Goal: Task Accomplishment & Management: Complete application form

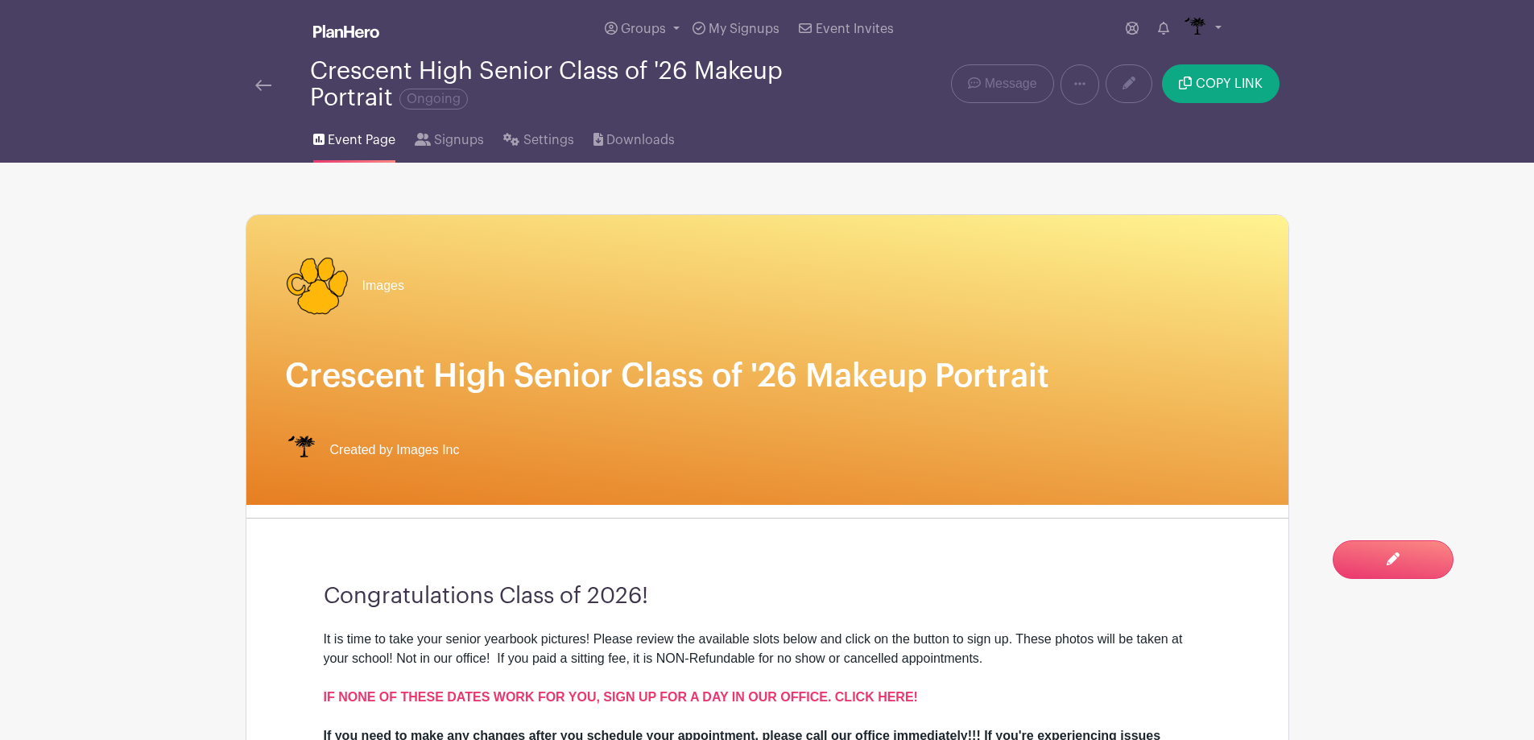
click at [265, 87] on img at bounding box center [263, 85] width 16 height 11
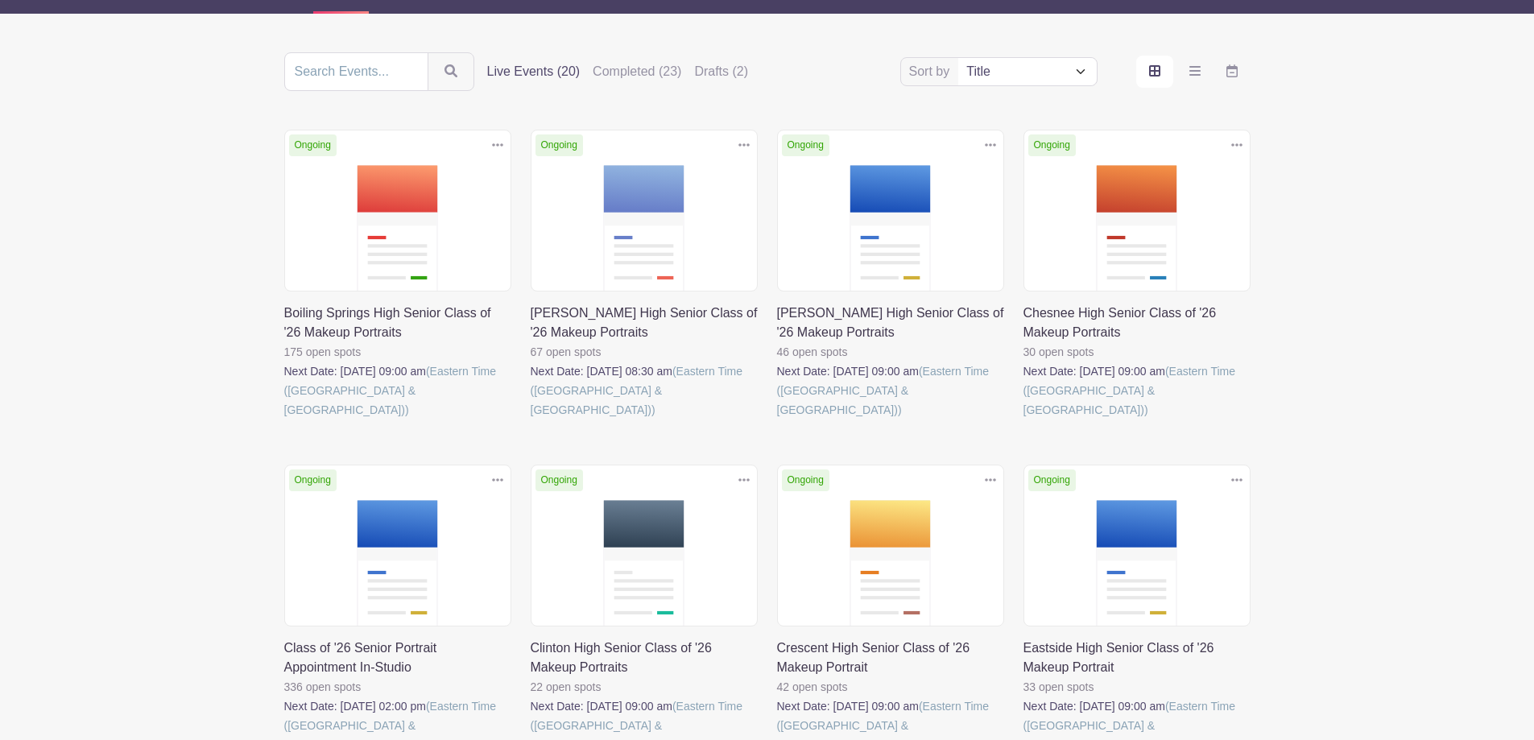
scroll to position [322, 0]
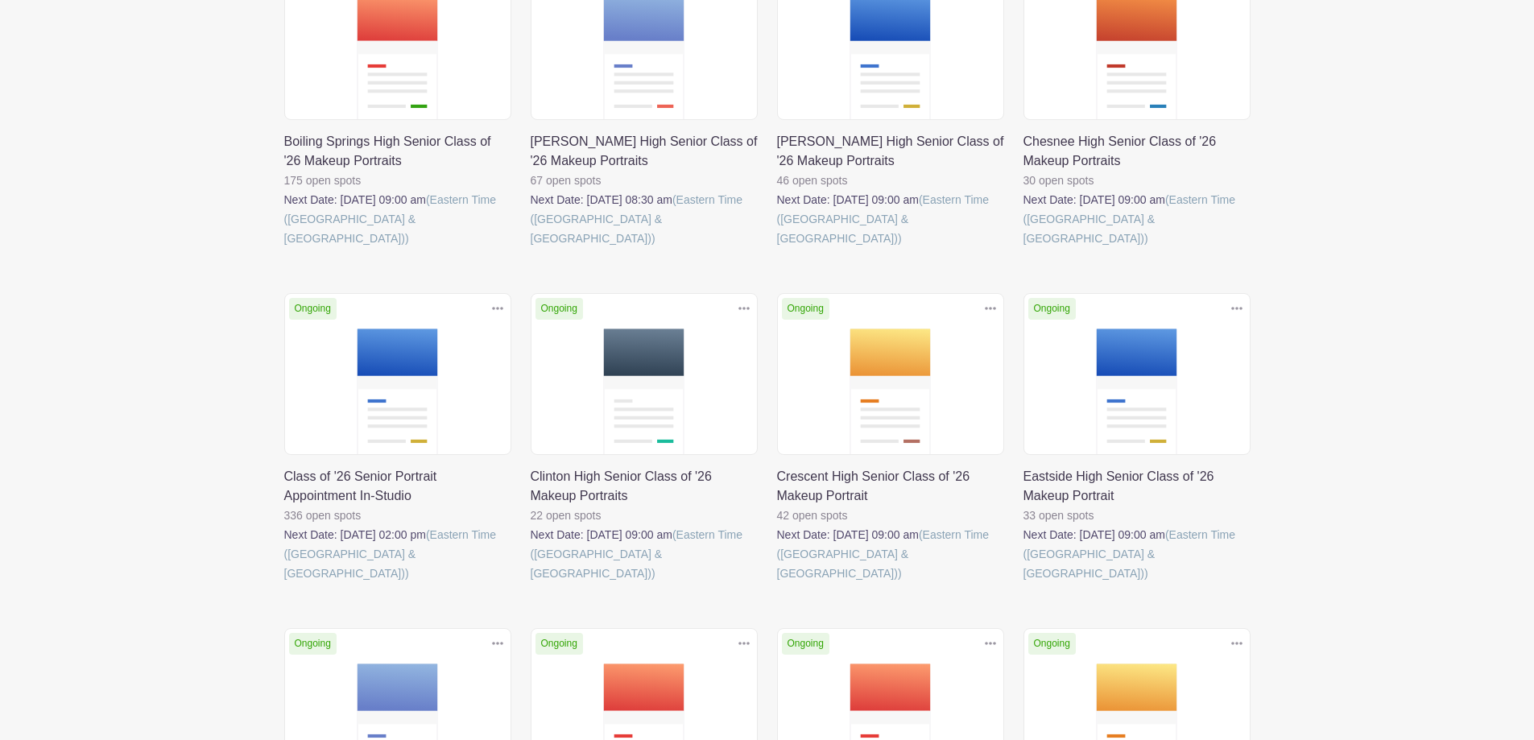
click at [284, 583] on link at bounding box center [284, 583] width 0 height 0
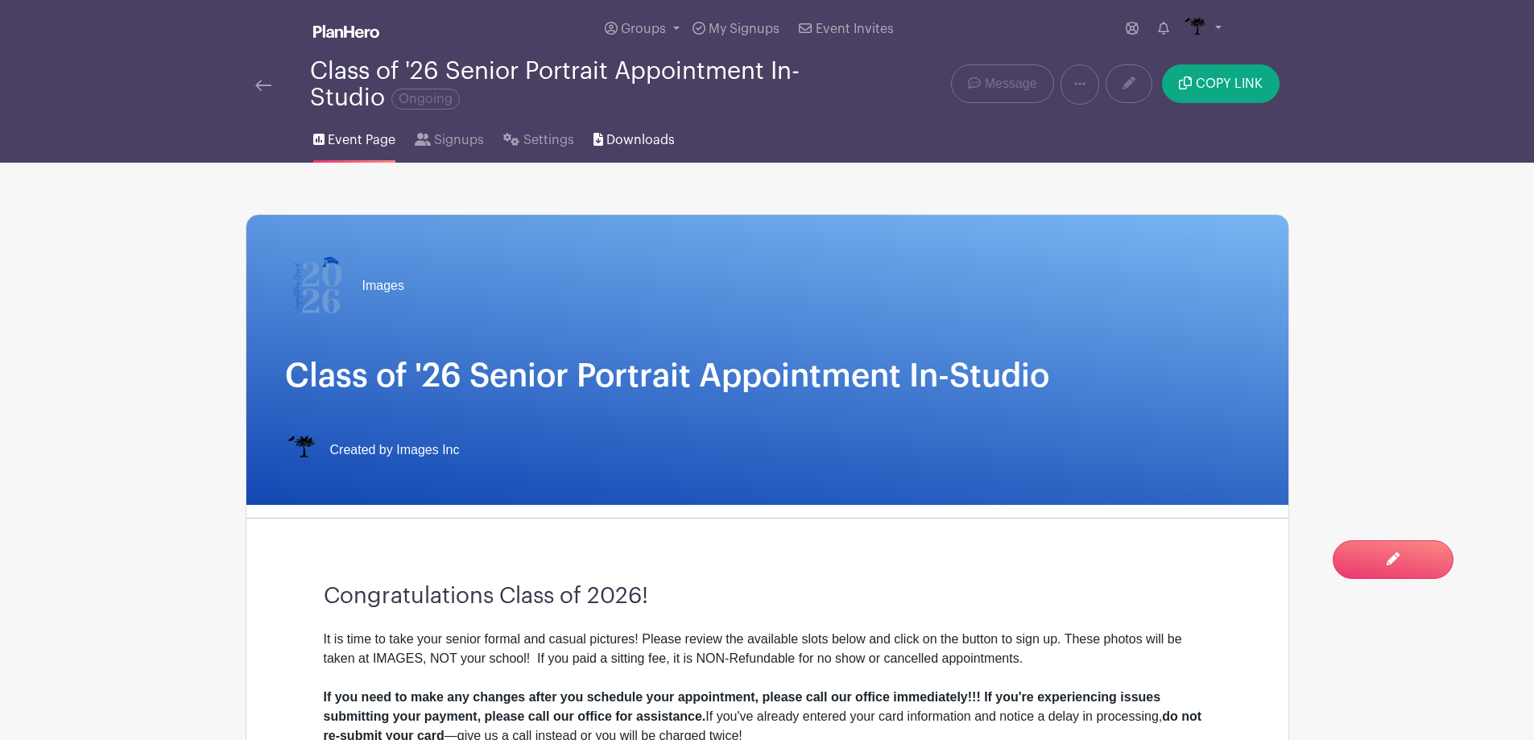
click at [612, 147] on span "Downloads" at bounding box center [641, 139] width 68 height 19
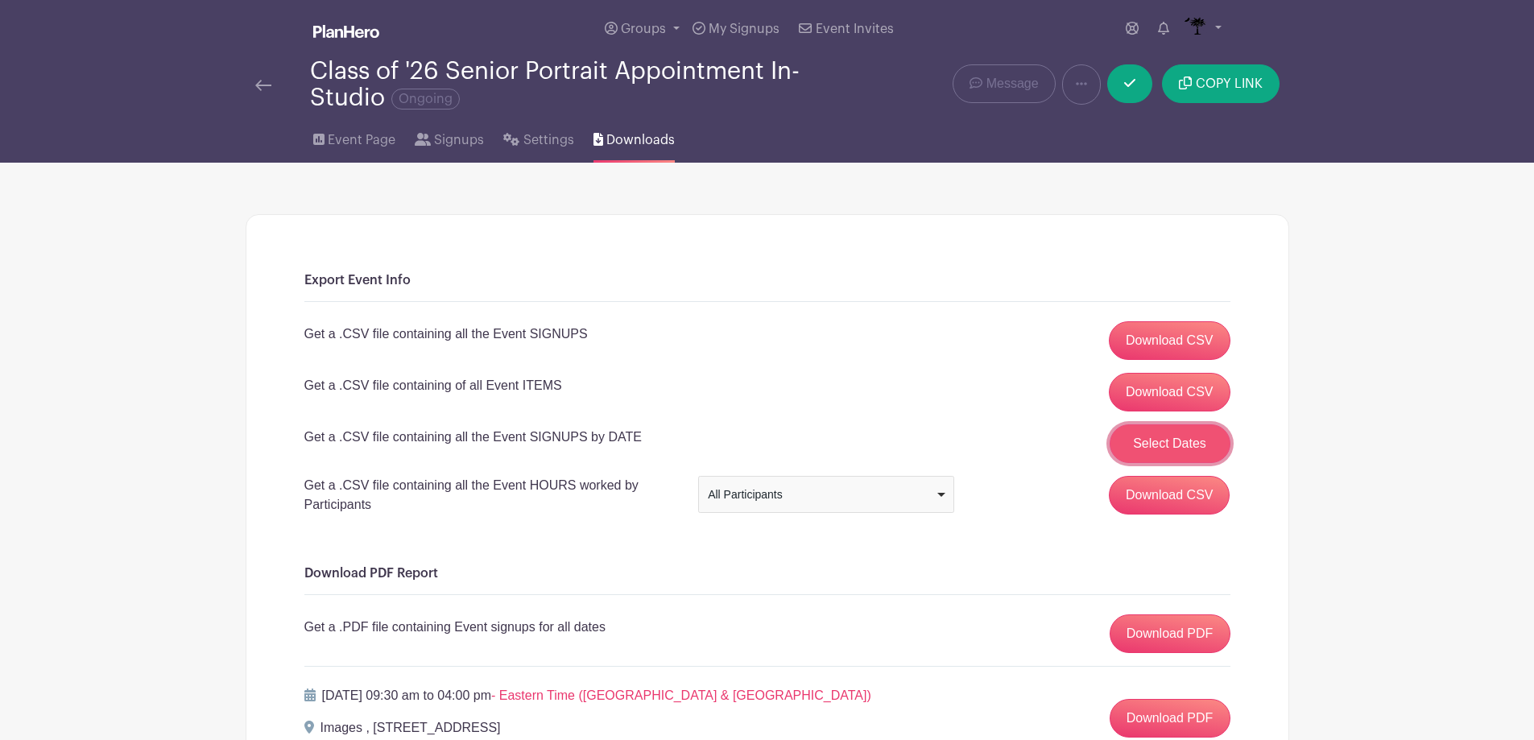
click at [1160, 433] on button "Select Dates" at bounding box center [1170, 443] width 121 height 39
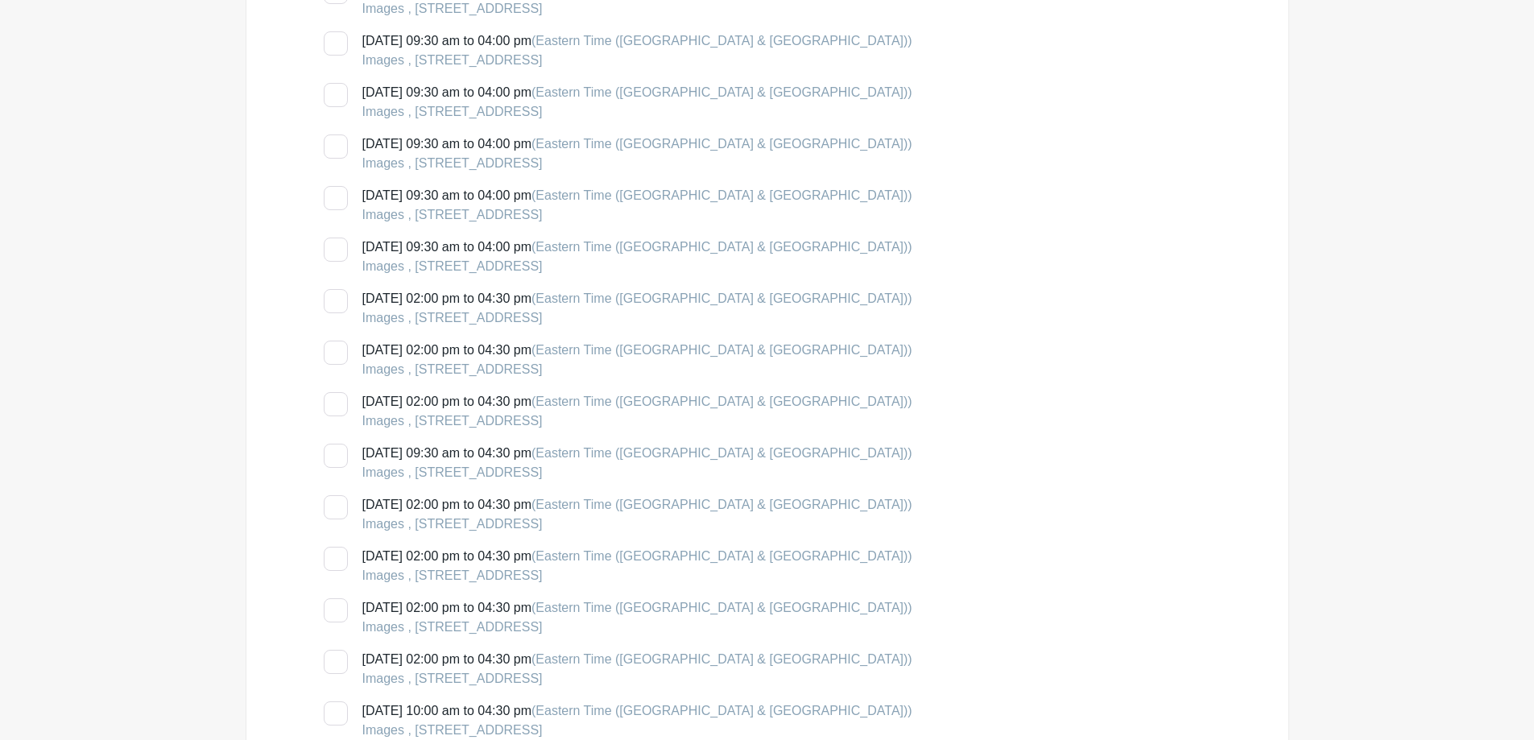
scroll to position [1692, 0]
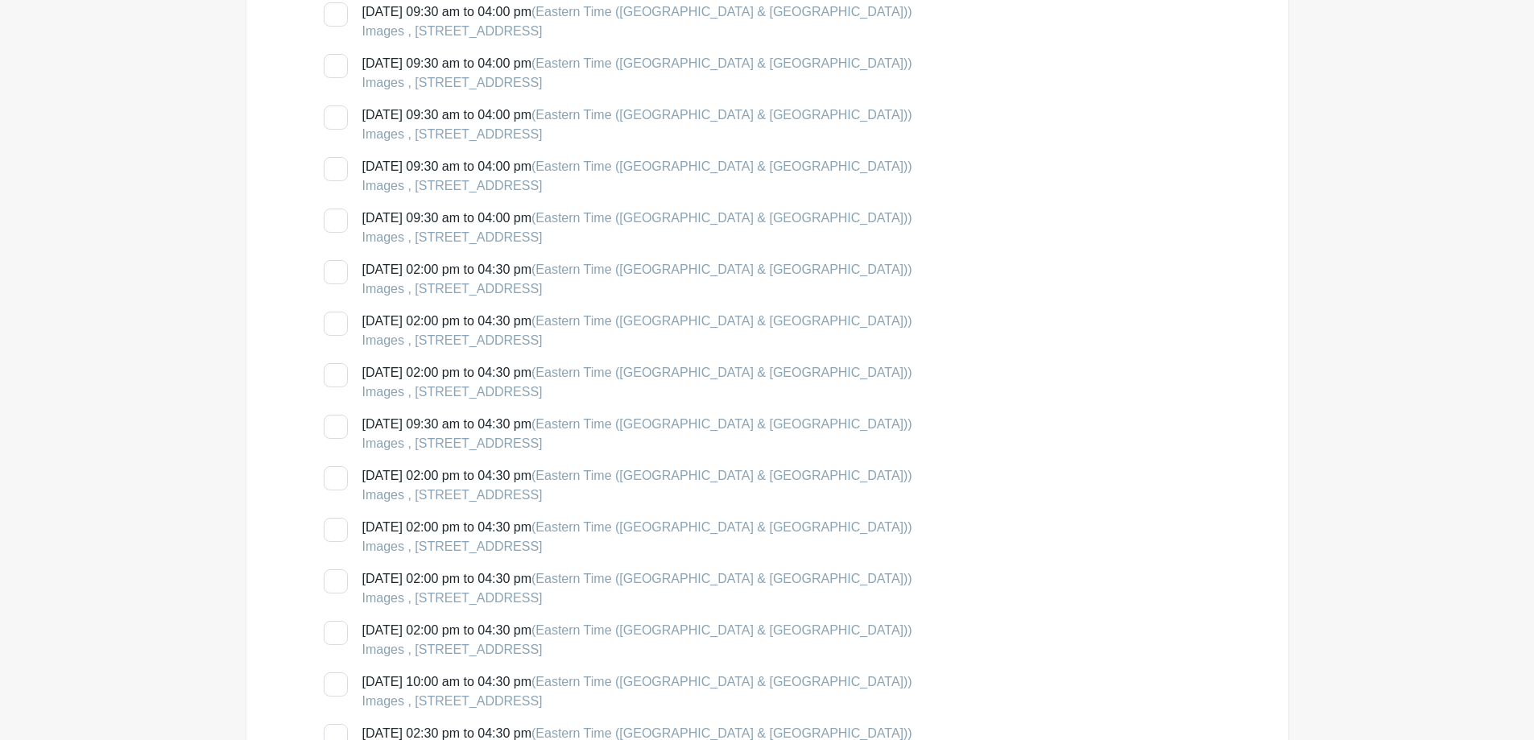
click at [334, 427] on div at bounding box center [336, 427] width 24 height 24
click at [334, 425] on input "Thursday, August 14, 2025 at 09:30 am to 04:30 pm (Eastern Time (US & Canada)) …" at bounding box center [329, 420] width 10 height 10
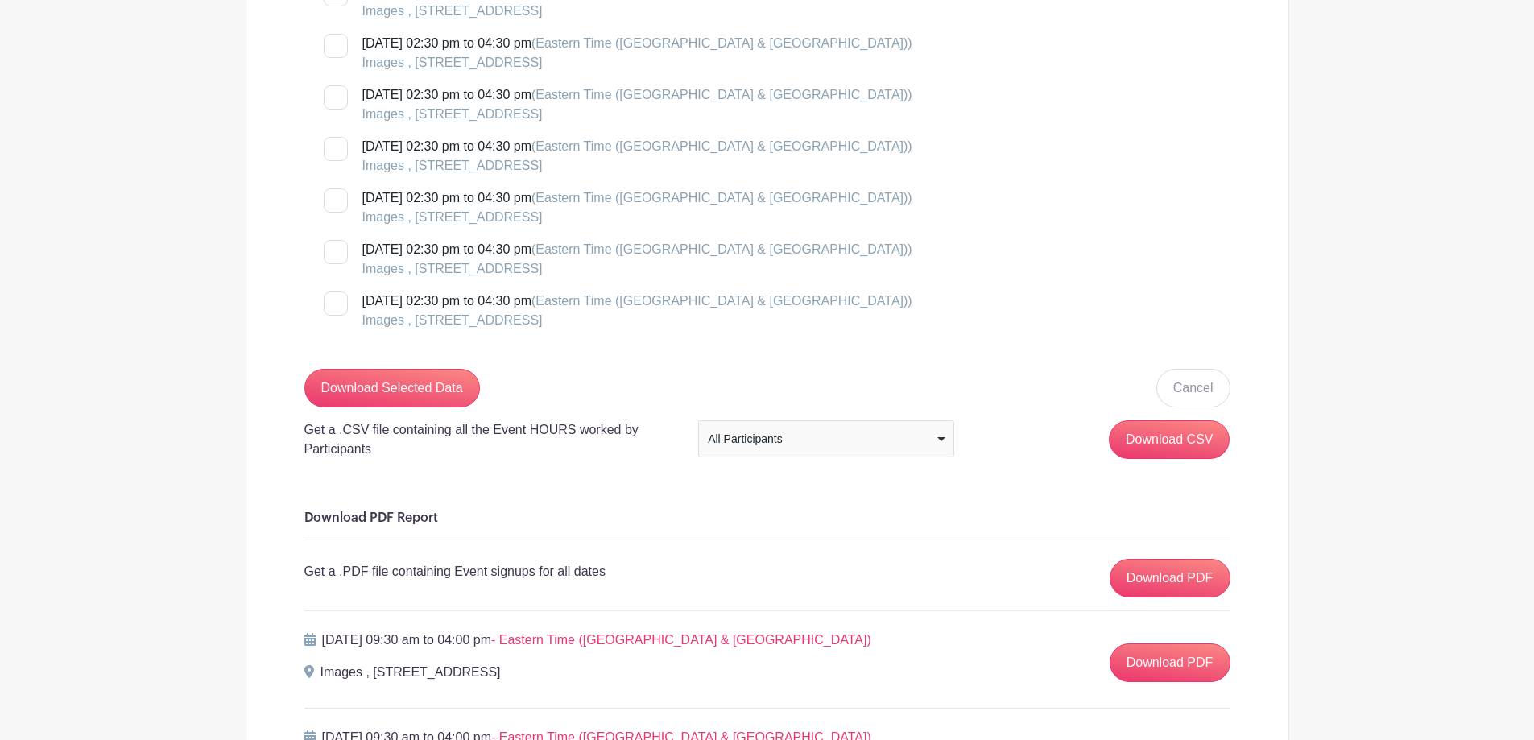
scroll to position [3061, 0]
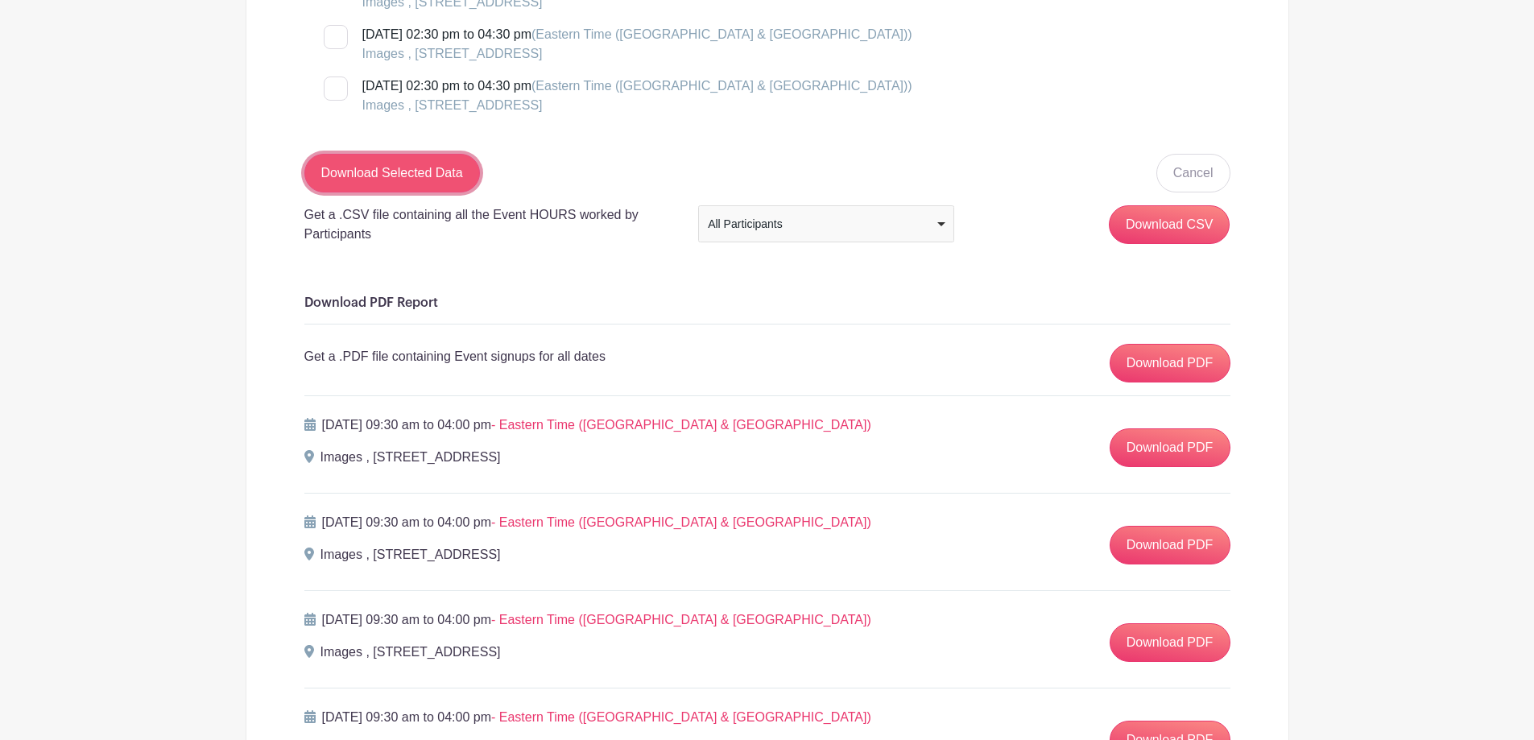
click at [424, 177] on input "Download Selected Data" at bounding box center [392, 173] width 176 height 39
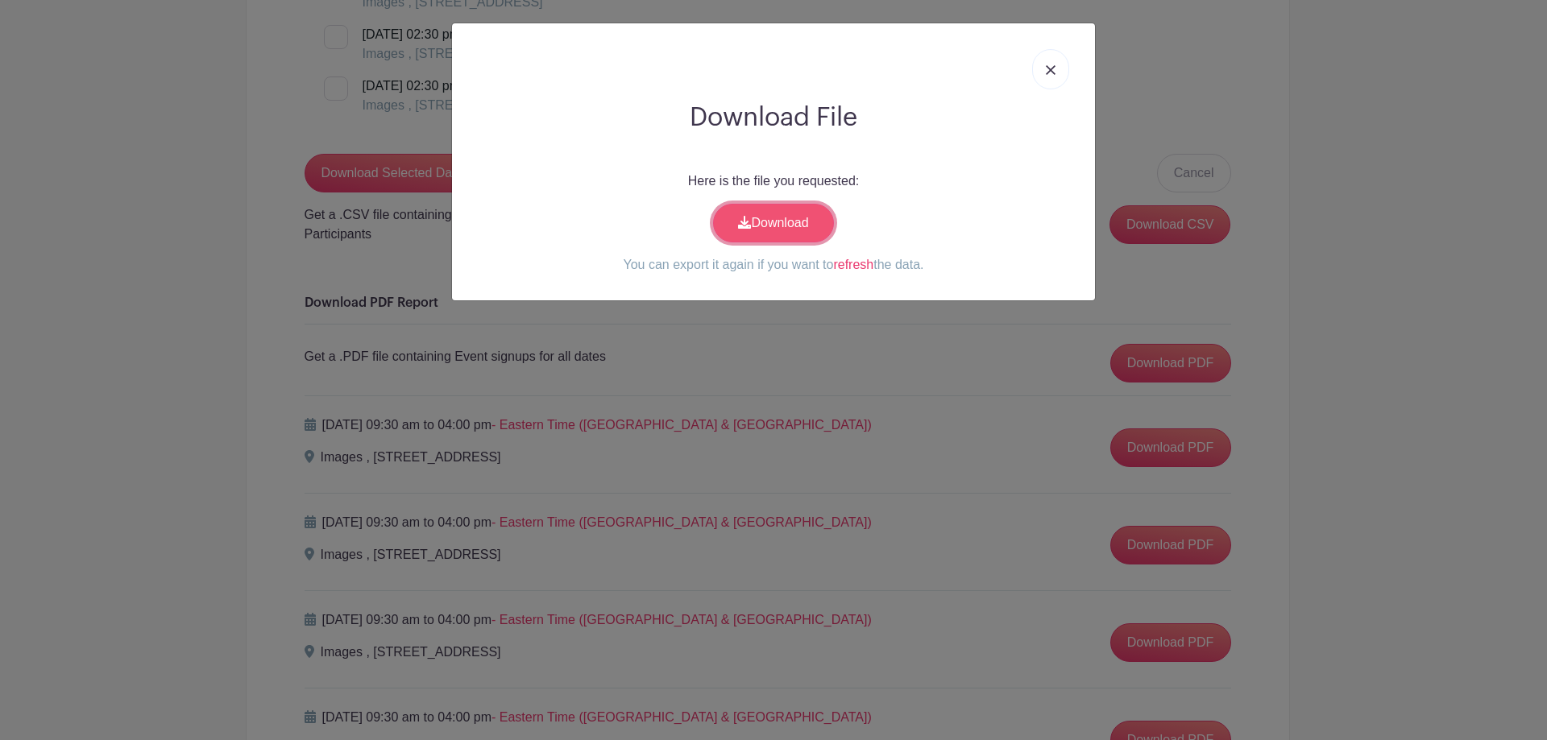
click at [805, 233] on link "Download" at bounding box center [773, 223] width 121 height 39
click at [1047, 71] on img at bounding box center [1051, 70] width 10 height 10
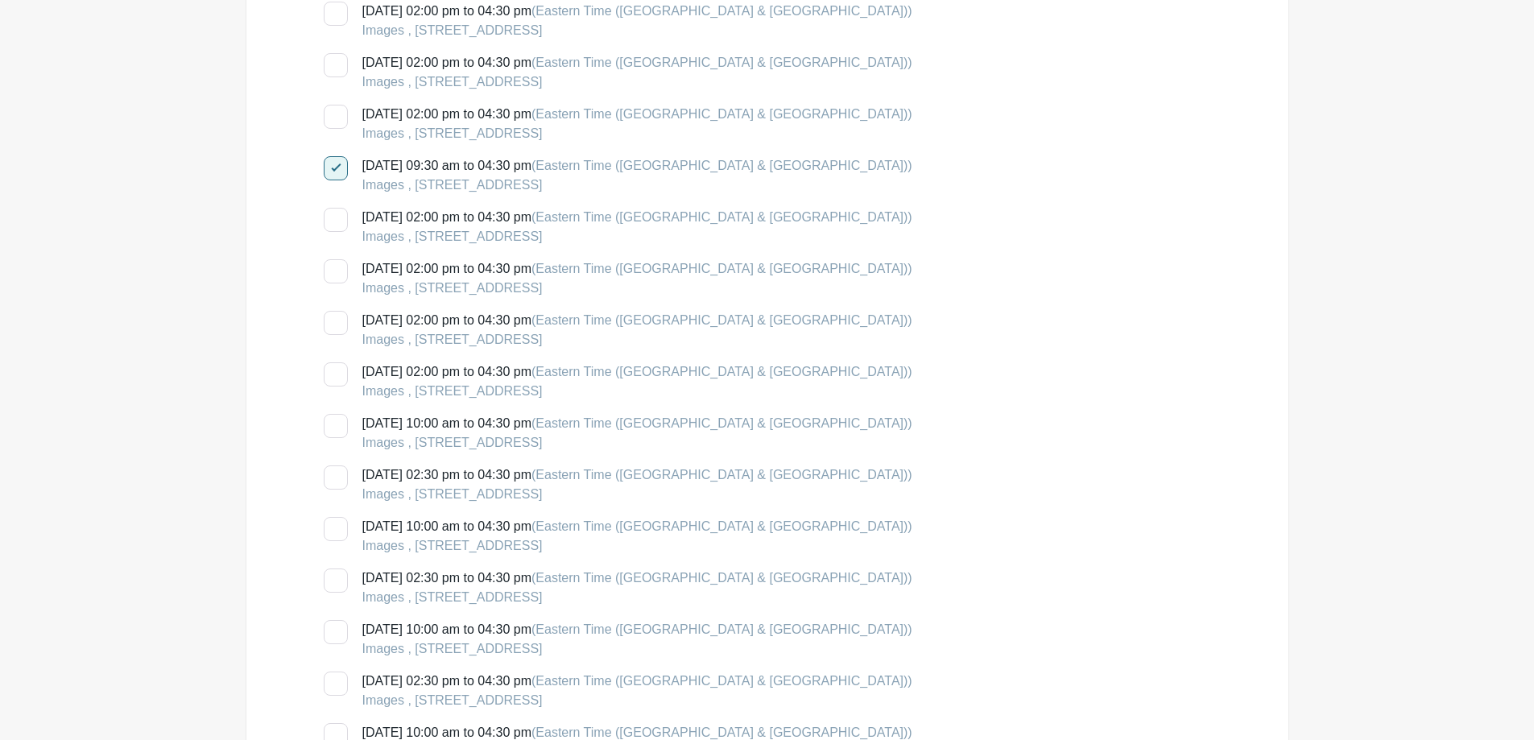
scroll to position [1853, 0]
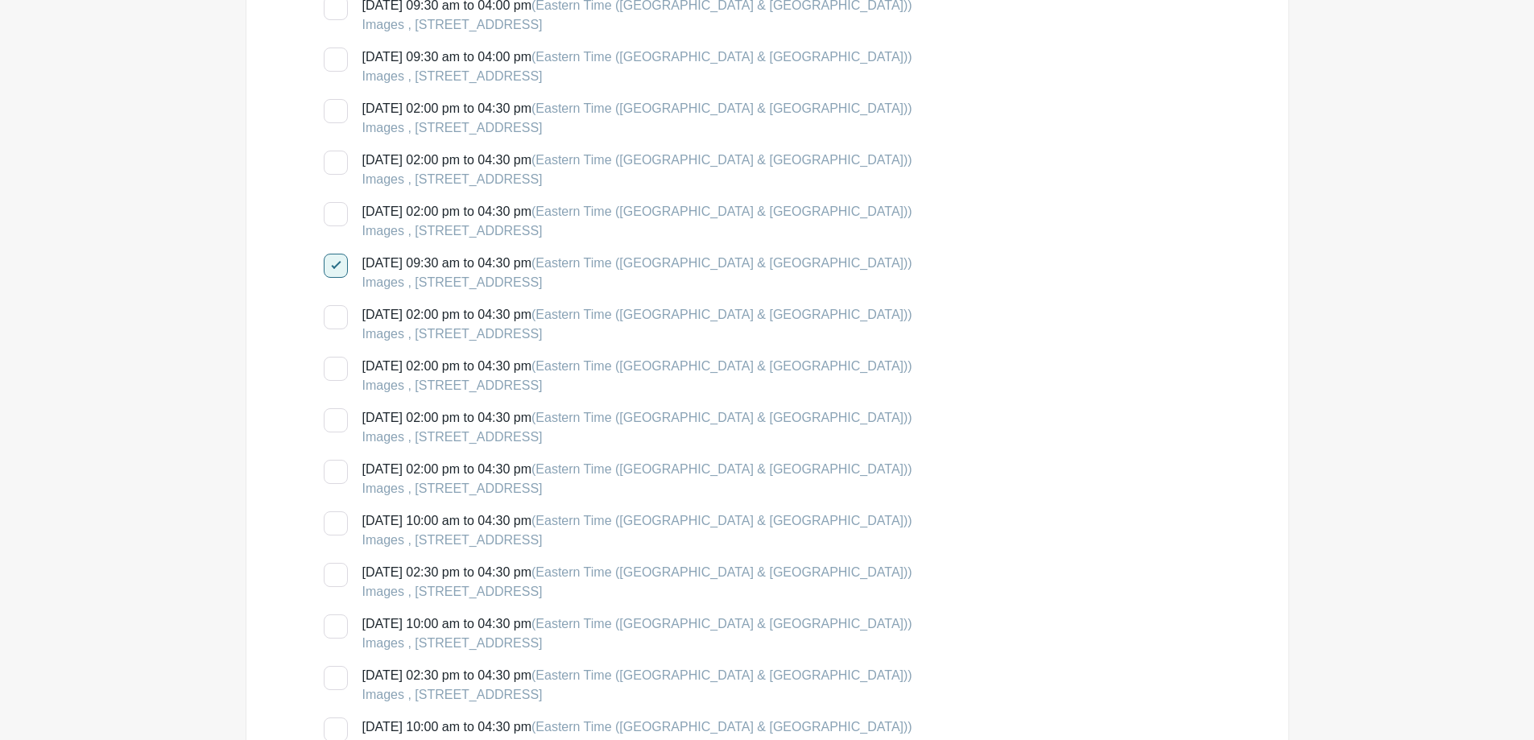
click at [334, 270] on div at bounding box center [336, 266] width 24 height 24
click at [334, 264] on input "Thursday, August 14, 2025 at 09:30 am to 04:30 pm (Eastern Time (US & Canada)) …" at bounding box center [329, 259] width 10 height 10
checkbox input "false"
click at [334, 422] on div at bounding box center [336, 420] width 24 height 24
click at [334, 419] on input "Friday, August 22, 2025 at 02:00 pm to 04:30 pm (Eastern Time (US & Canada)) Im…" at bounding box center [329, 413] width 10 height 10
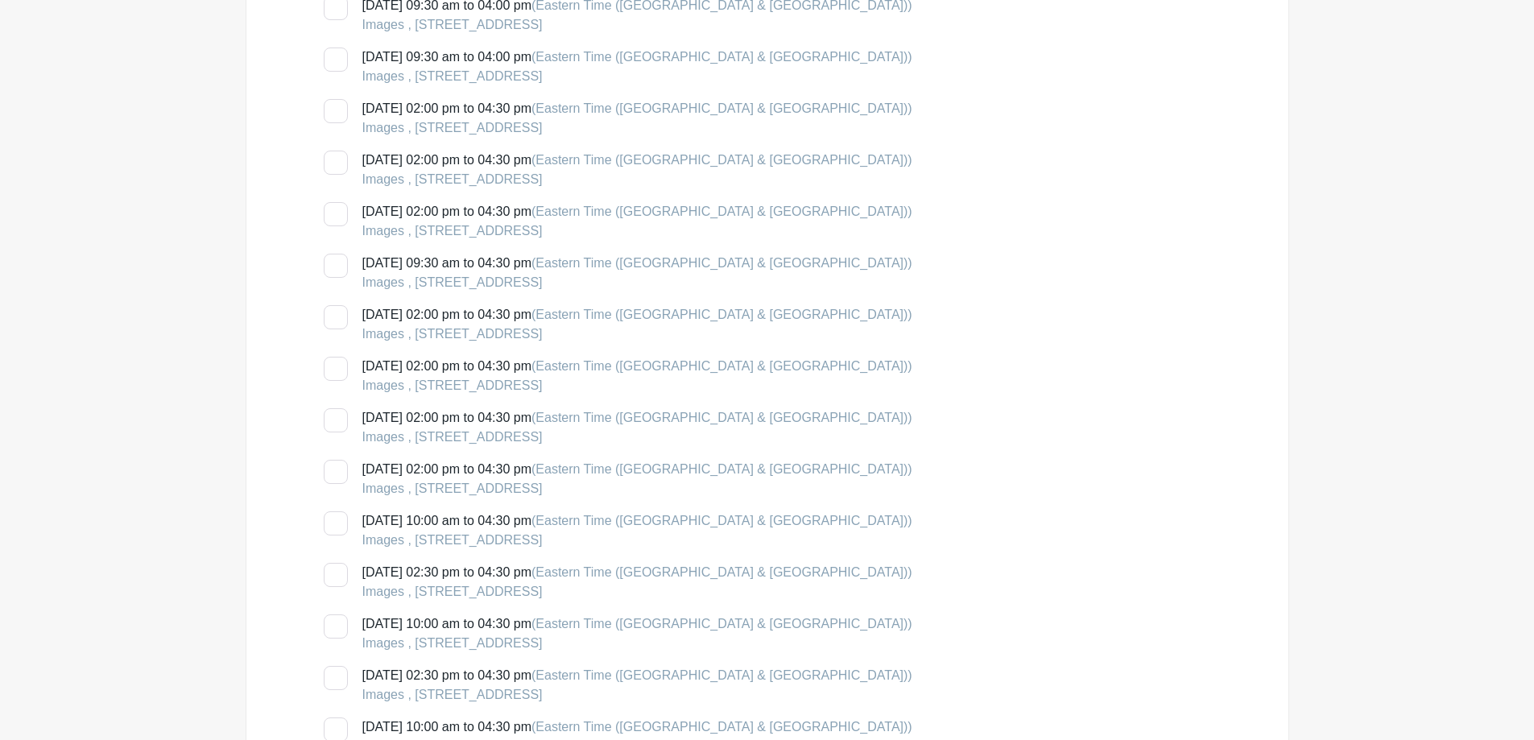
checkbox input "true"
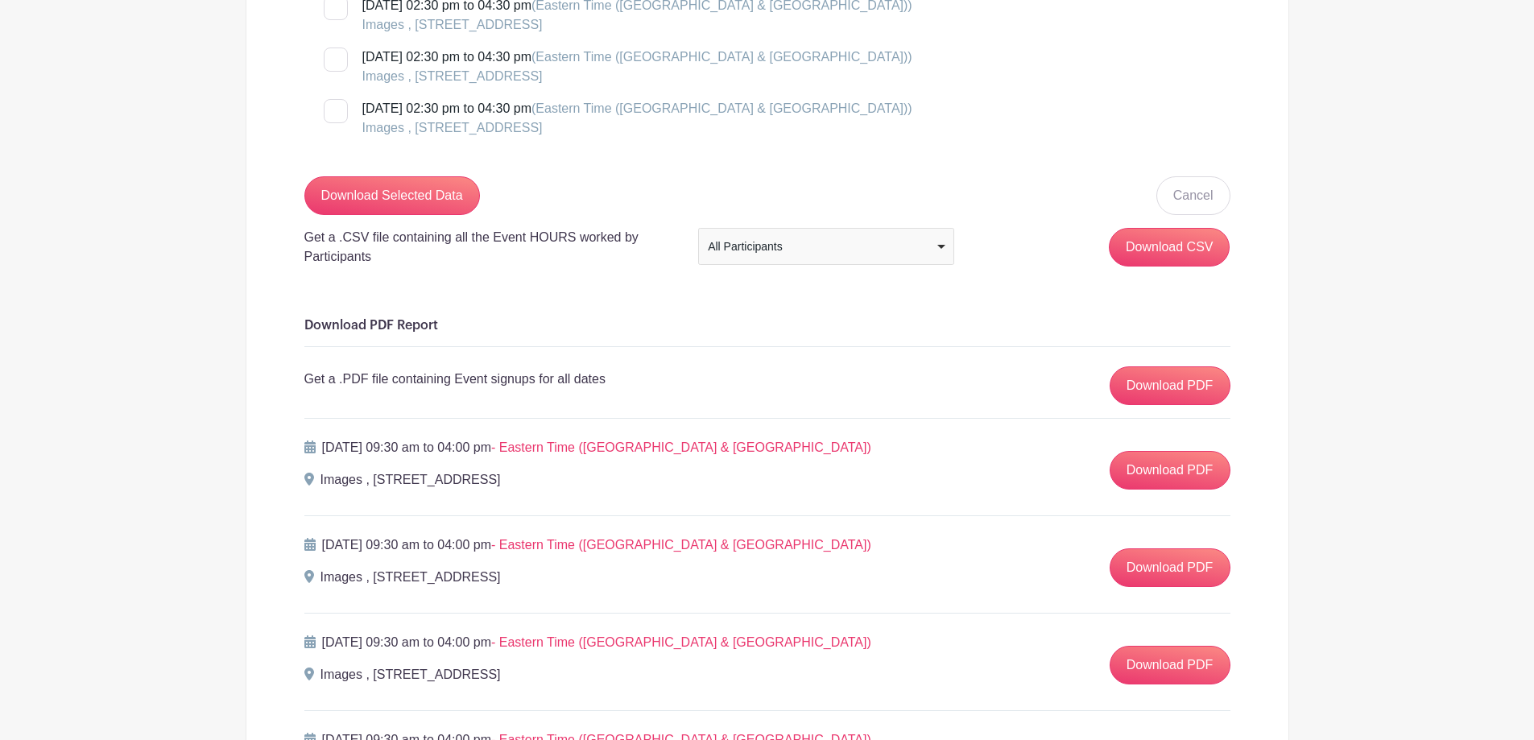
scroll to position [3061, 0]
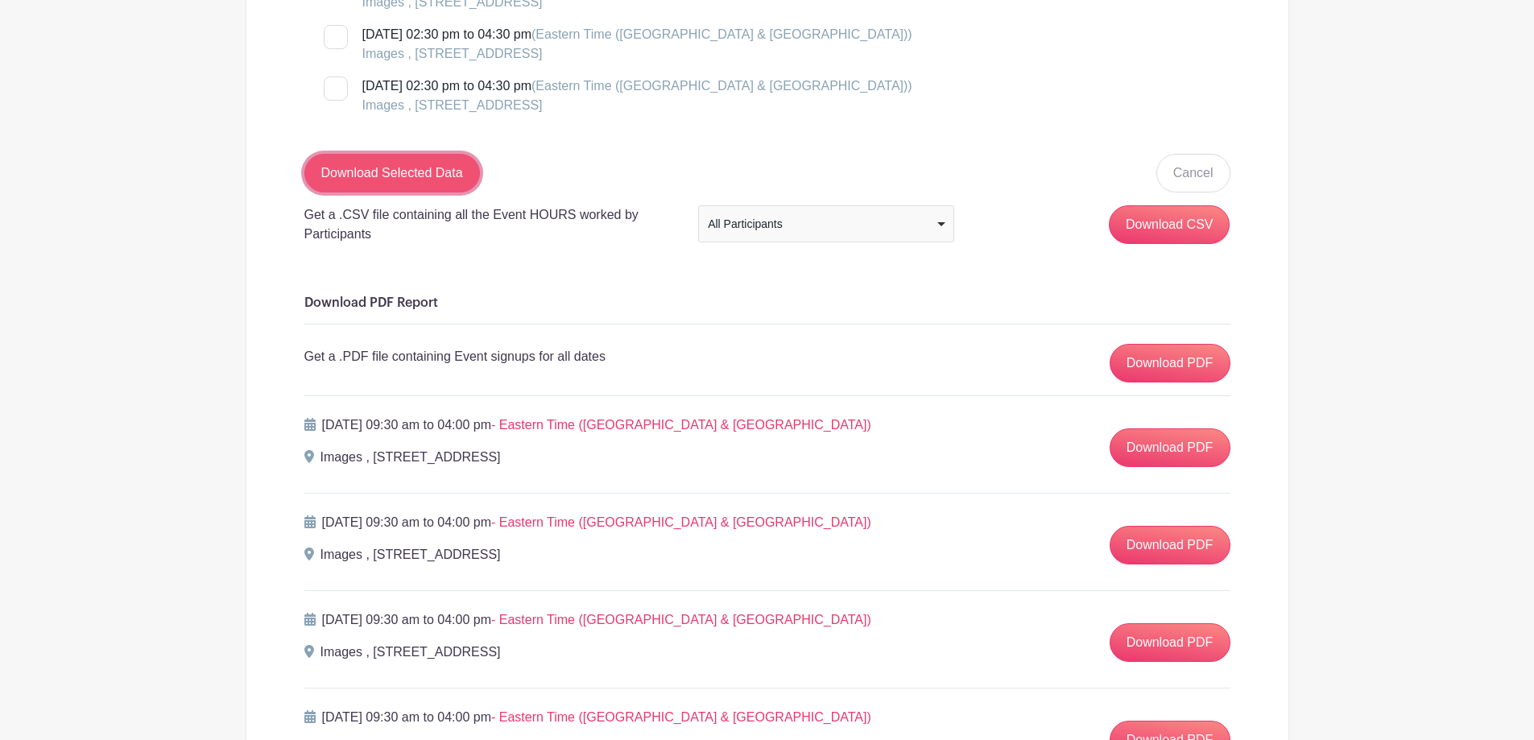
click at [389, 164] on input "Download Selected Data" at bounding box center [392, 173] width 176 height 39
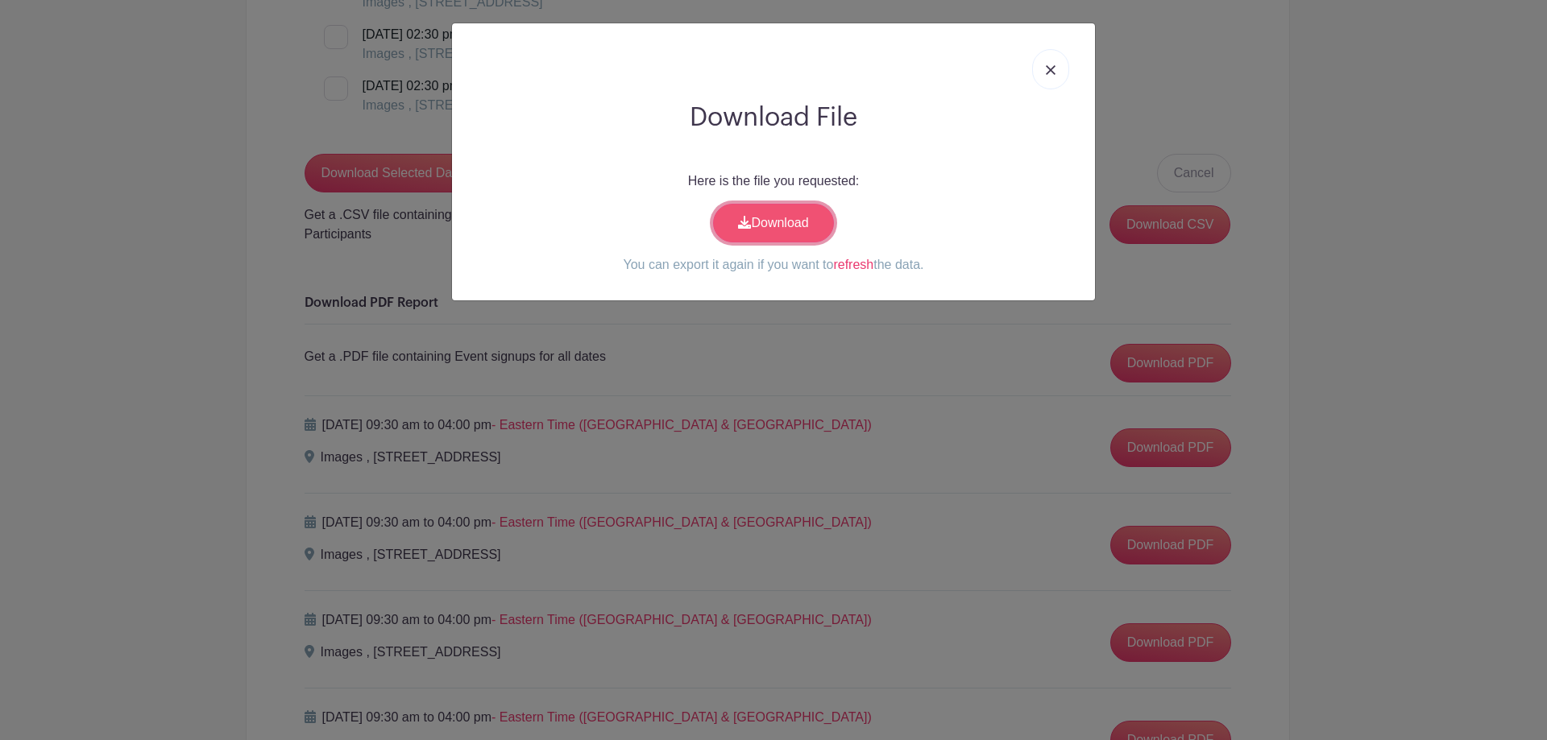
click at [764, 234] on link "Download" at bounding box center [773, 223] width 121 height 39
click at [1046, 78] on link at bounding box center [1050, 69] width 37 height 40
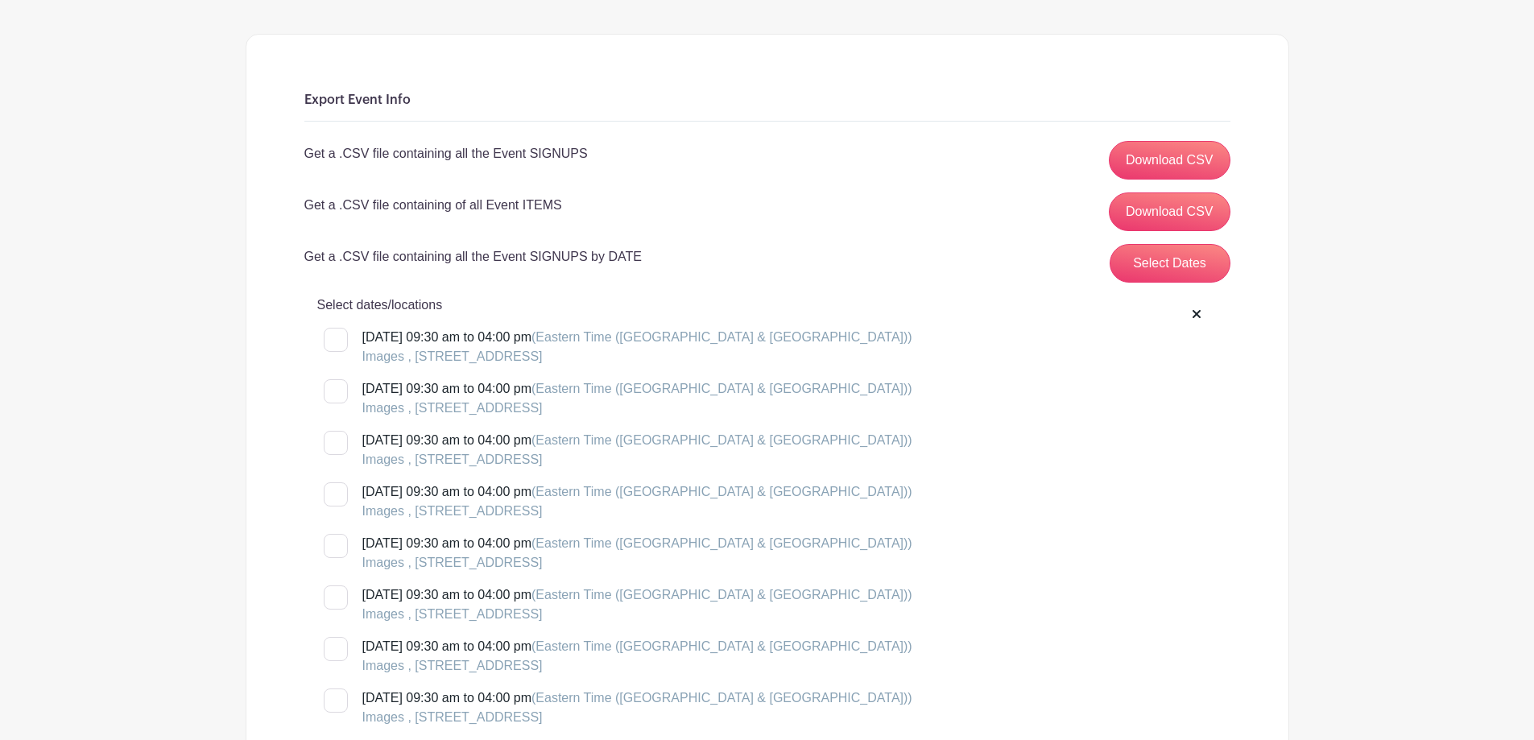
scroll to position [0, 0]
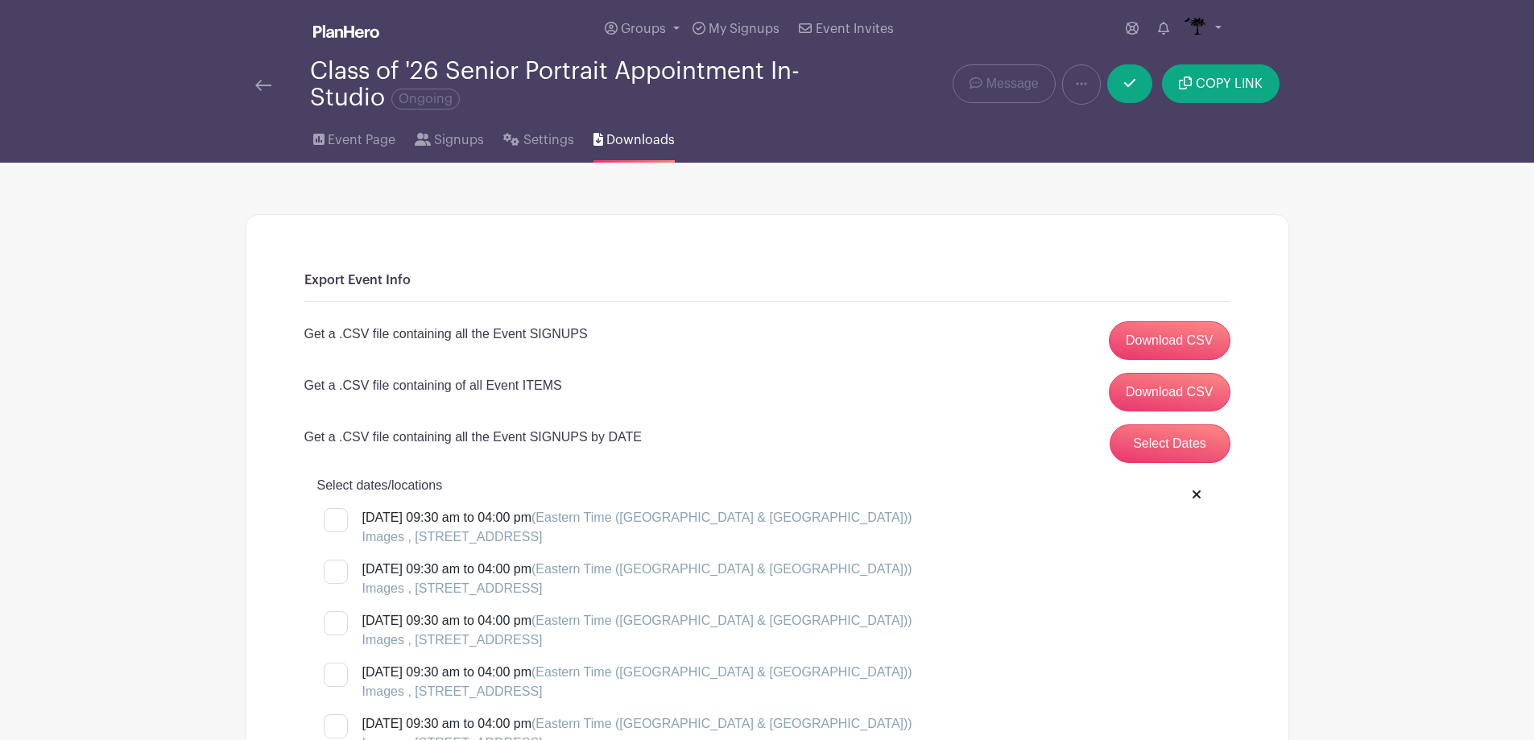
click at [271, 87] on img at bounding box center [263, 85] width 16 height 11
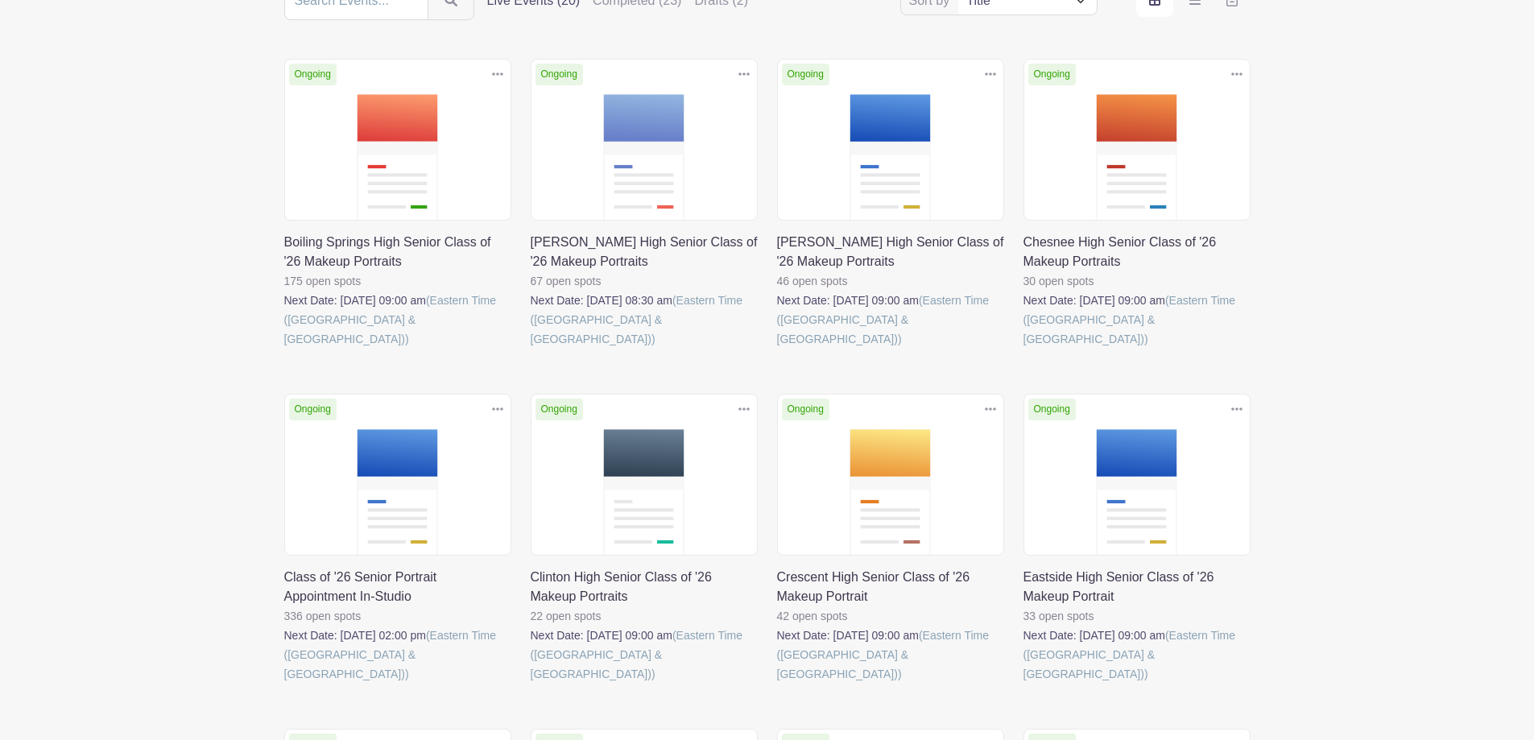
scroll to position [242, 0]
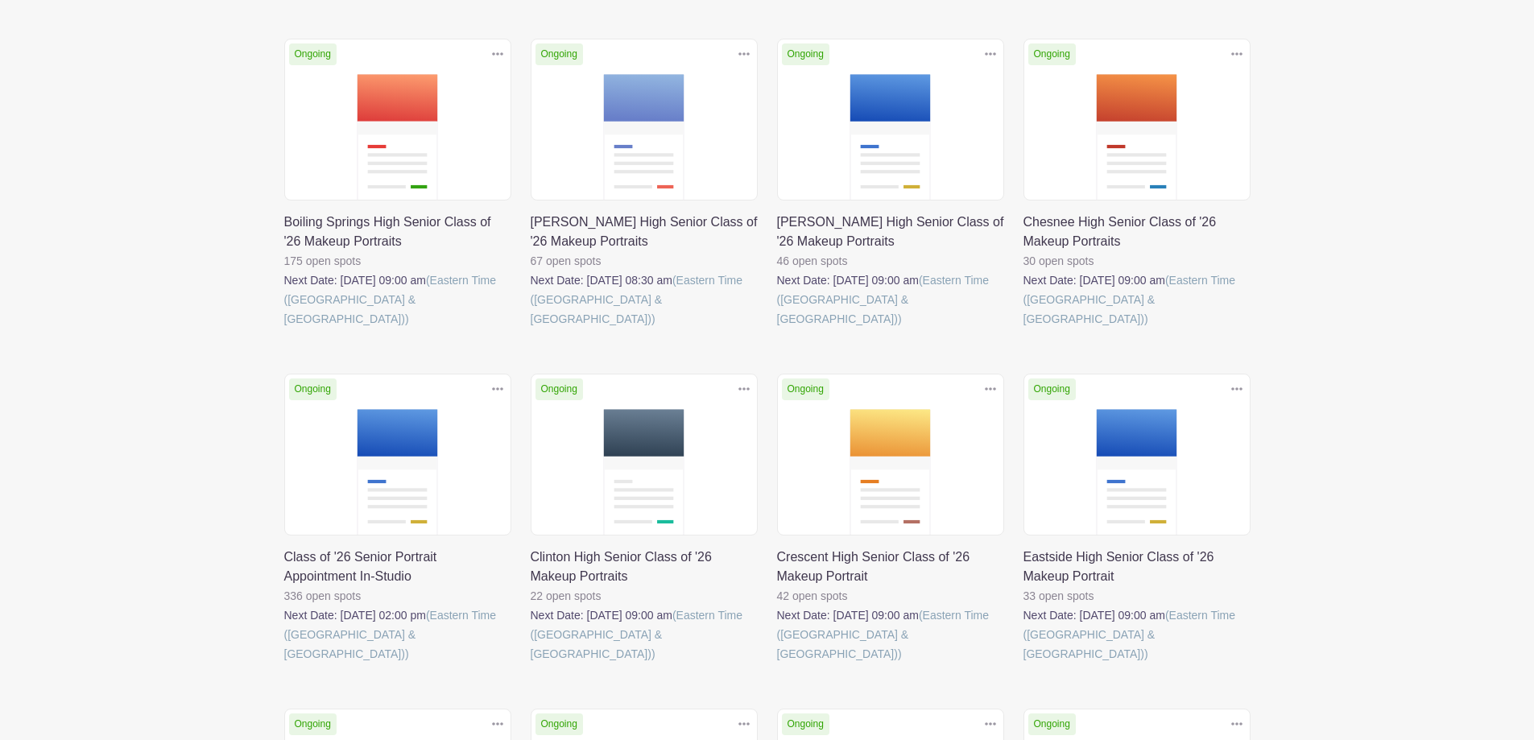
click at [284, 664] on link at bounding box center [284, 664] width 0 height 0
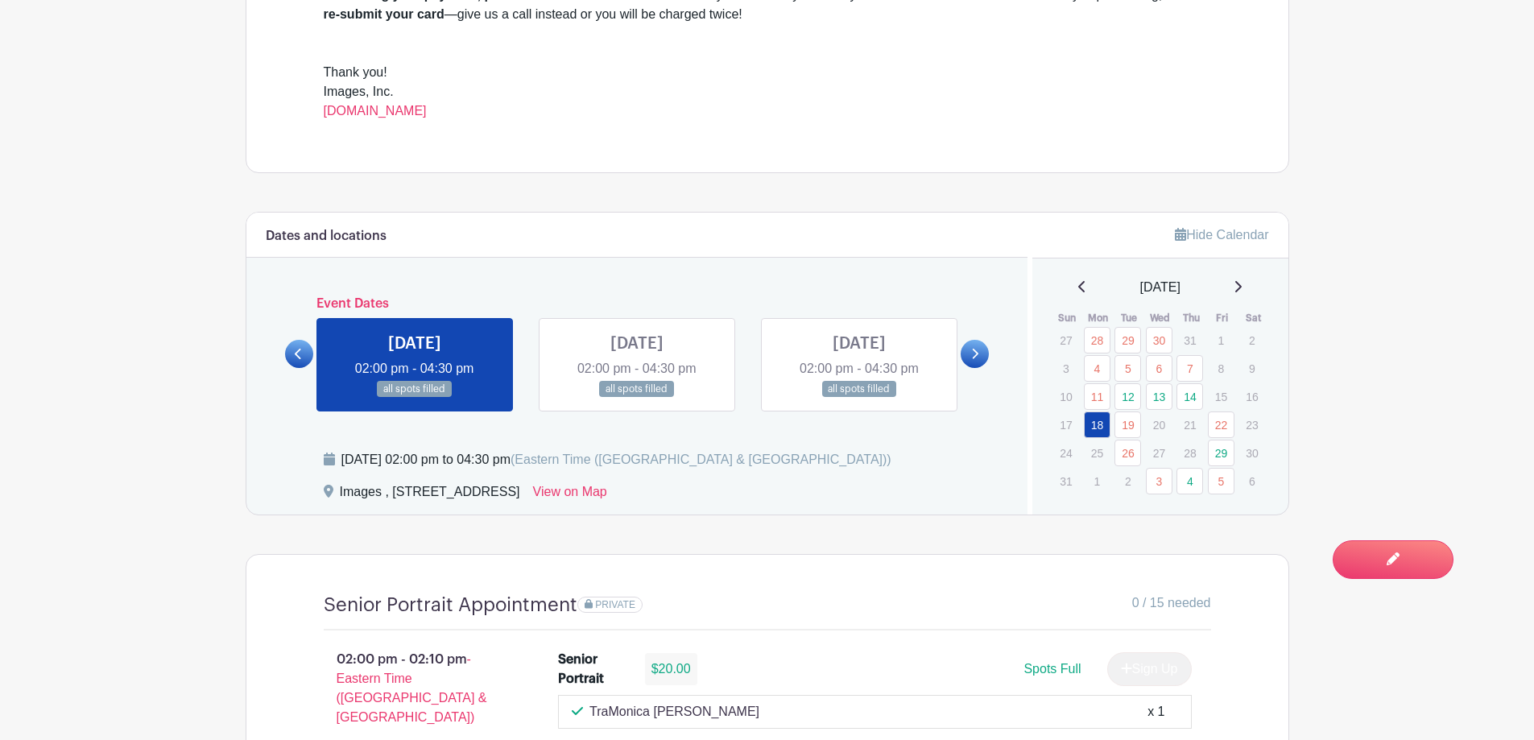
scroll to position [725, 0]
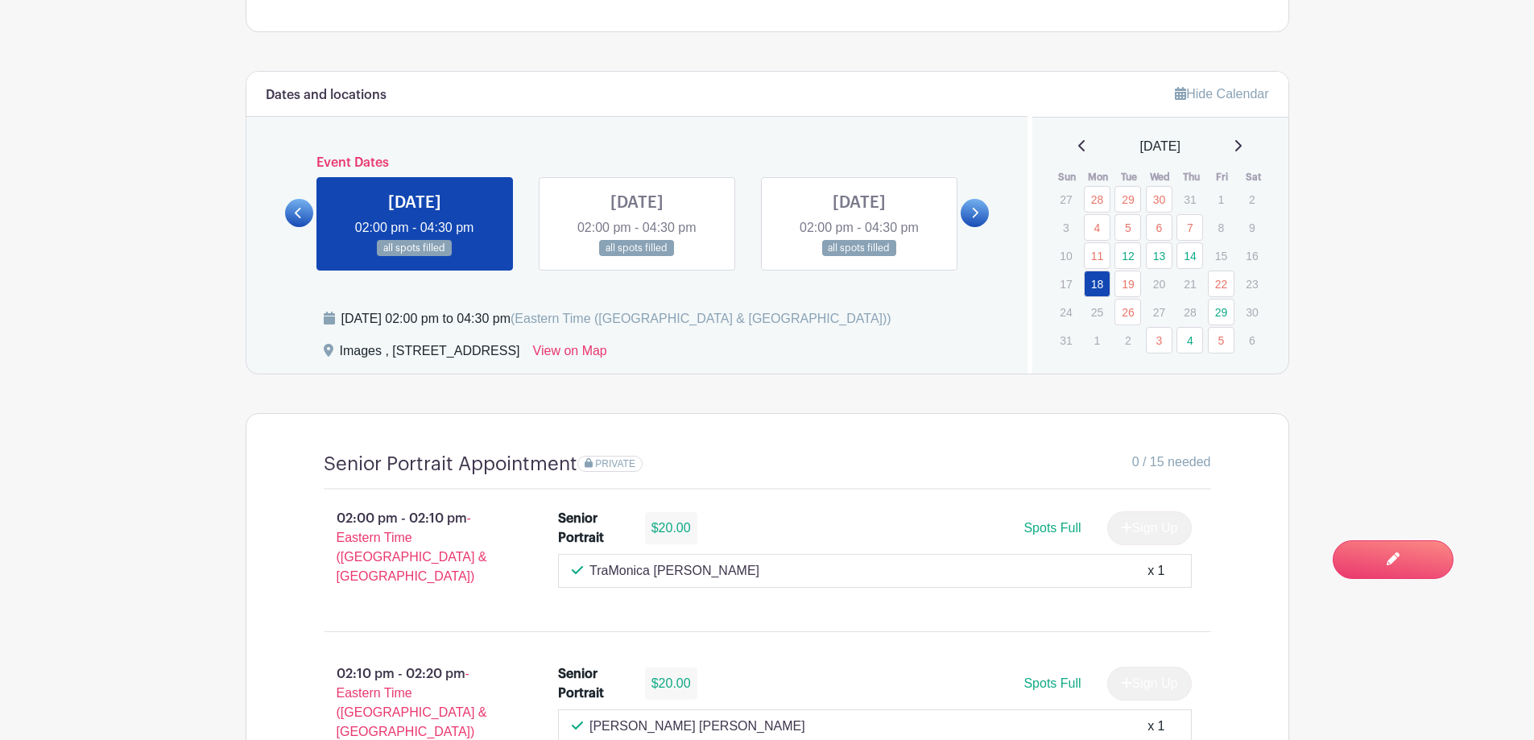
scroll to position [886, 0]
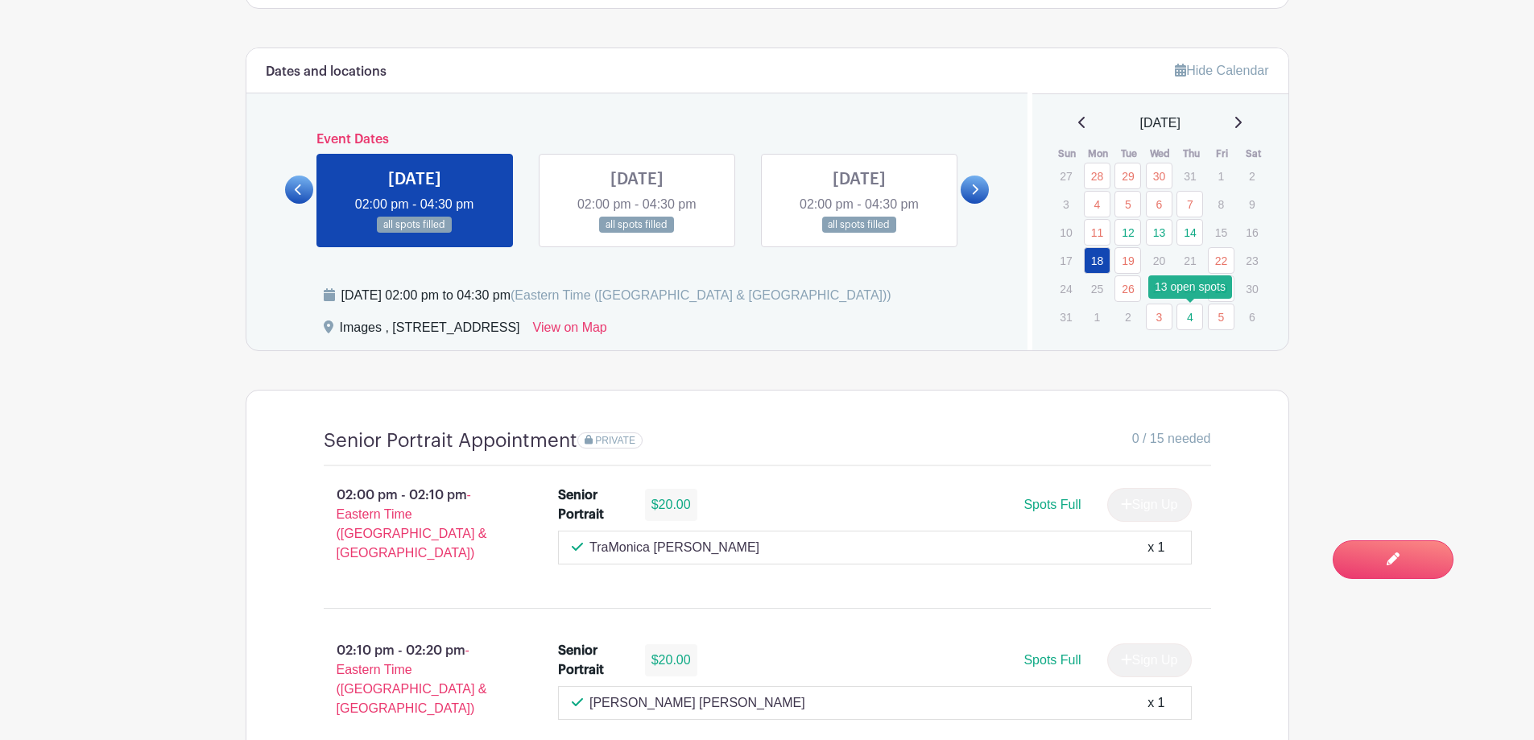
click at [1193, 321] on link "4" at bounding box center [1190, 317] width 27 height 27
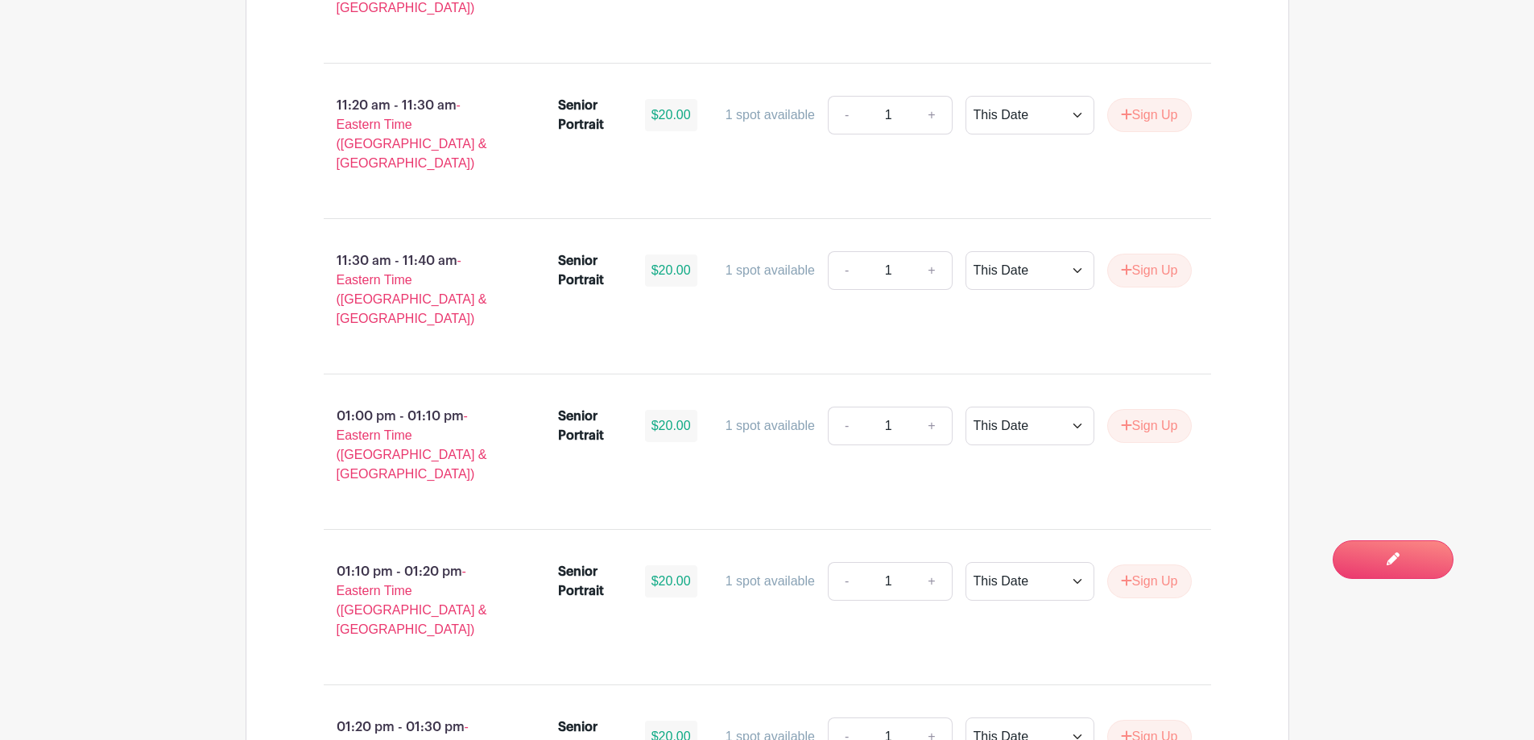
scroll to position [4430, 0]
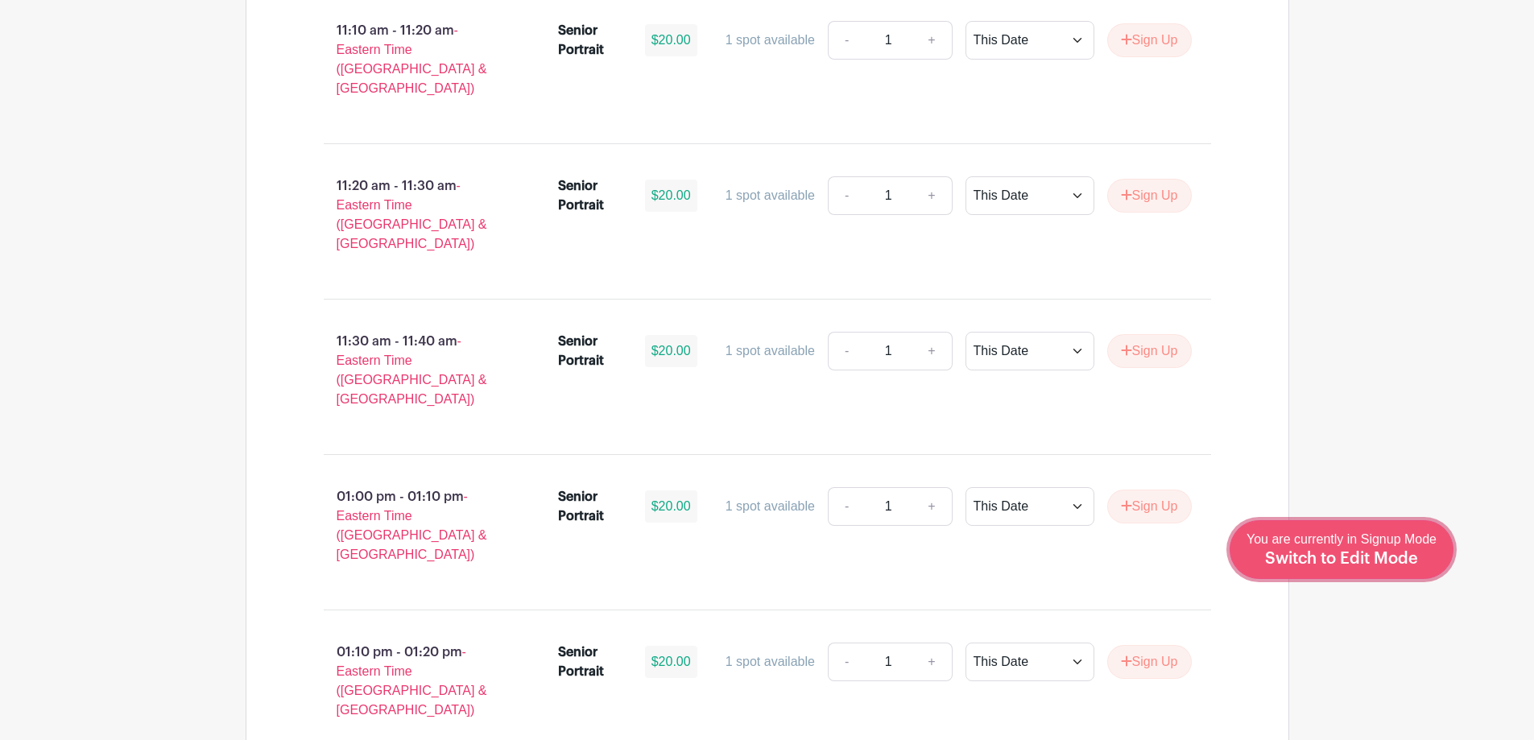
click at [1351, 559] on span "Switch to Edit Mode" at bounding box center [1341, 559] width 153 height 16
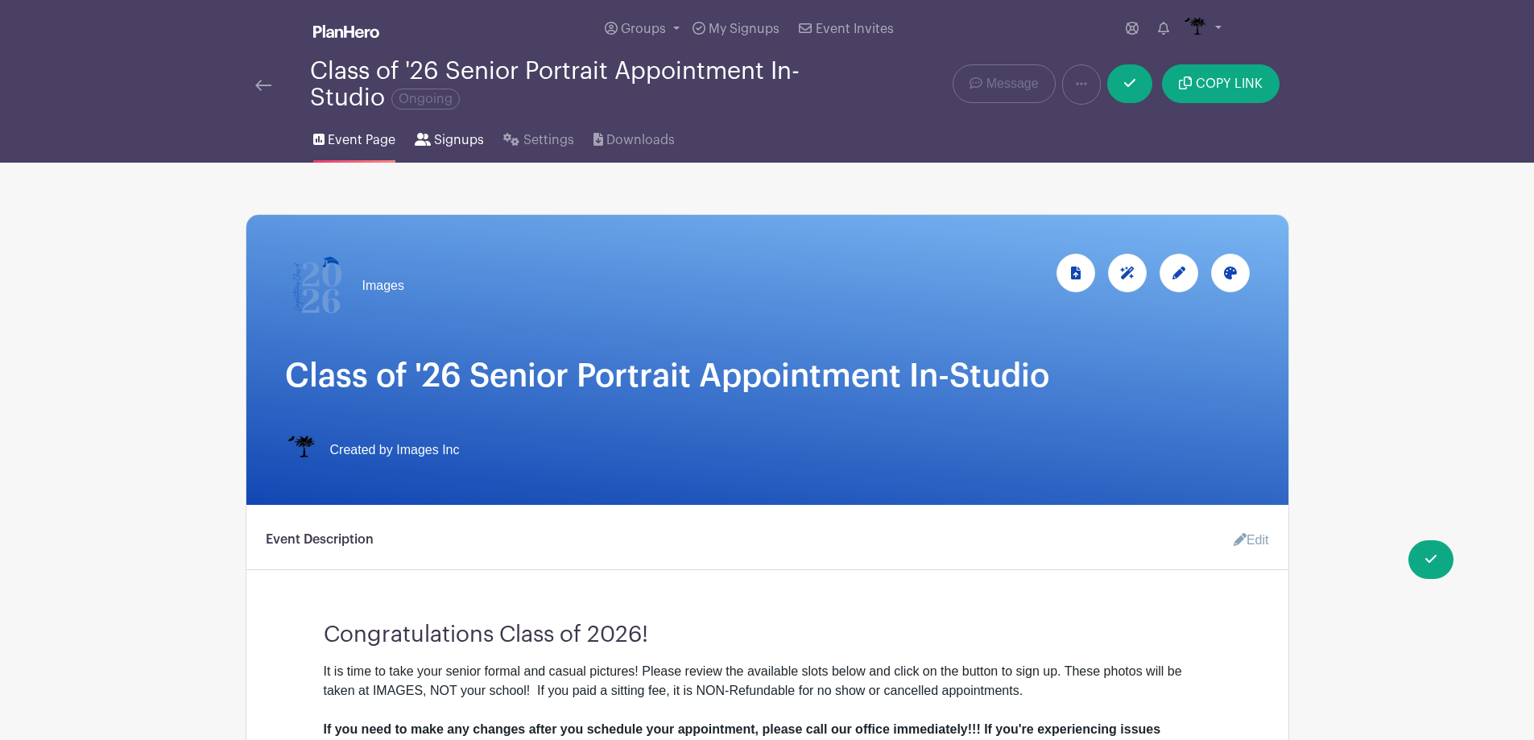
click at [437, 151] on link "Signups" at bounding box center [449, 137] width 69 height 52
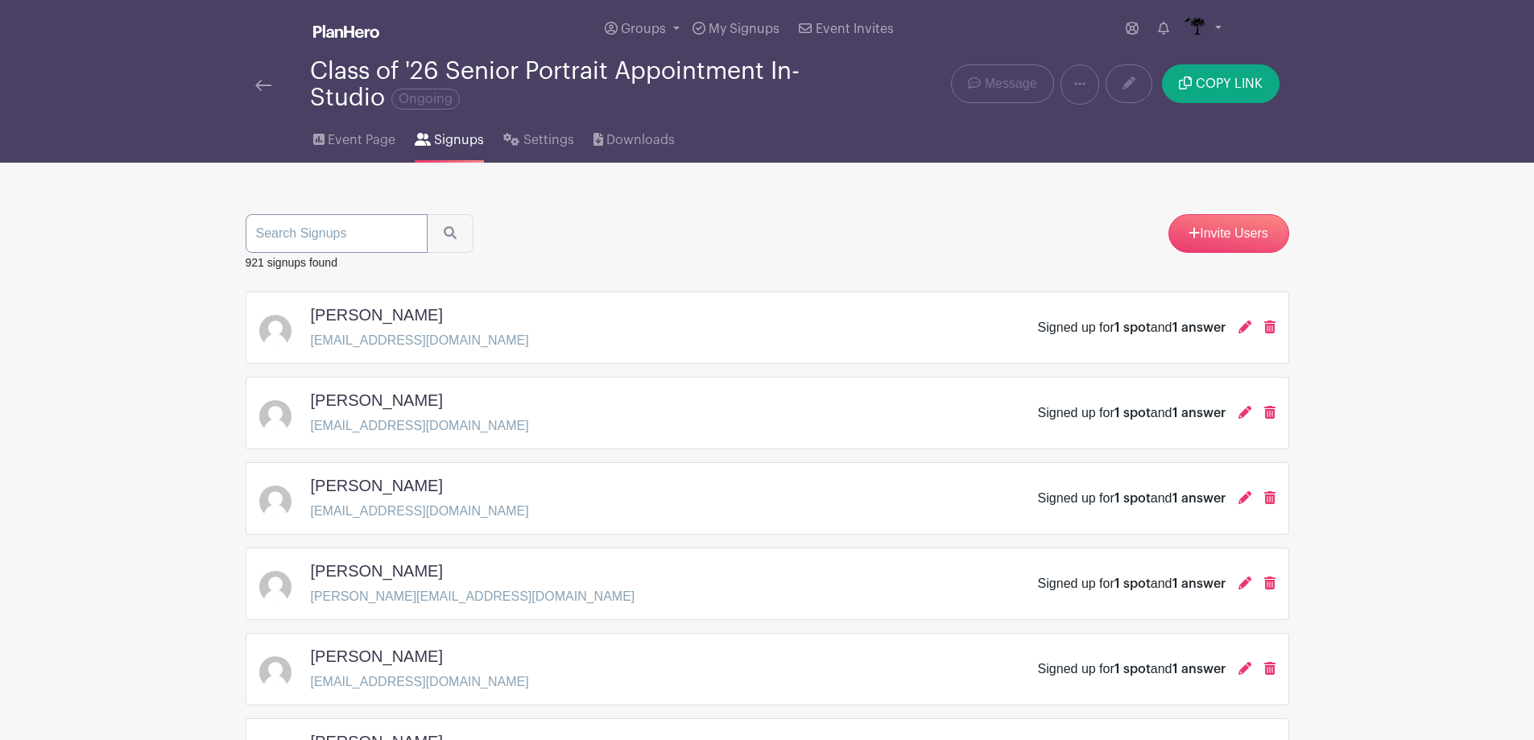
click at [376, 226] on input "search" at bounding box center [337, 233] width 182 height 39
type input "cloe"
click at [427, 214] on button "submit" at bounding box center [450, 233] width 47 height 39
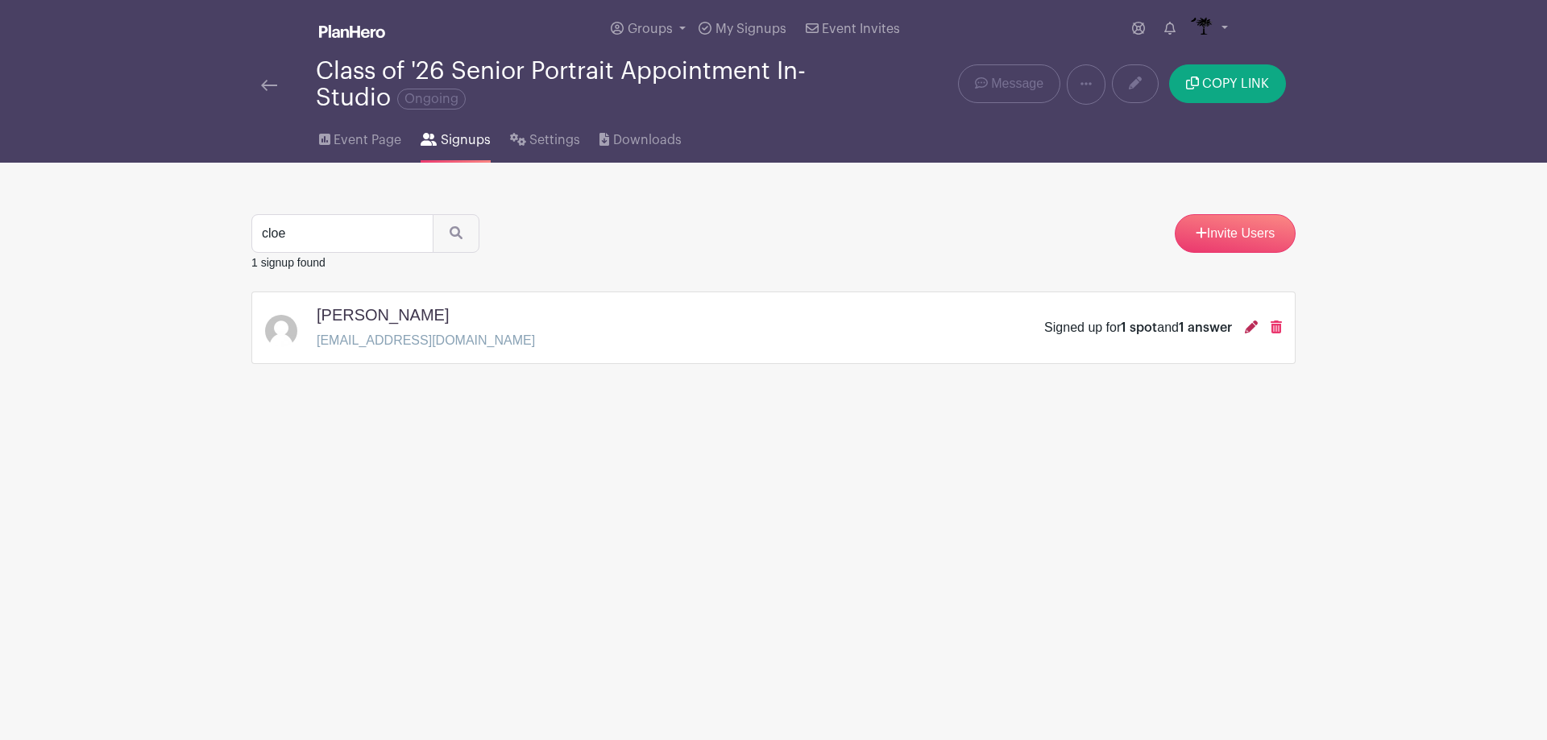
click at [1247, 330] on icon at bounding box center [1250, 327] width 13 height 13
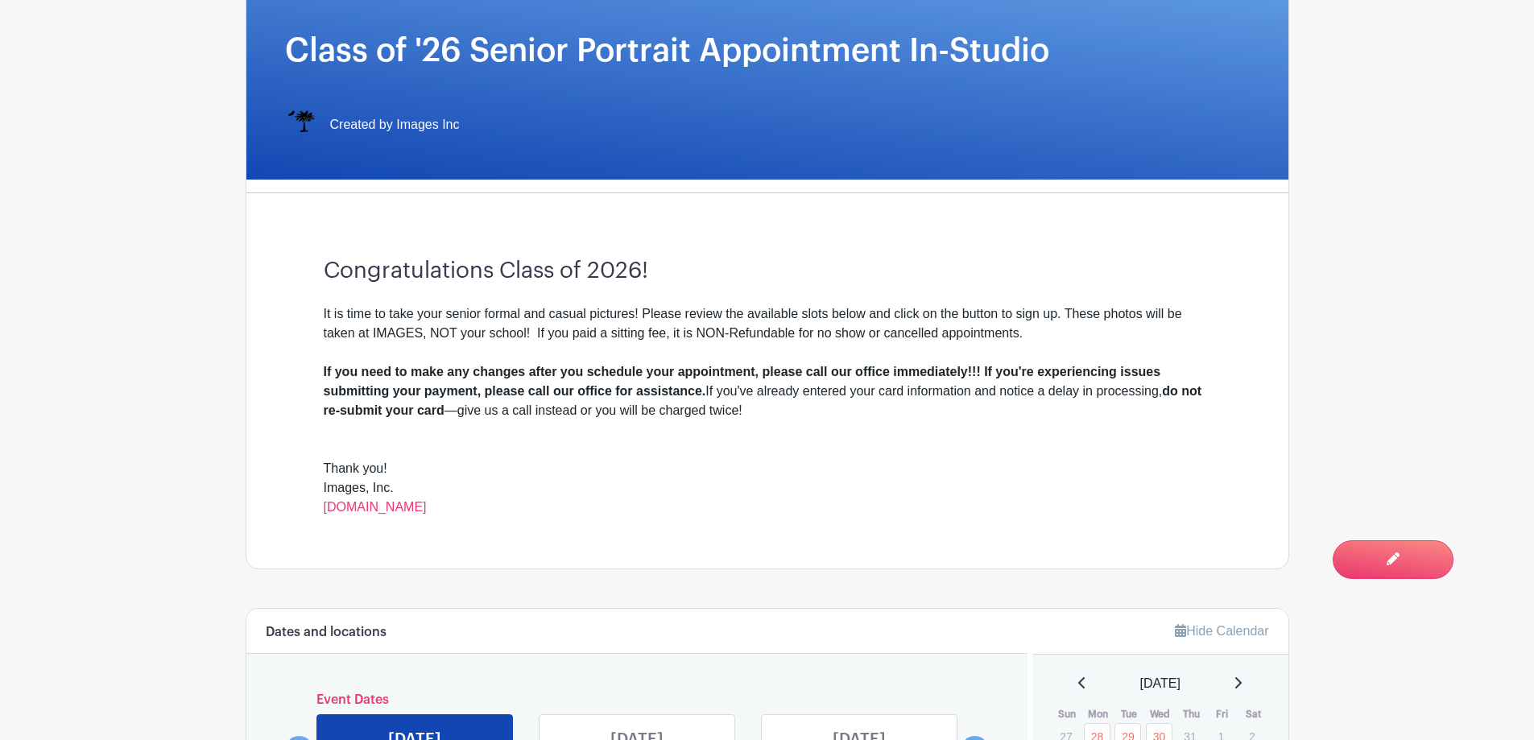
scroll to position [403, 0]
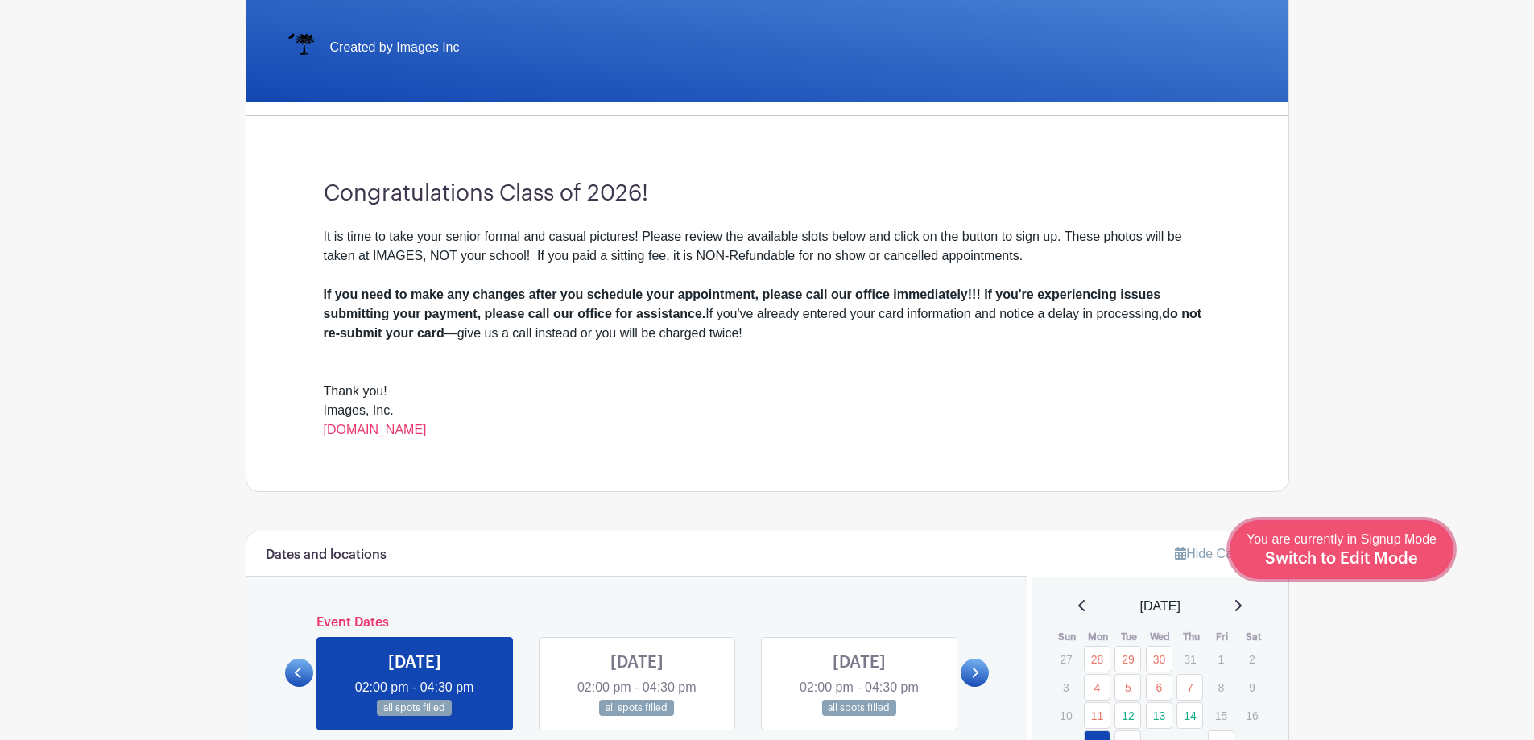
click at [1401, 569] on div "You are currently in Signup Mode Switch to Edit Mode" at bounding box center [1342, 549] width 190 height 39
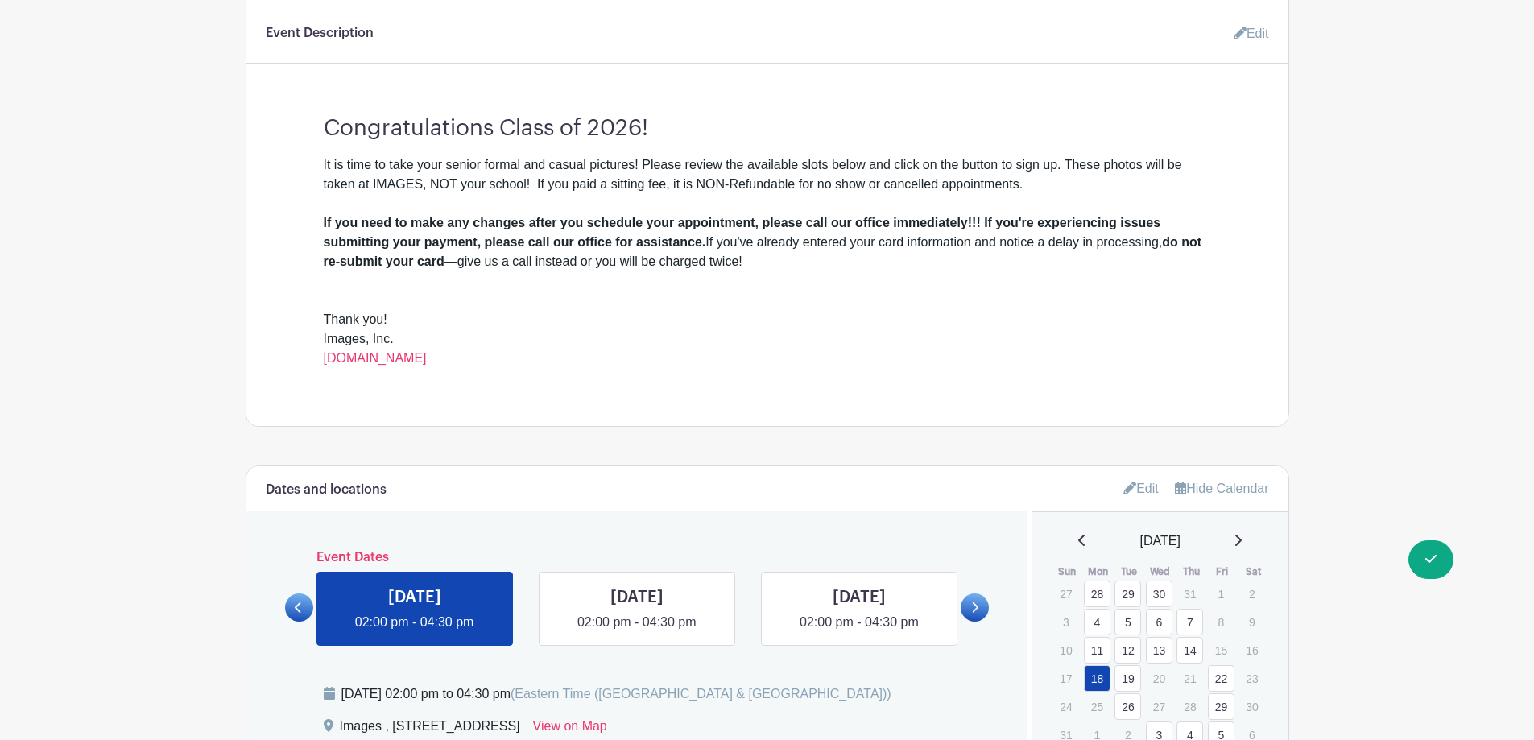
scroll to position [725, 0]
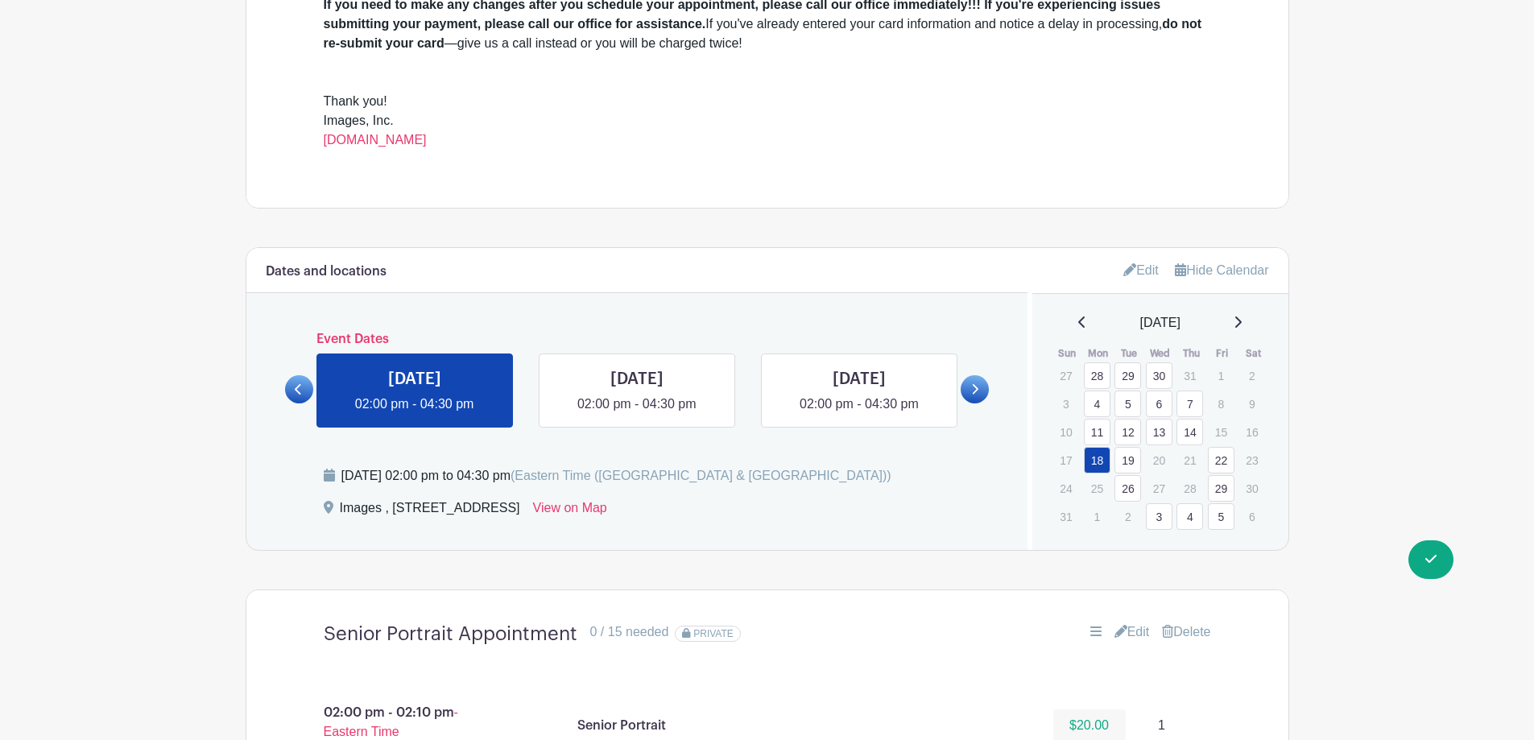
click at [1186, 513] on link "4" at bounding box center [1190, 516] width 27 height 27
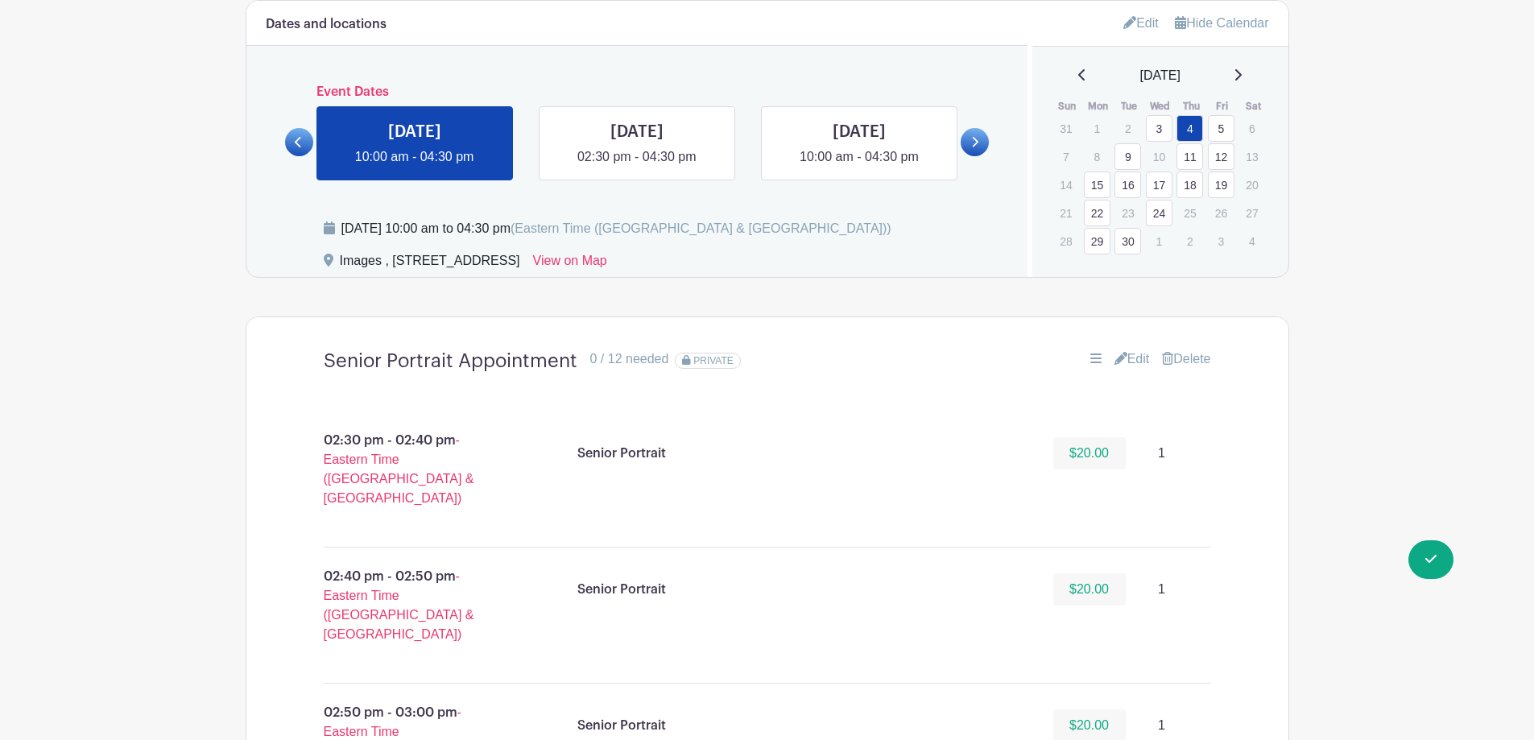
scroll to position [1047, 0]
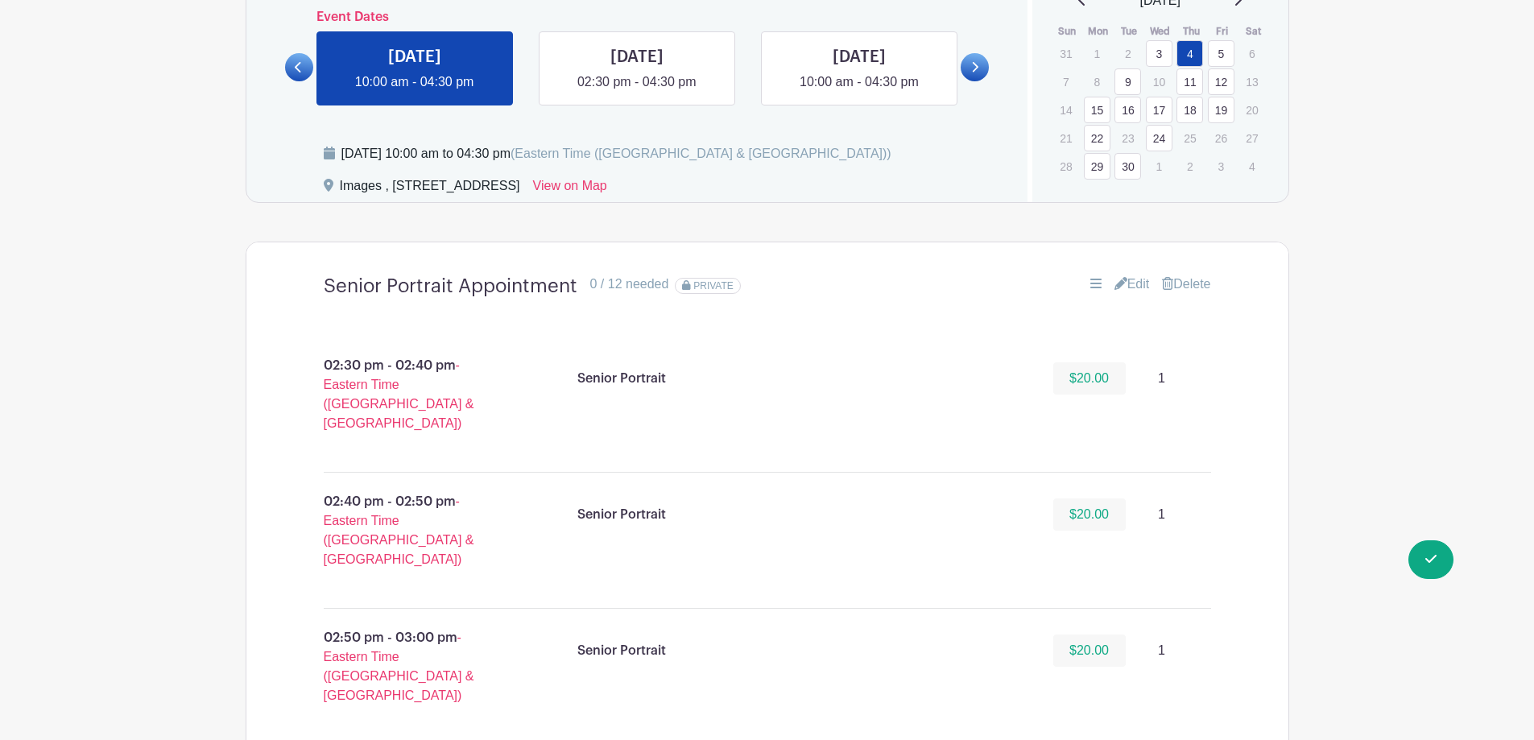
click at [1129, 285] on link "Edit" at bounding box center [1132, 284] width 35 height 19
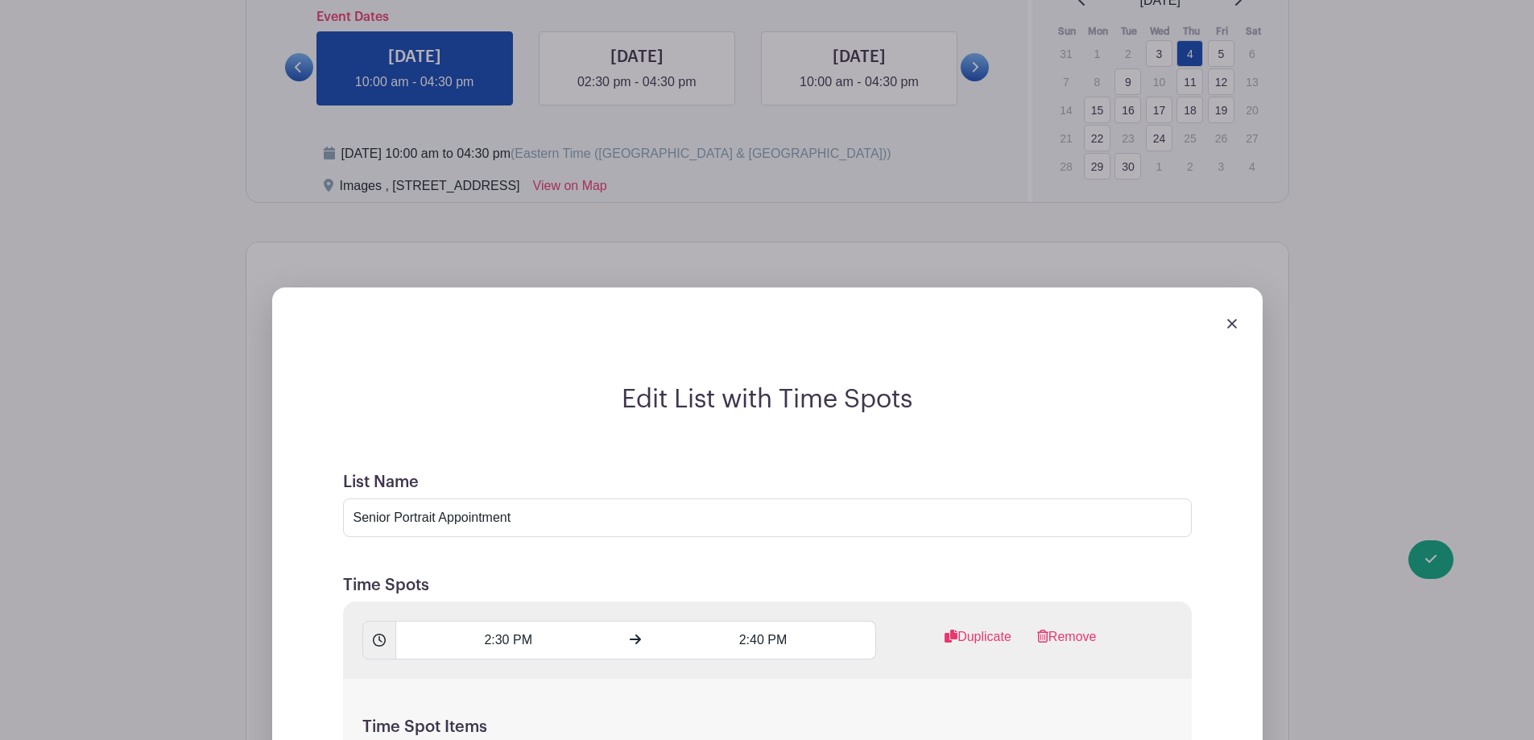
click at [1232, 325] on img at bounding box center [1233, 324] width 10 height 10
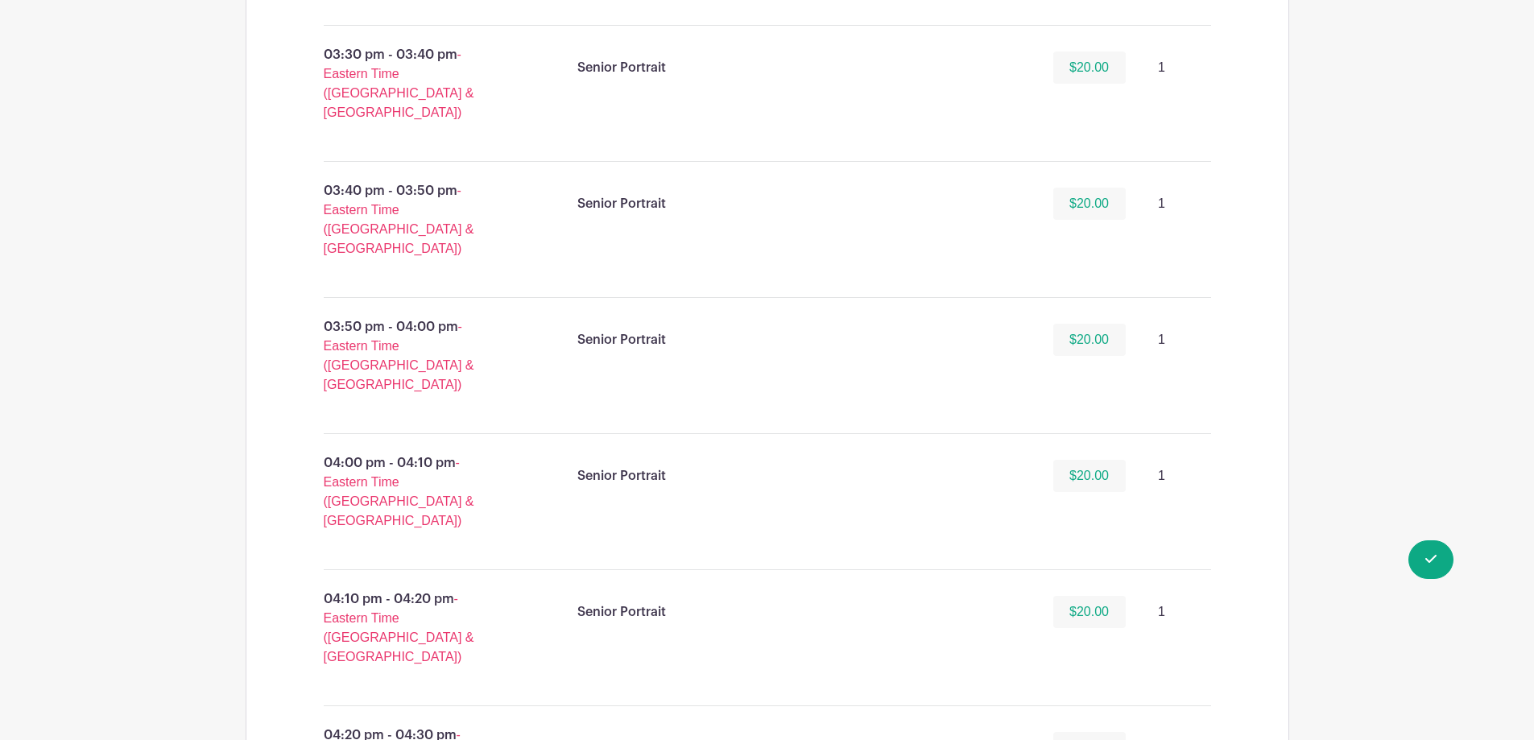
scroll to position [2497, 0]
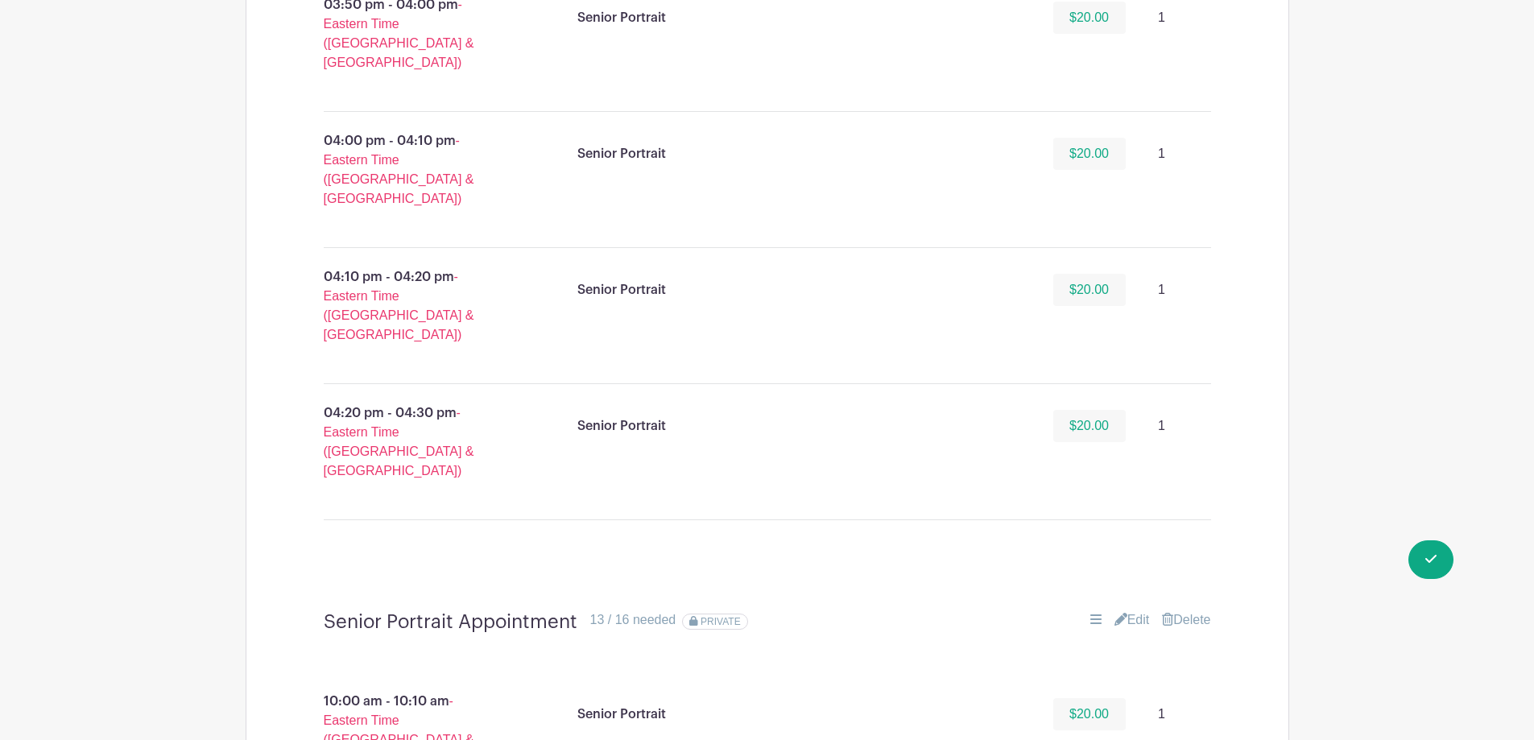
click at [1122, 611] on link "Edit" at bounding box center [1132, 620] width 35 height 19
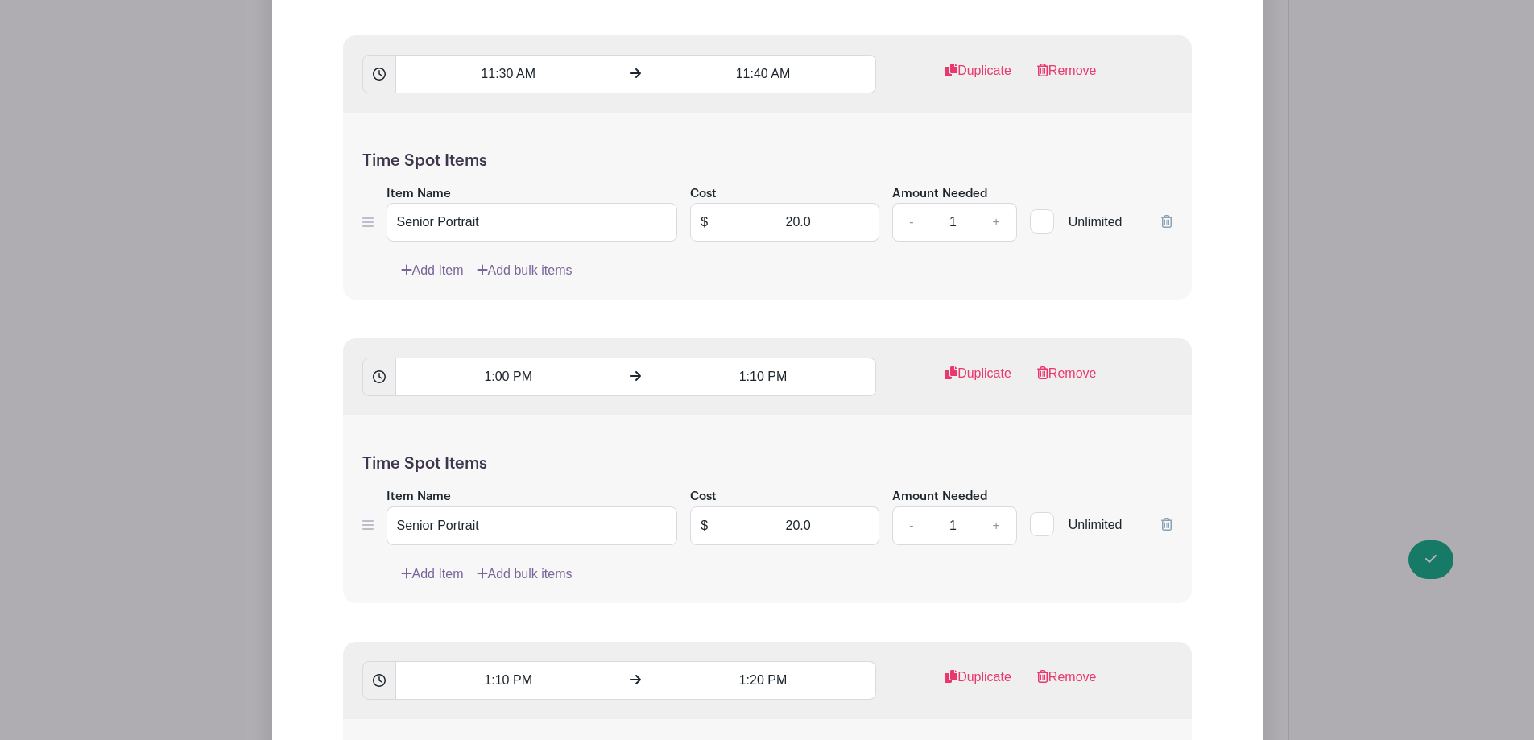
scroll to position [6202, 0]
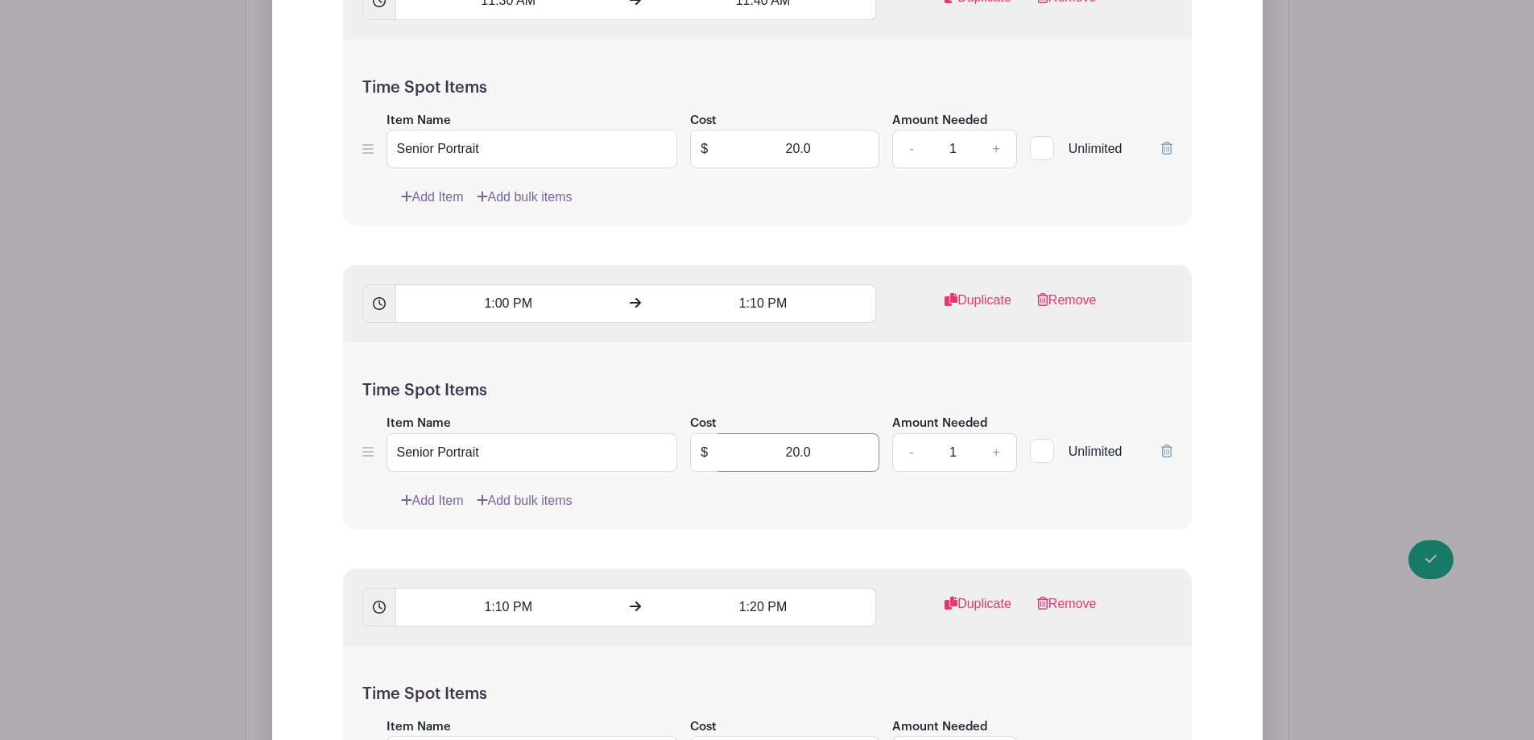
drag, startPoint x: 785, startPoint y: 233, endPoint x: 949, endPoint y: 234, distance: 164.3
click at [949, 413] on div "Item Name Senior Portrait Cost $ 20.0 Amount Needed - 1 + Unlimited" at bounding box center [767, 442] width 810 height 59
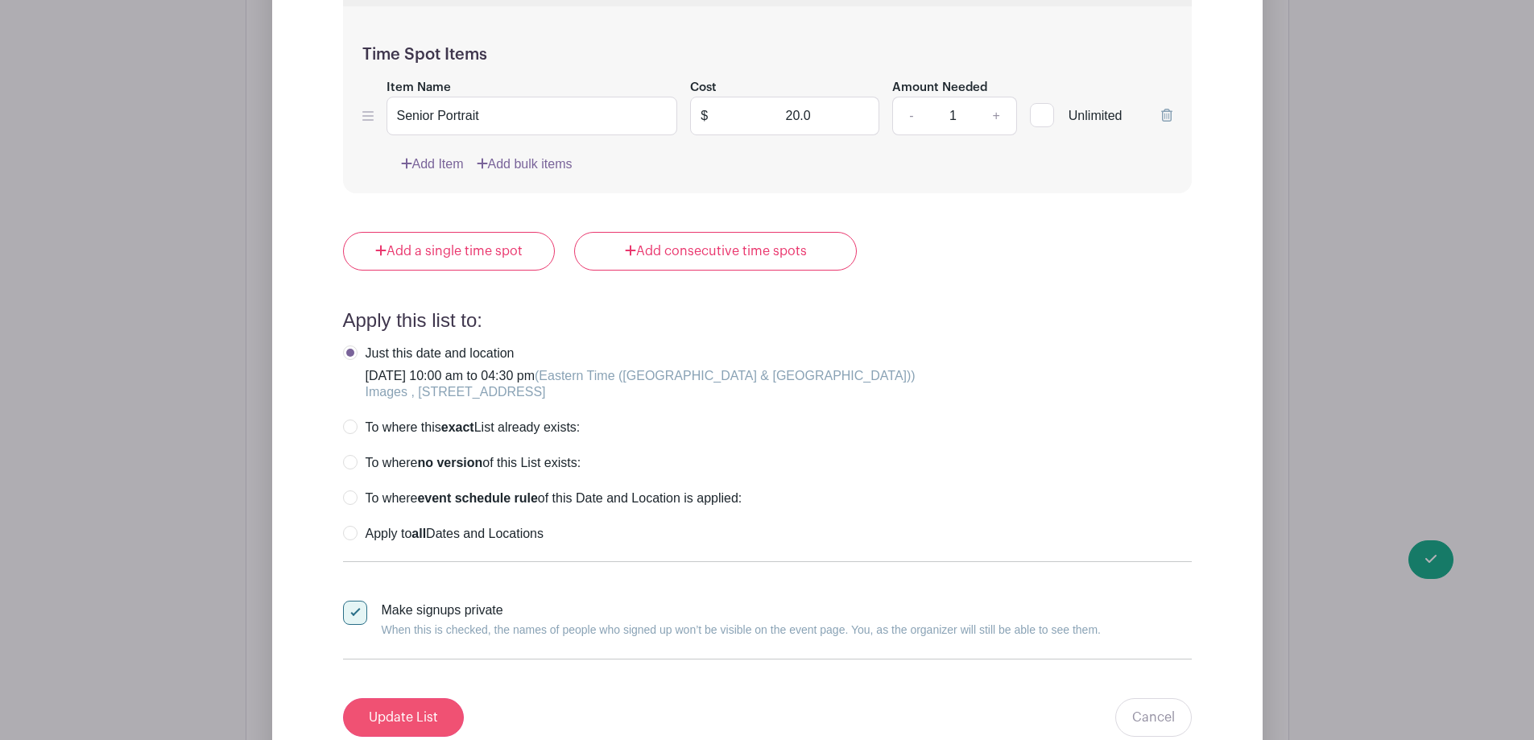
type input "0"
click at [414, 698] on input "Update List" at bounding box center [403, 717] width 121 height 39
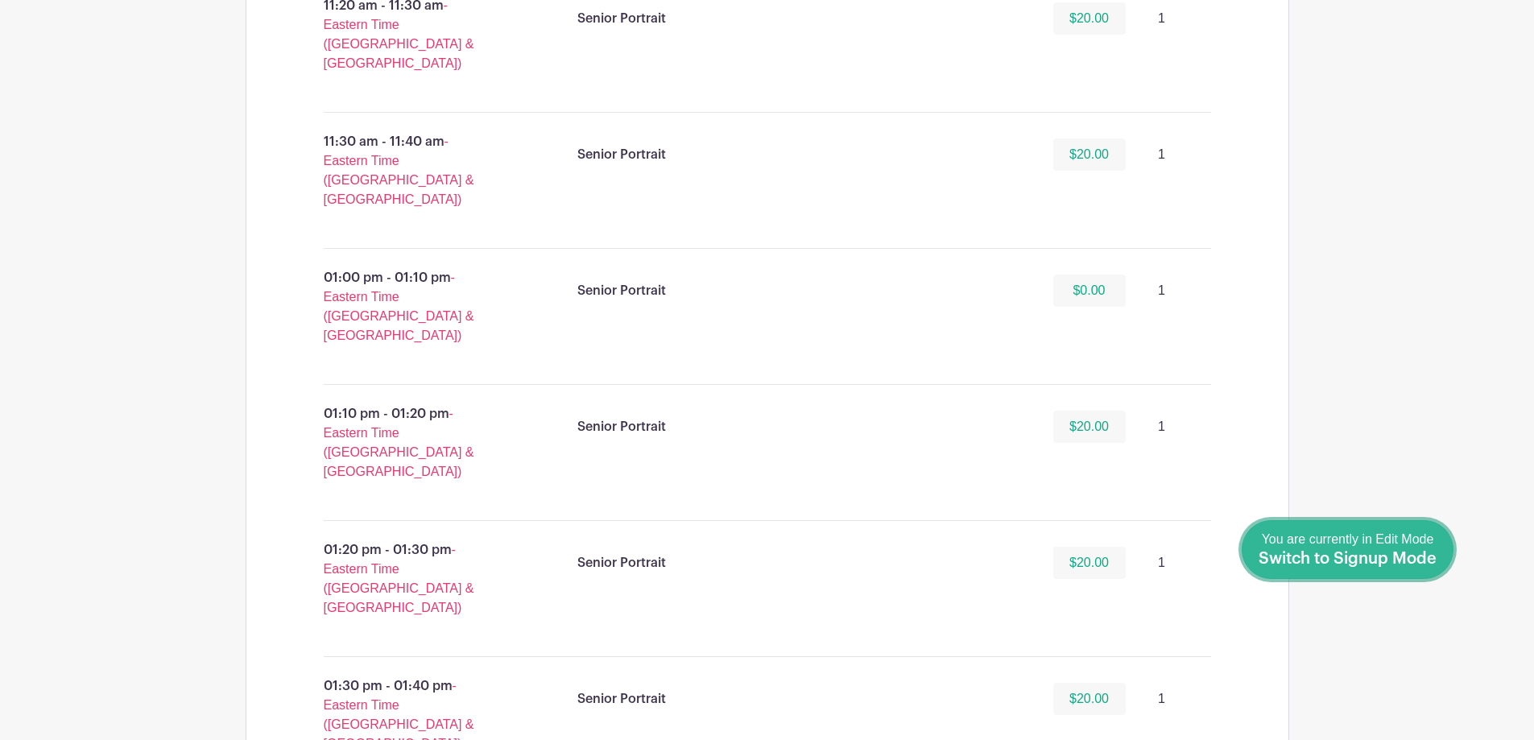
click at [1438, 565] on link "Done Editing You are currently in Edit Mode Switch to Signup Mode" at bounding box center [1348, 549] width 212 height 59
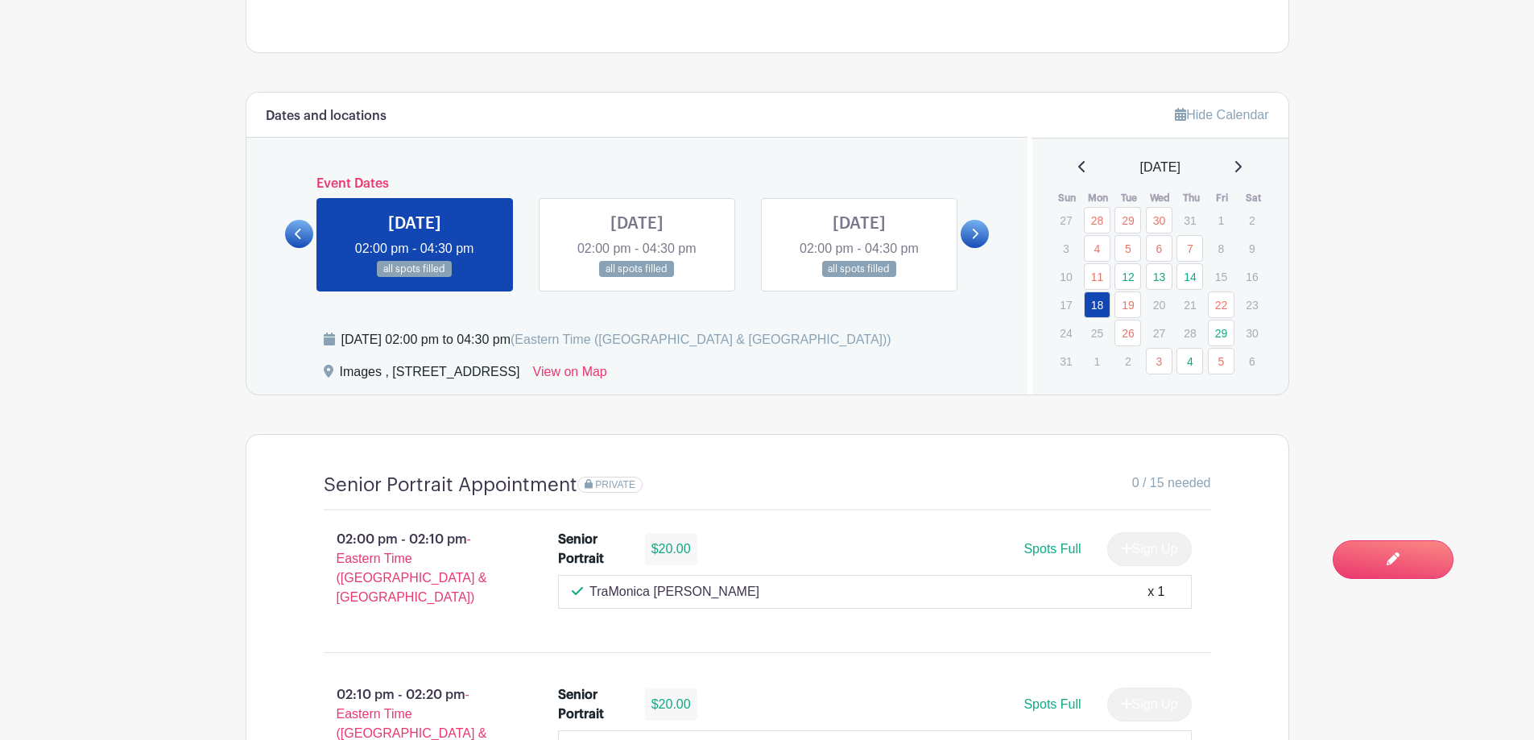
scroll to position [886, 0]
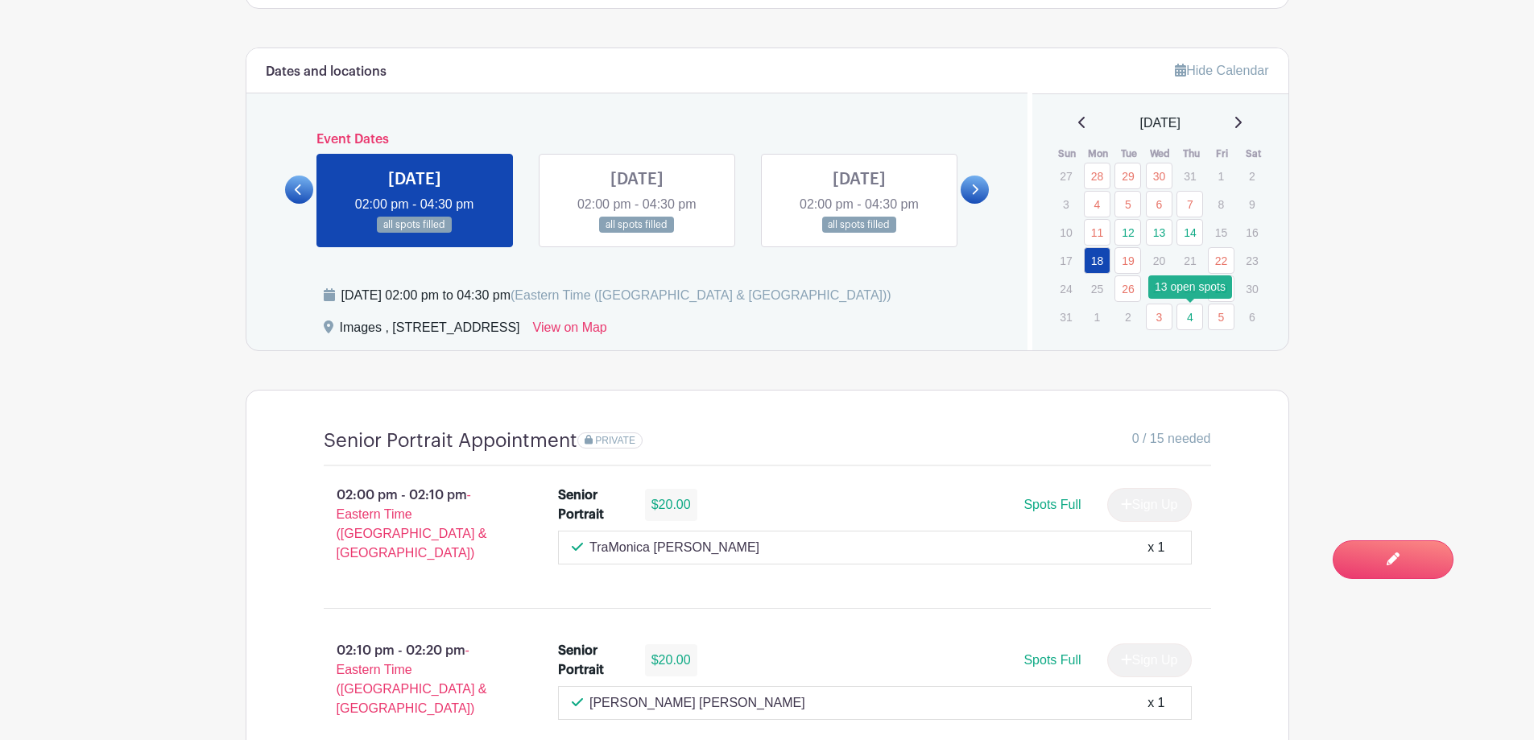
click at [1186, 317] on link "4" at bounding box center [1190, 317] width 27 height 27
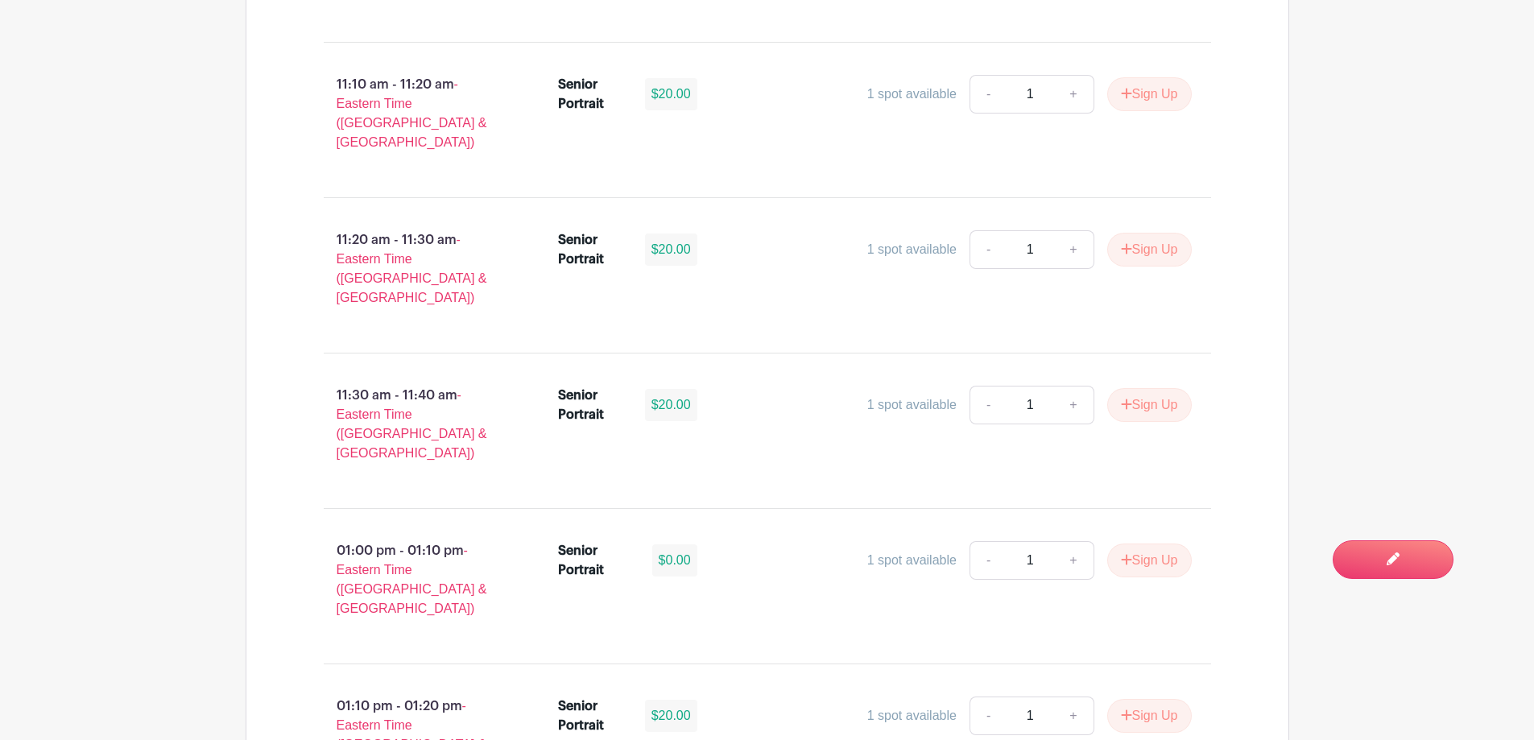
scroll to position [4430, 0]
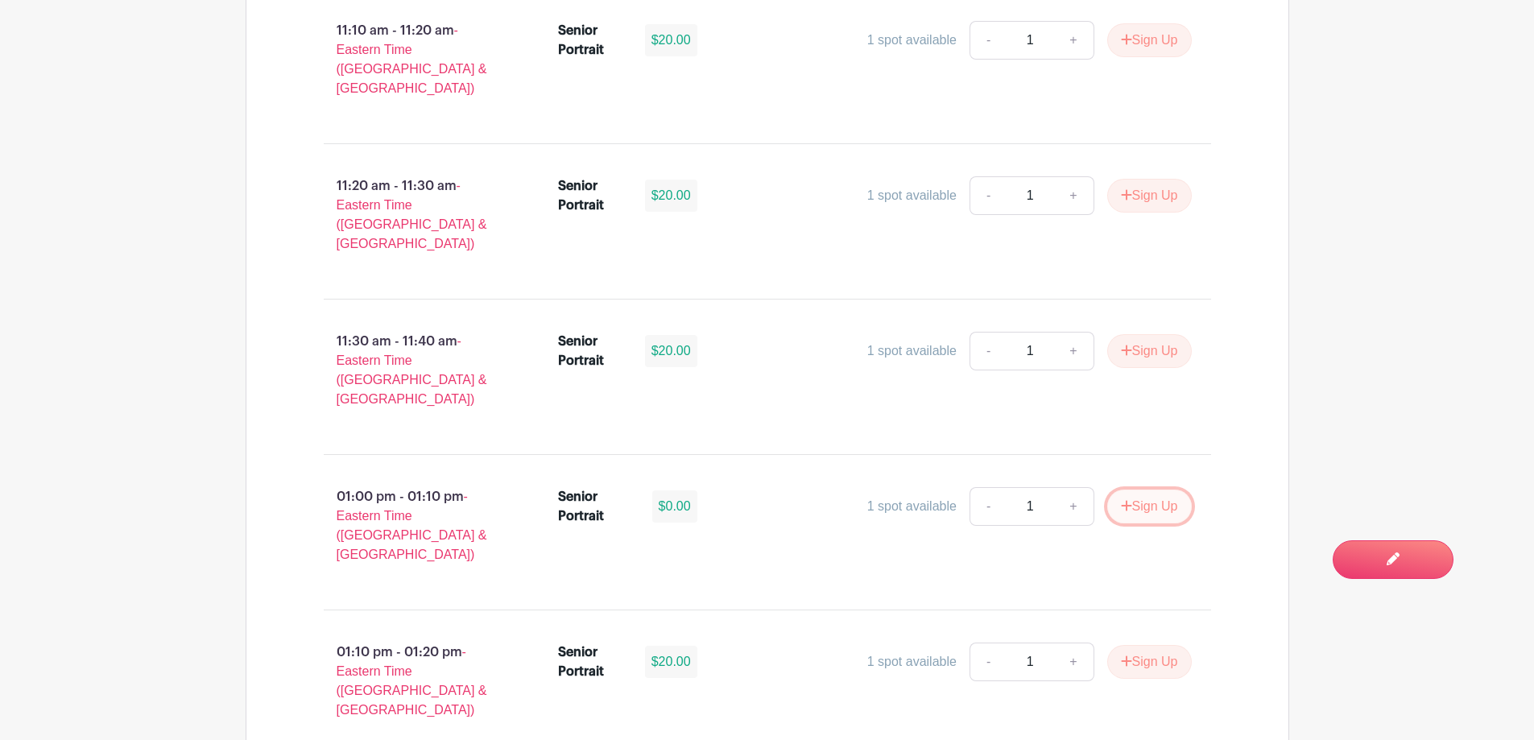
click at [1151, 490] on button "Sign Up" at bounding box center [1150, 507] width 85 height 34
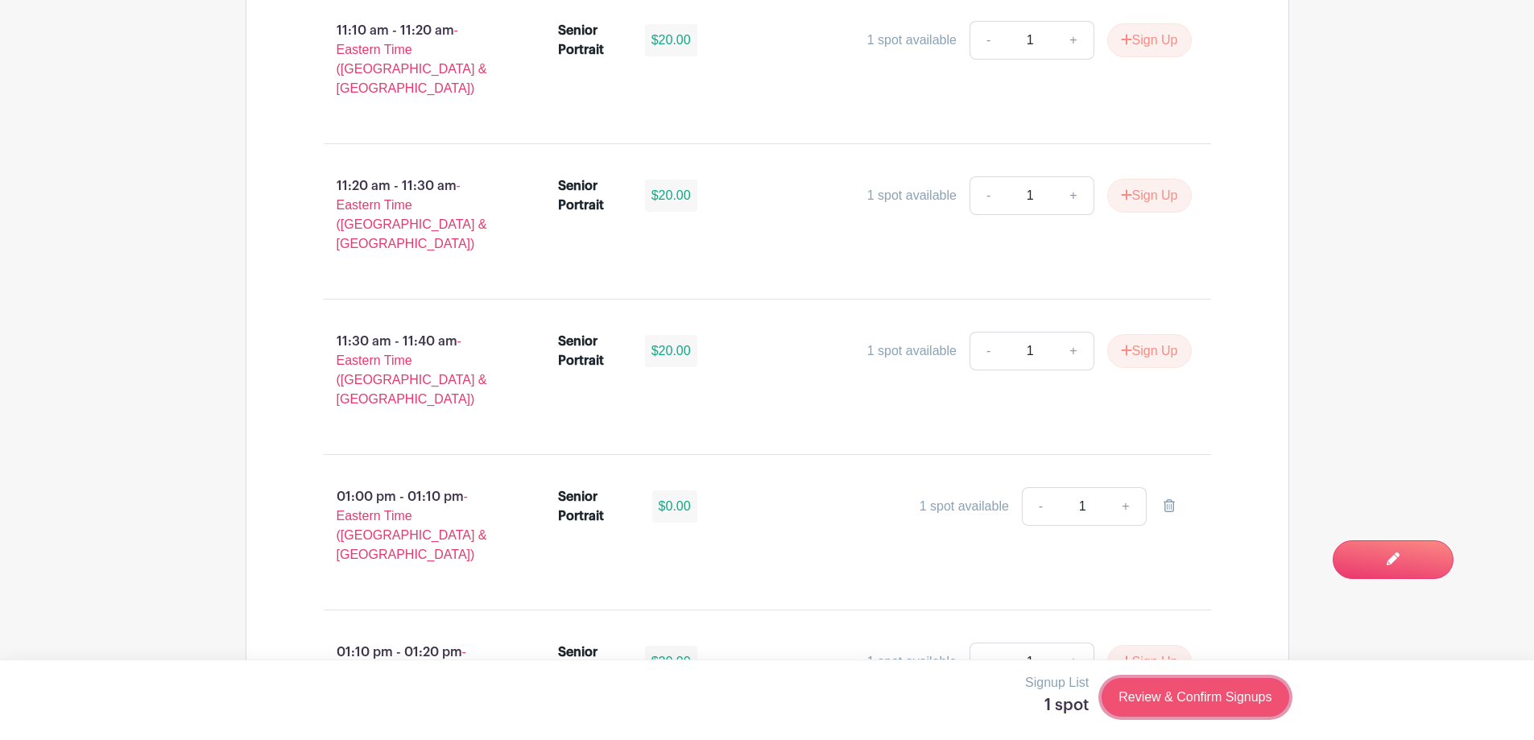
click at [1202, 702] on link "Review & Confirm Signups" at bounding box center [1195, 697] width 187 height 39
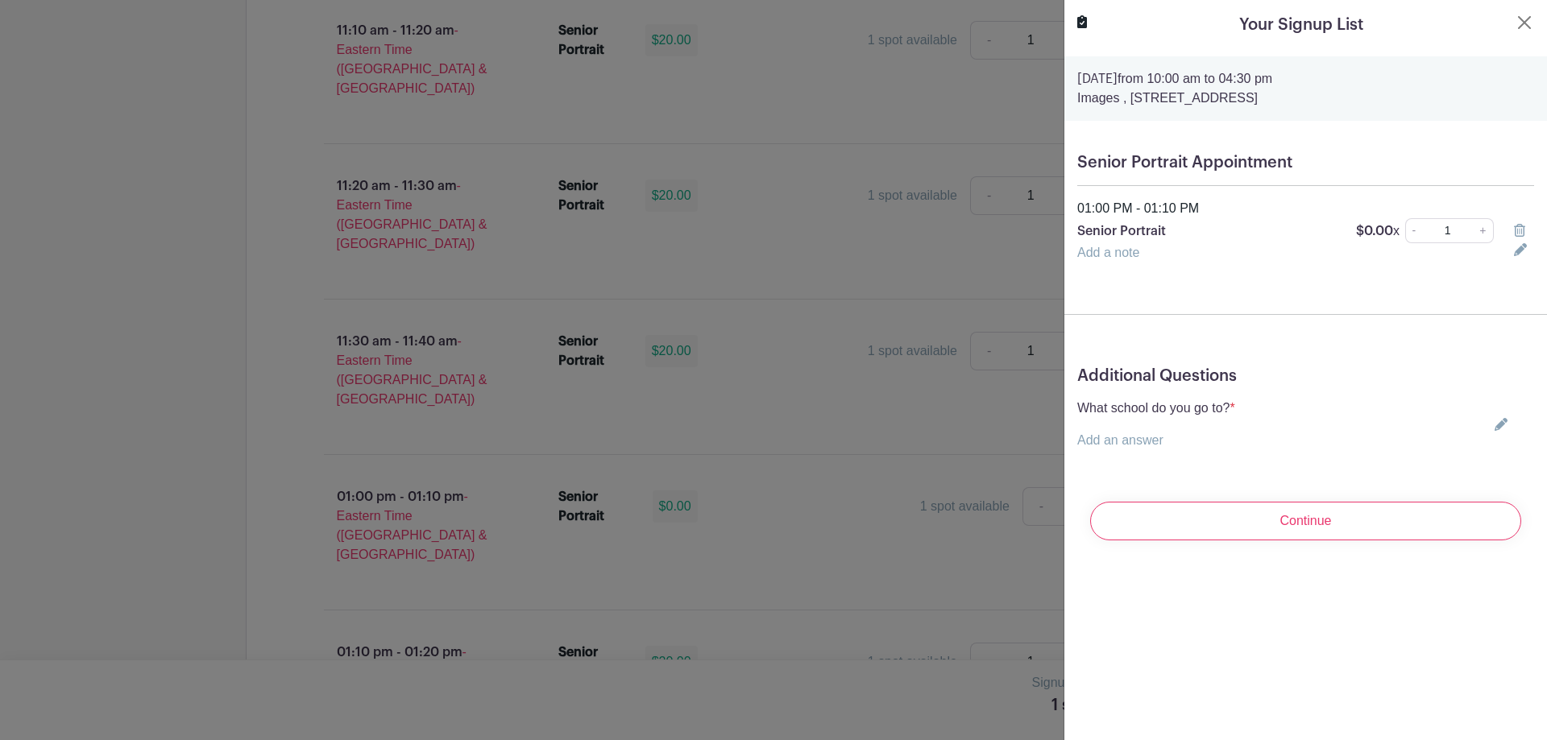
click at [1494, 426] on icon at bounding box center [1500, 424] width 13 height 13
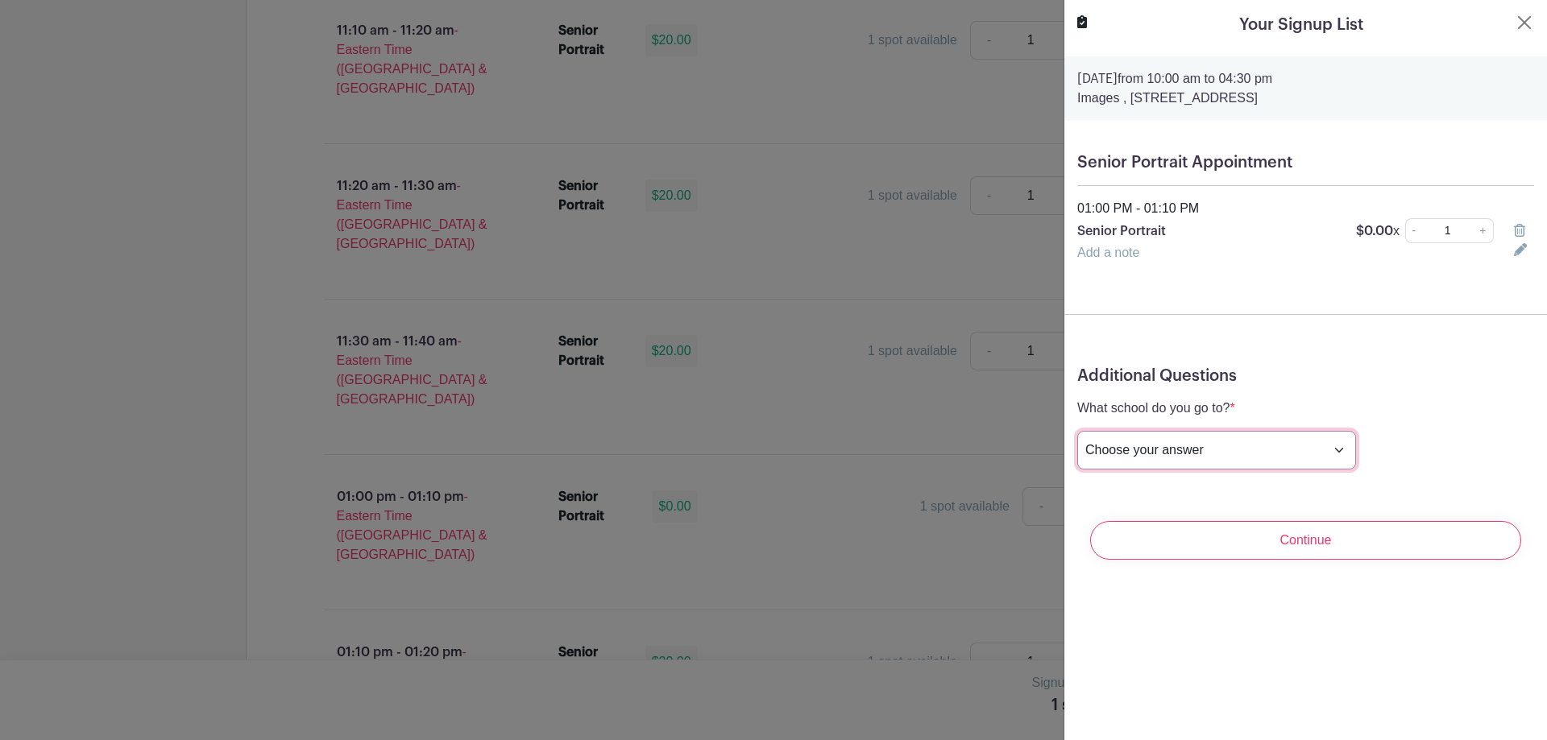
click at [1234, 453] on select "Choose your answer [GEOGRAPHIC_DATA] High [PERSON_NAME] High [PERSON_NAME] High…" at bounding box center [1216, 450] width 279 height 39
select select "3950"
click at [1077, 431] on select "Choose your answer [GEOGRAPHIC_DATA] High [PERSON_NAME] High [PERSON_NAME] High…" at bounding box center [1216, 450] width 279 height 39
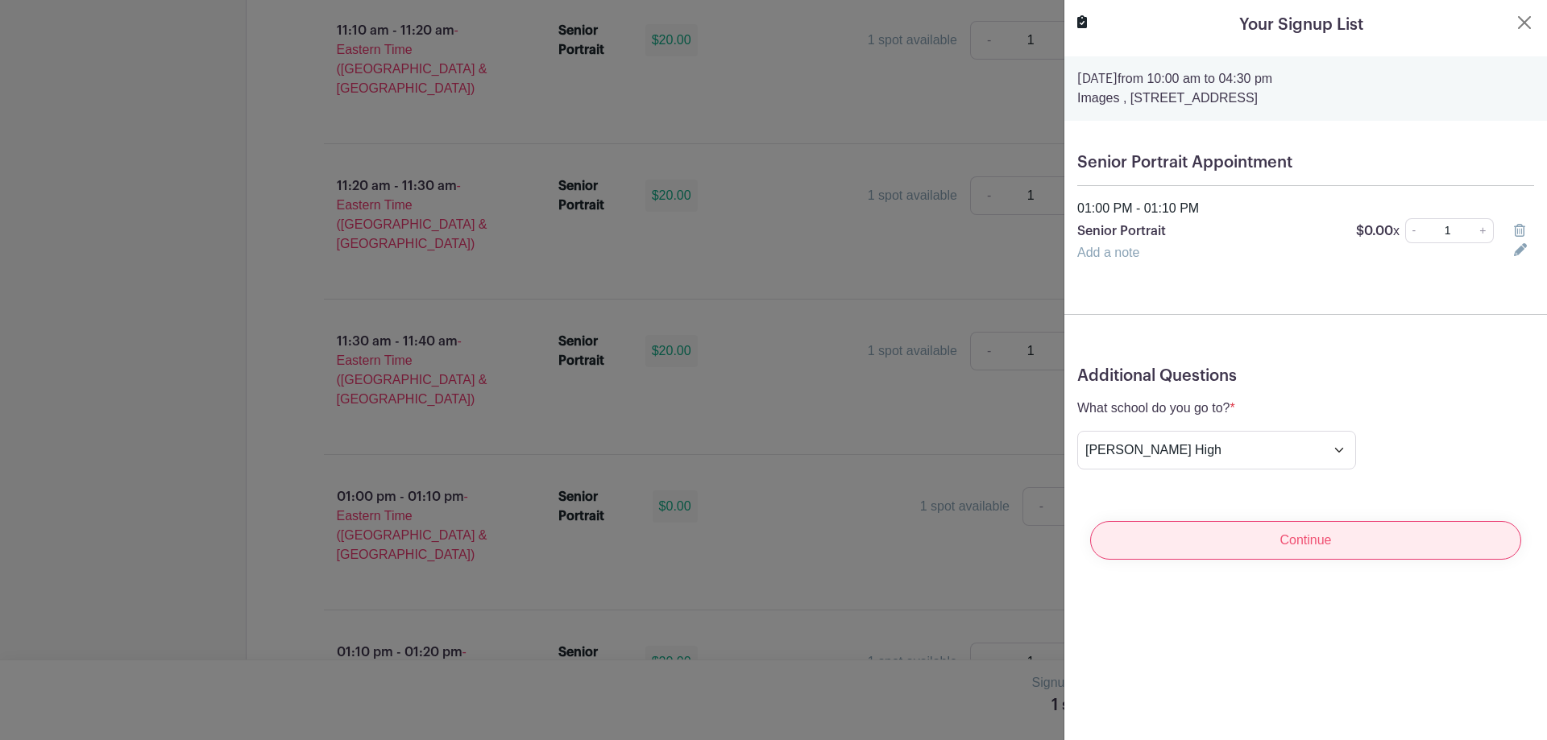
click at [1274, 529] on input "Continue" at bounding box center [1305, 540] width 431 height 39
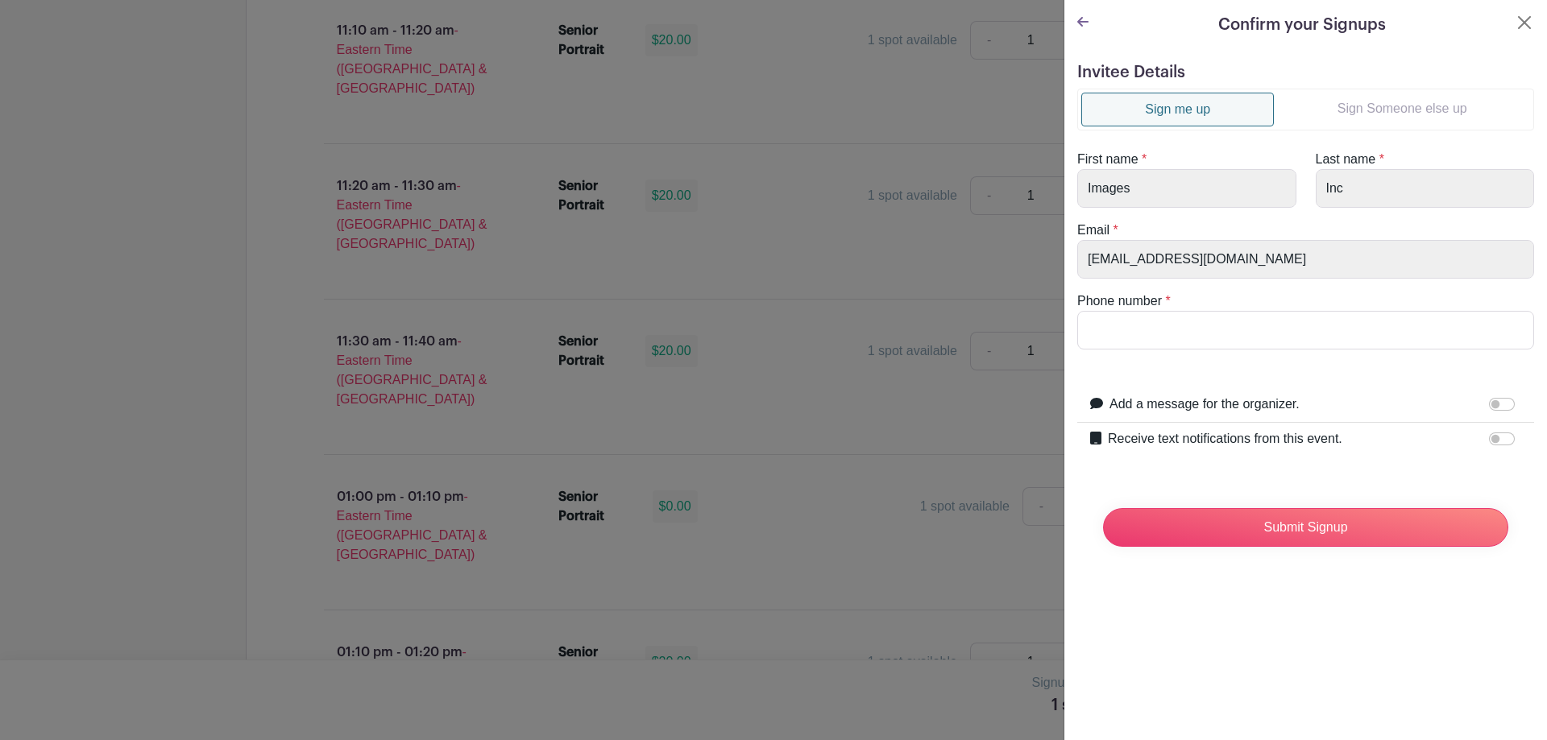
click at [1430, 110] on link "Sign Someone else up" at bounding box center [1401, 109] width 256 height 32
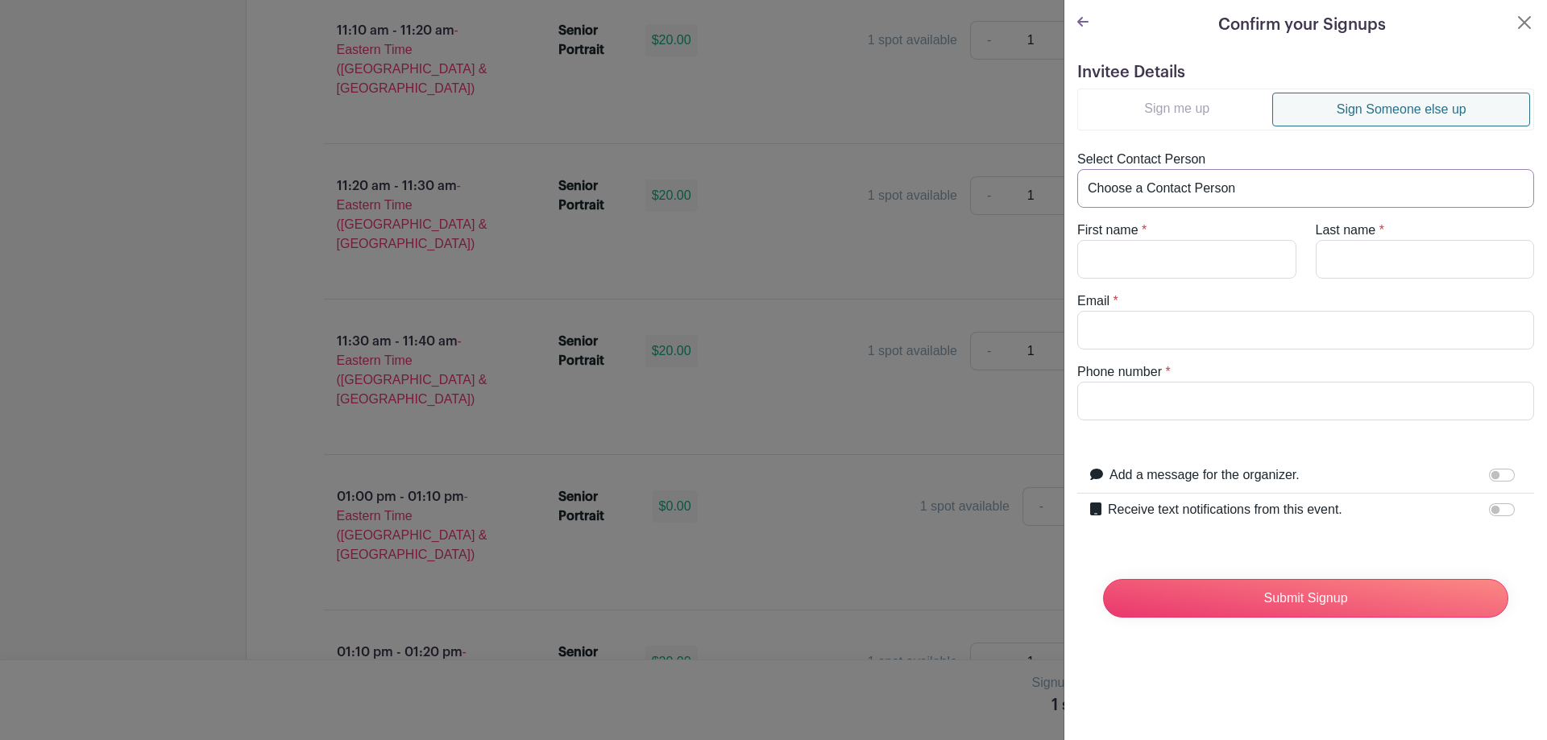
click at [1145, 203] on select "Choose a Contact Person [PERSON_NAME] ([EMAIL_ADDRESS][DOMAIN_NAME]) [PERSON_NA…" at bounding box center [1305, 188] width 457 height 39
select select "ashleymcloe@gmail.com"
click at [1077, 169] on select "Choose a Contact Person [PERSON_NAME] ([EMAIL_ADDRESS][DOMAIN_NAME]) [PERSON_NA…" at bounding box center [1305, 188] width 457 height 39
type input "Braydon"
type input "Cloe"
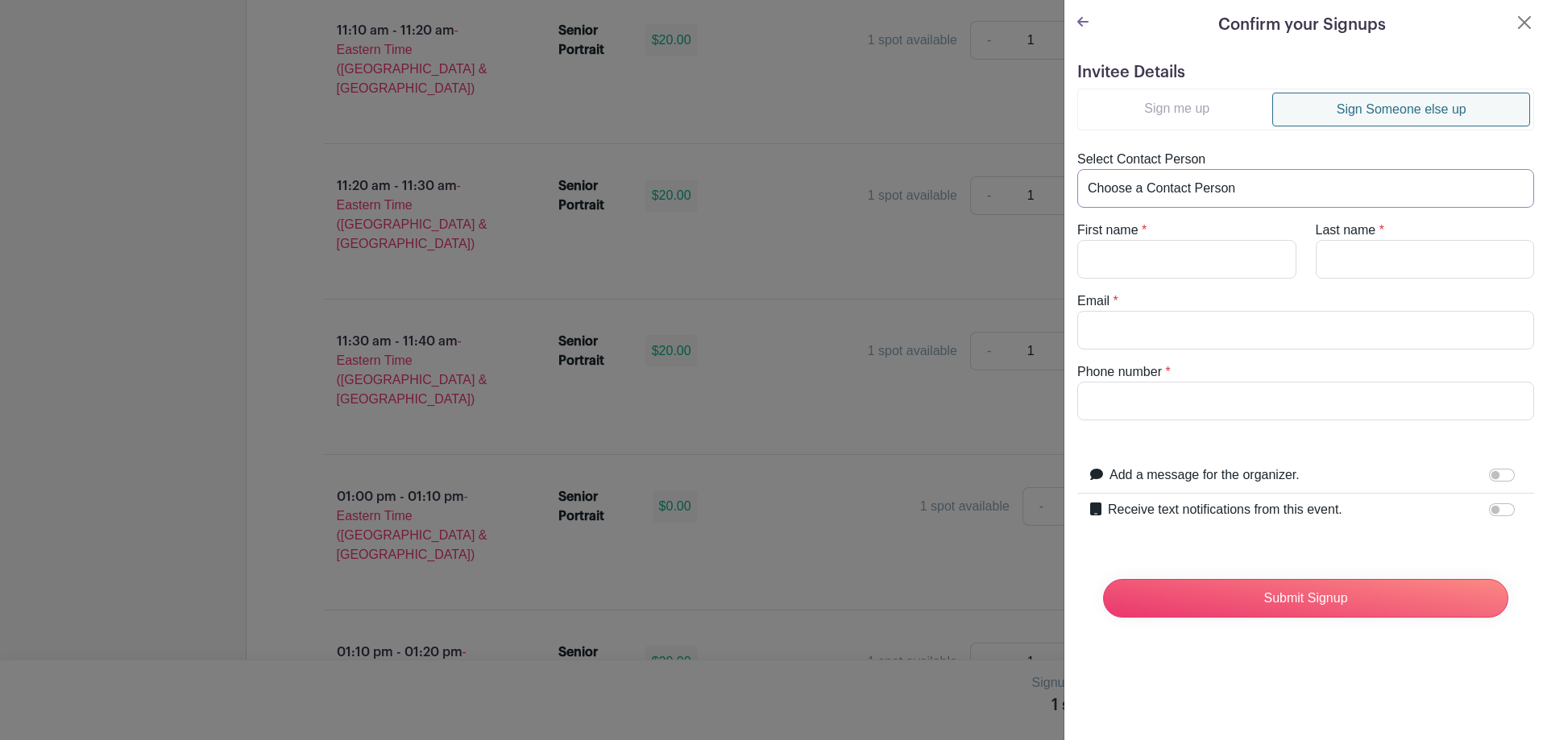
type input "ashleymcloe@gmail.com"
type input "5402391867"
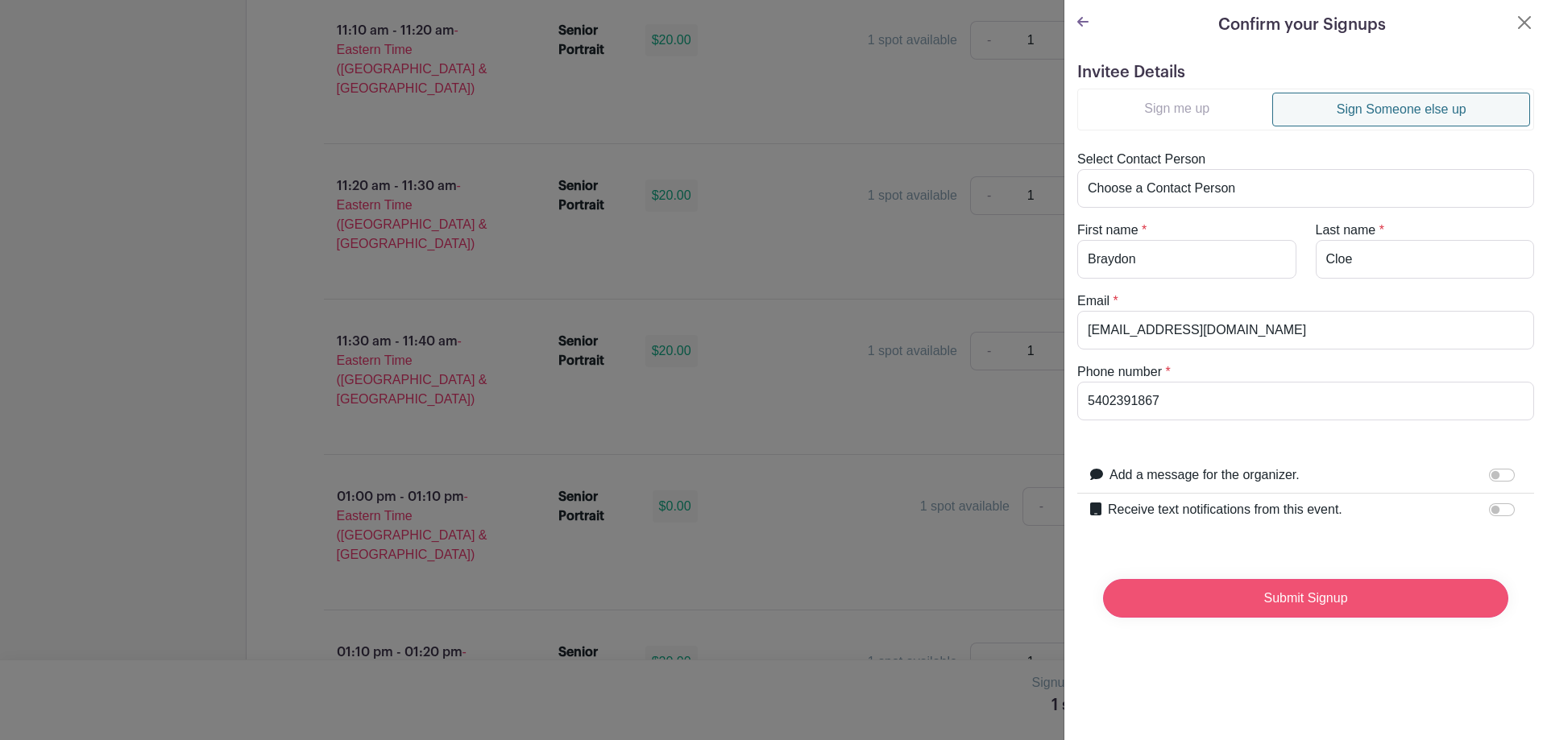
click at [1329, 608] on input "Submit Signup" at bounding box center [1305, 598] width 405 height 39
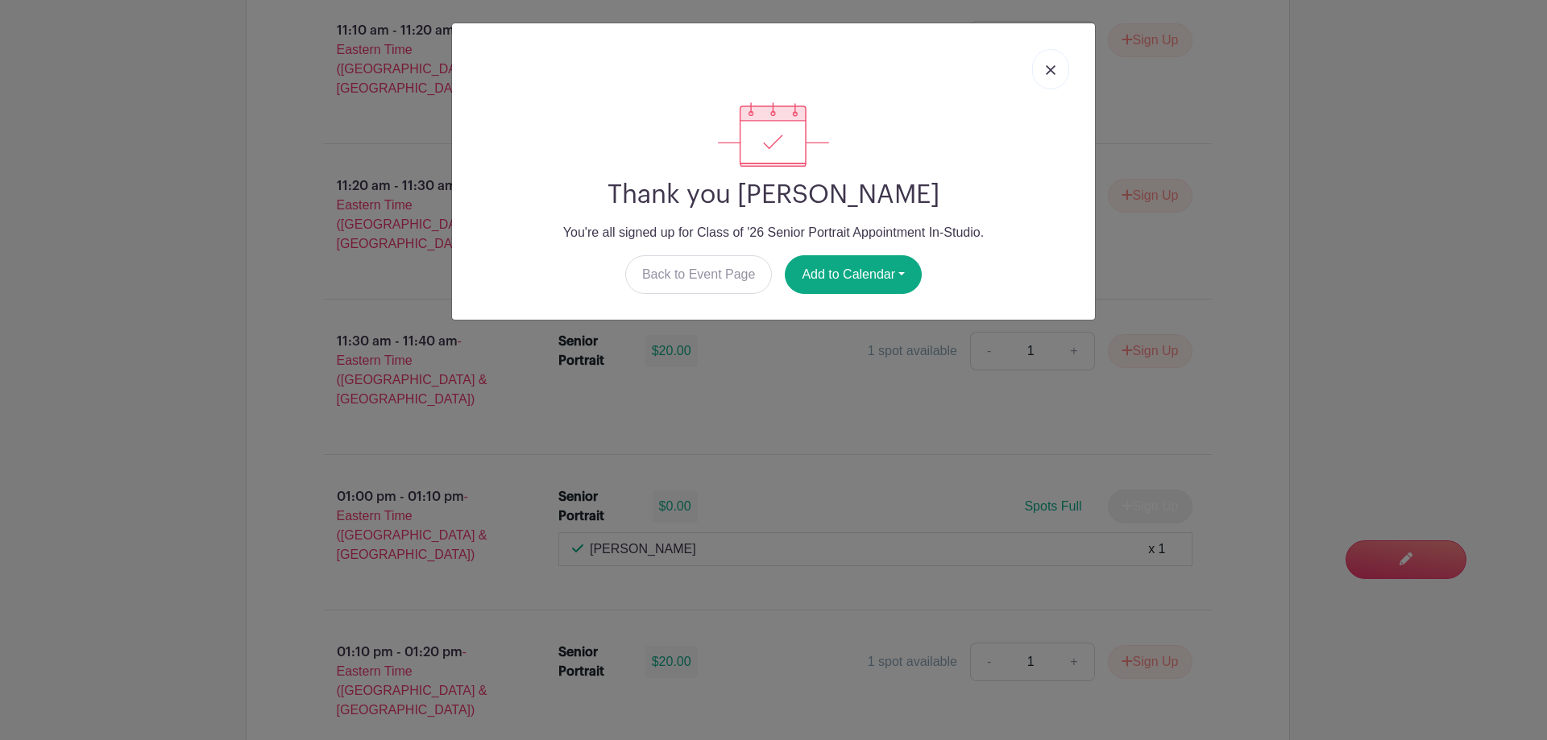
click at [1050, 81] on link at bounding box center [1050, 69] width 37 height 40
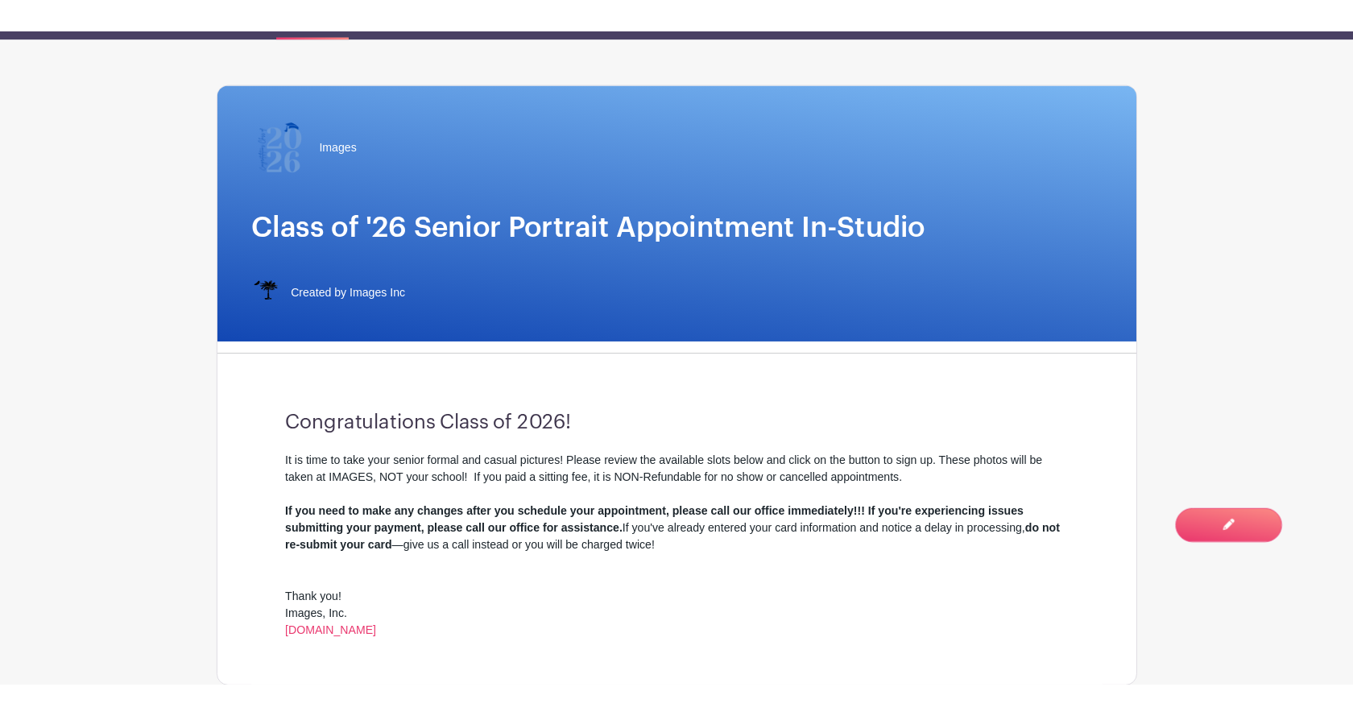
scroll to position [0, 0]
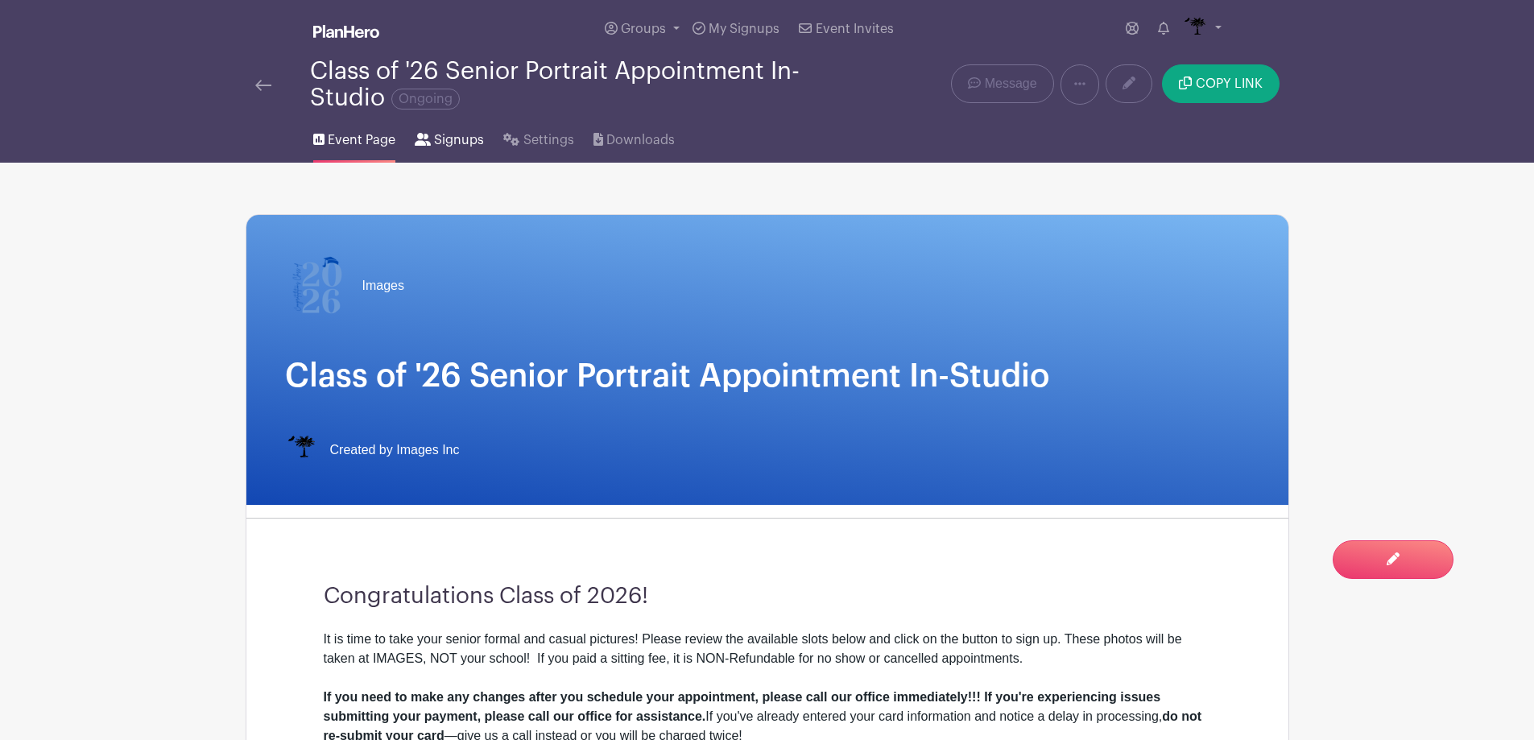
click at [458, 149] on span "Signups" at bounding box center [459, 139] width 50 height 19
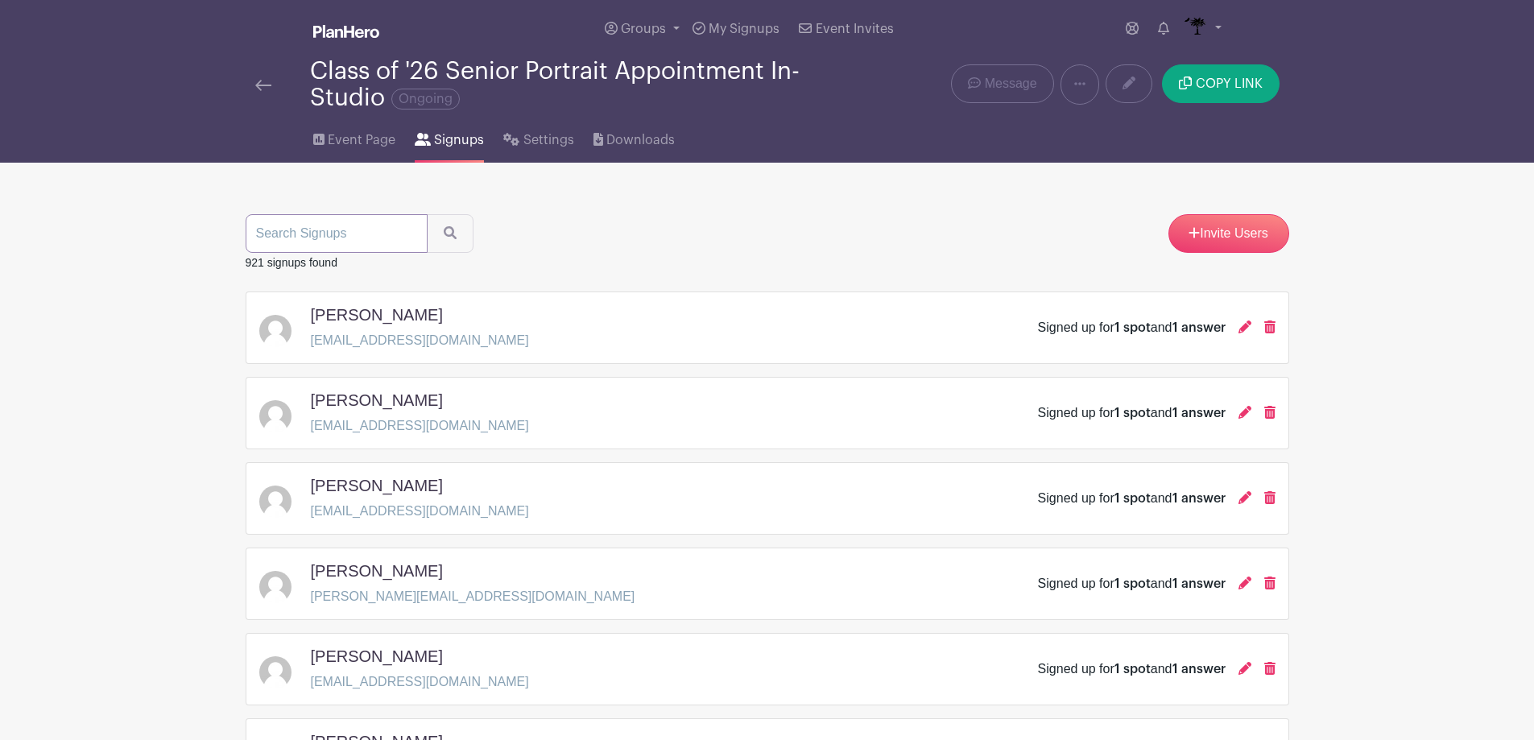
click at [365, 239] on input "search" at bounding box center [337, 233] width 182 height 39
type input "valentine"
click at [427, 214] on button "submit" at bounding box center [450, 233] width 47 height 39
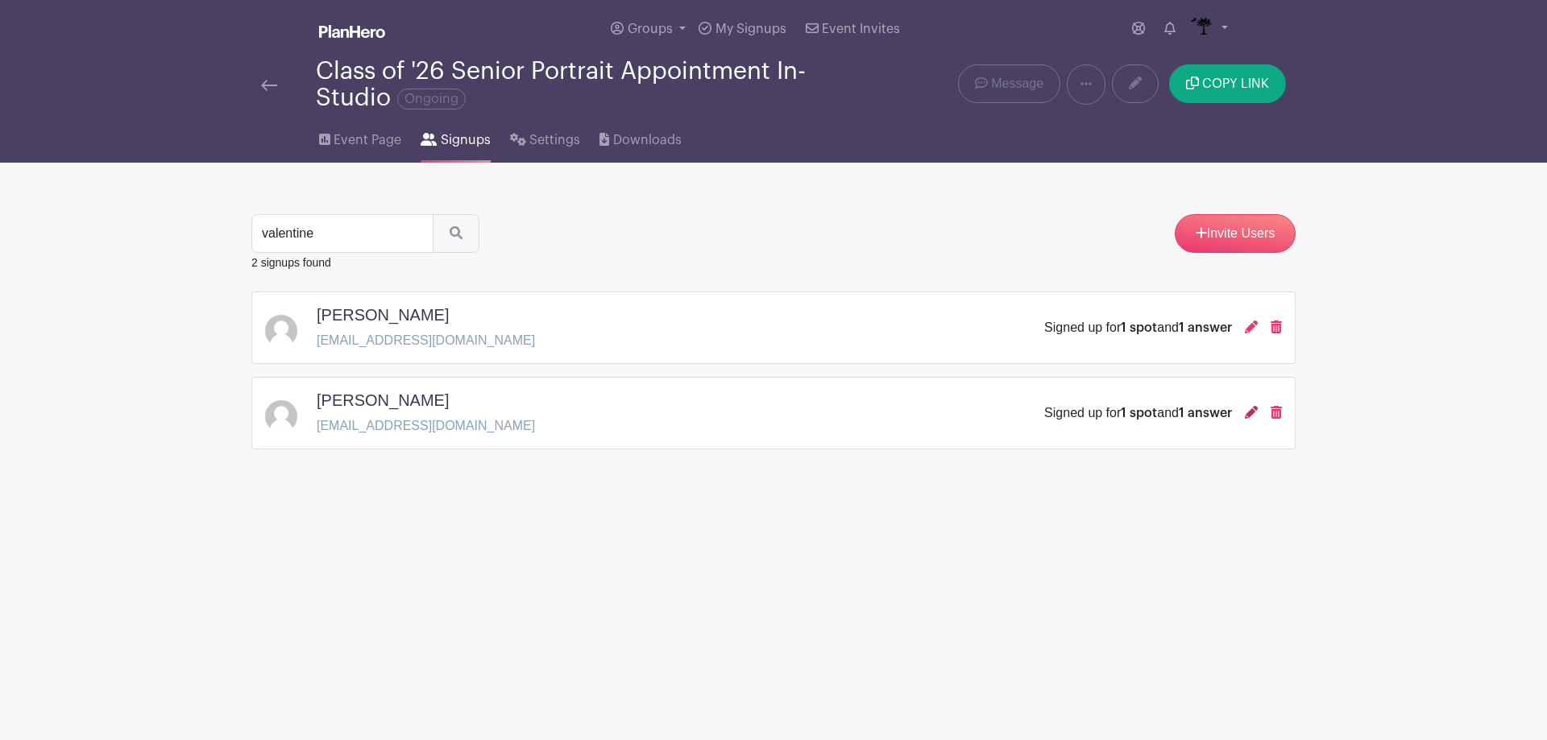
click at [1246, 418] on icon at bounding box center [1250, 412] width 13 height 13
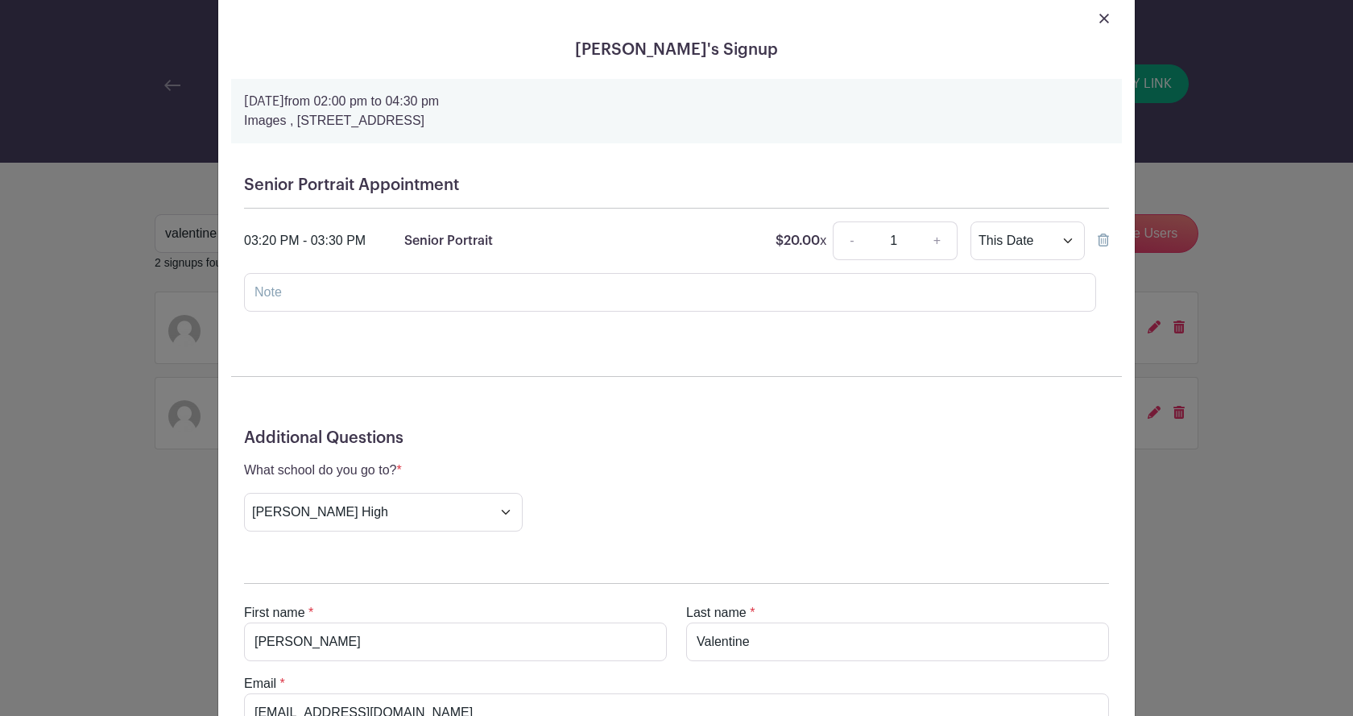
scroll to position [81, 0]
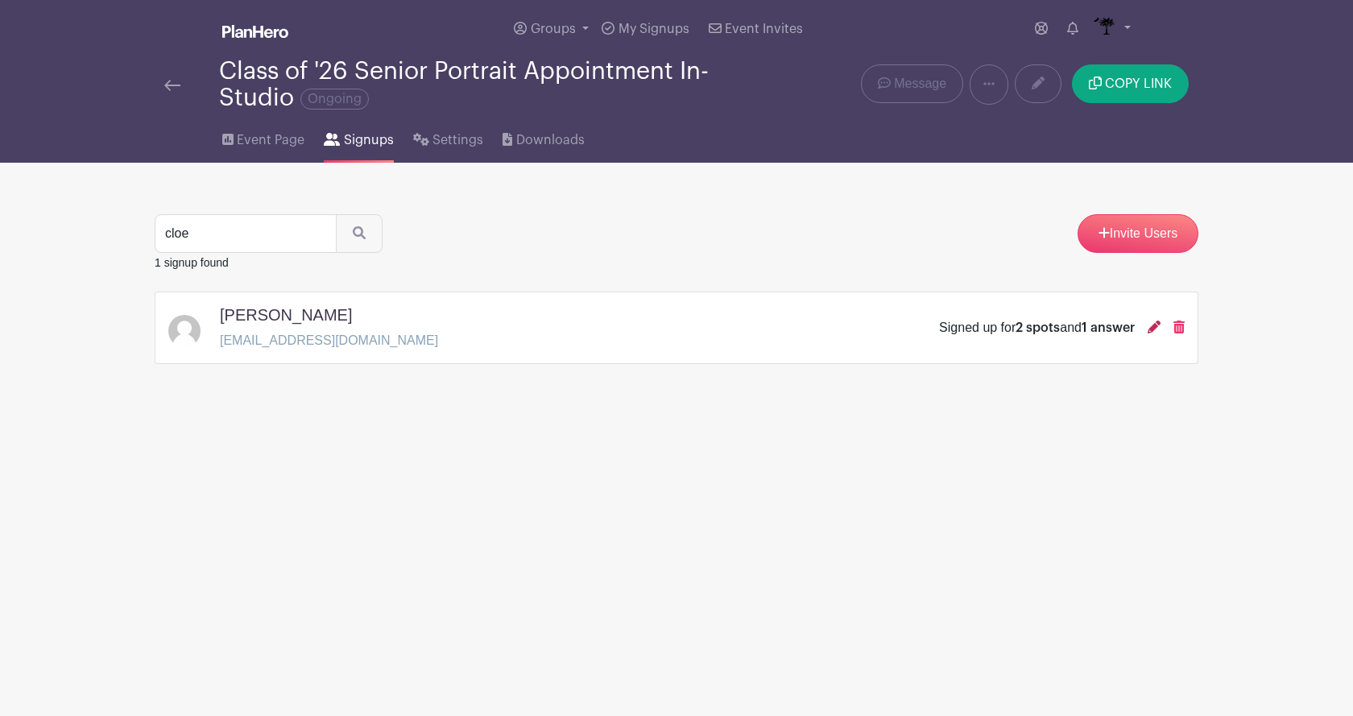
click at [1156, 325] on icon at bounding box center [1154, 327] width 13 height 13
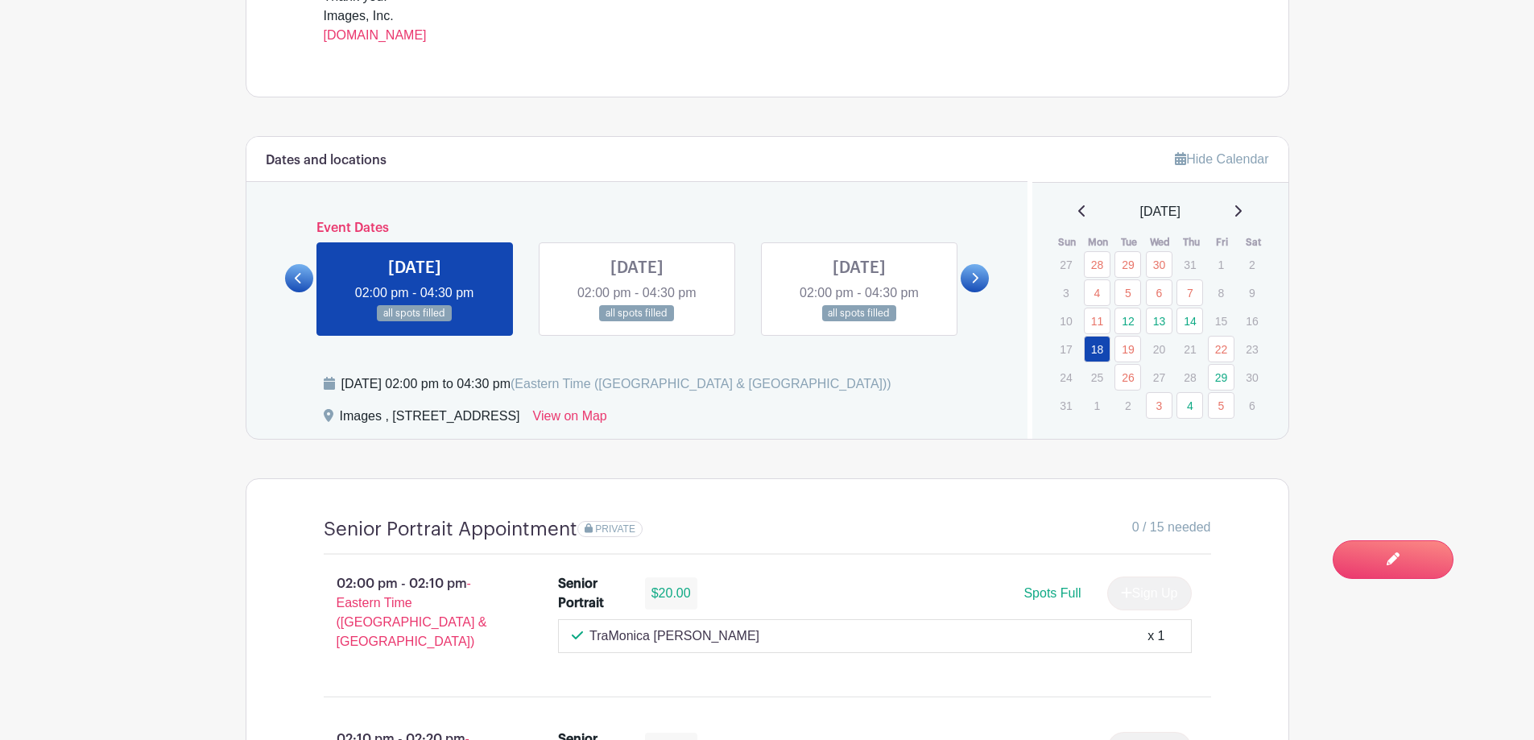
scroll to position [805, 0]
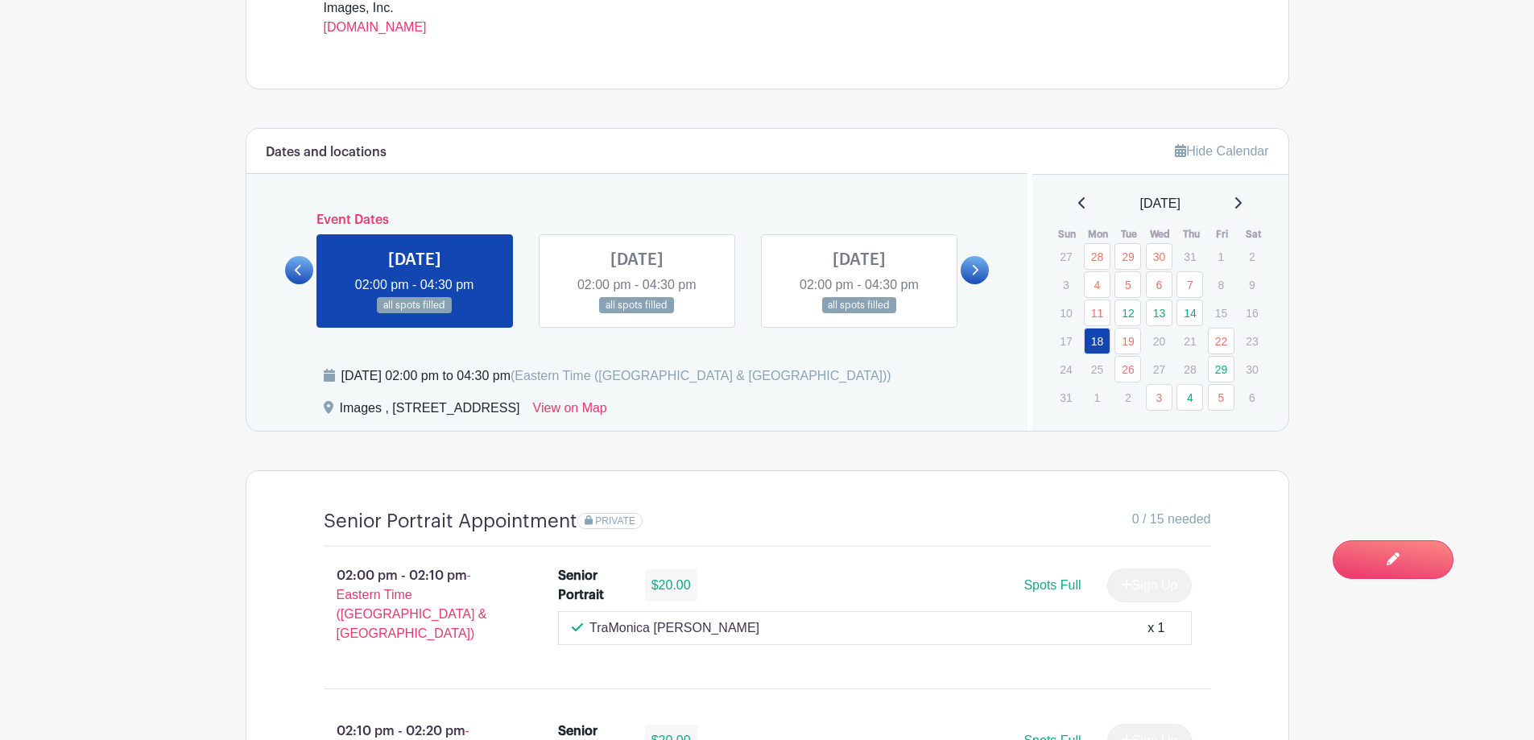
click at [1242, 208] on icon at bounding box center [1238, 203] width 8 height 13
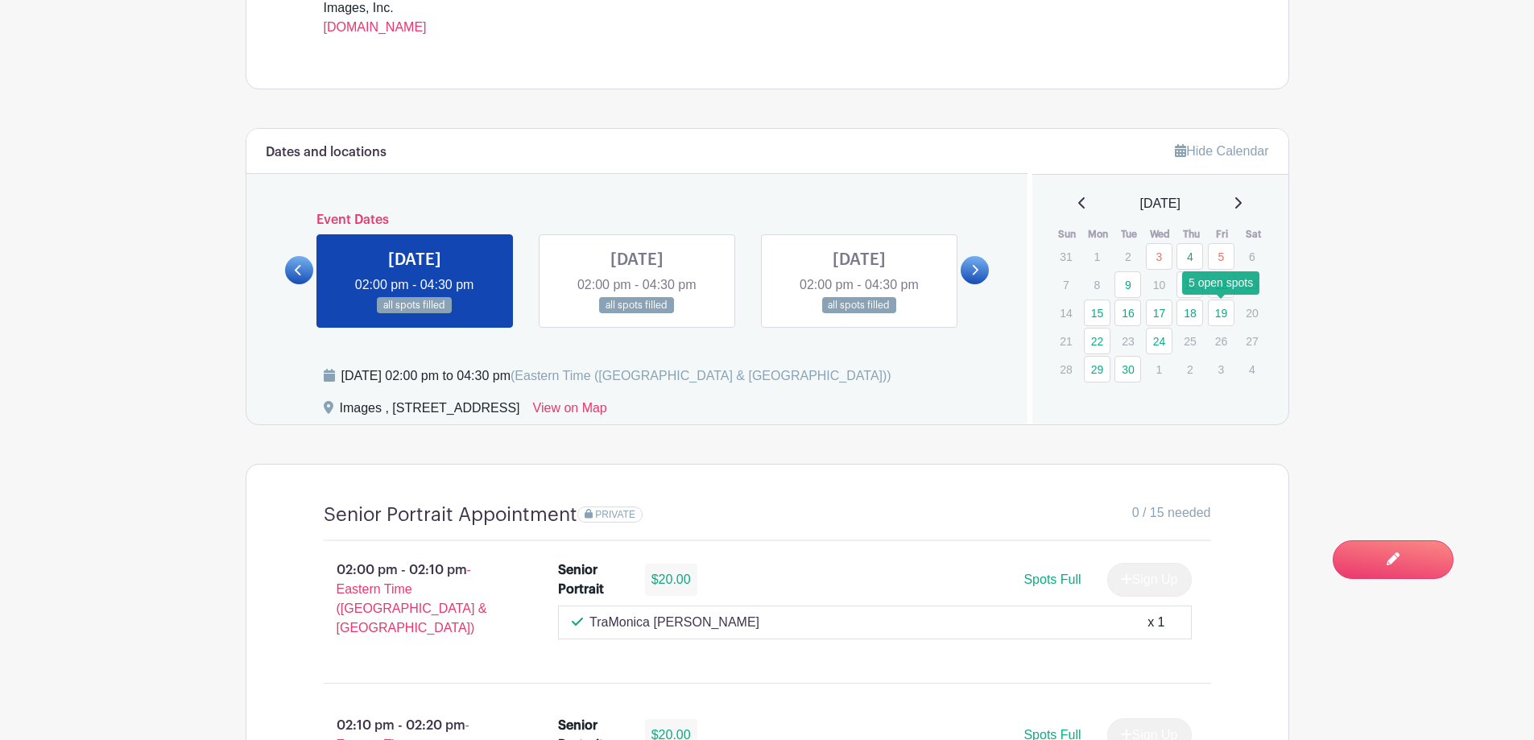
click at [1233, 314] on link "19" at bounding box center [1221, 313] width 27 height 27
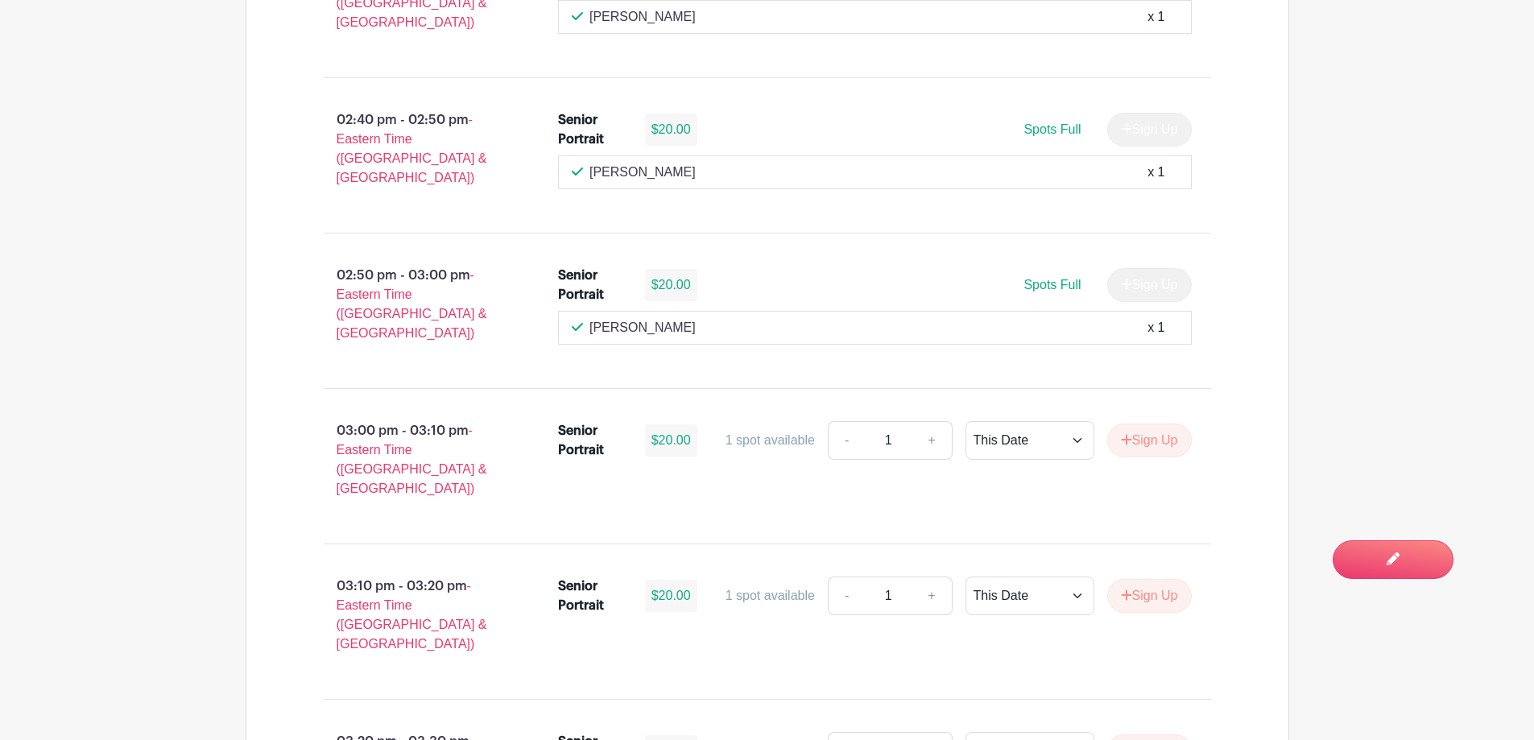
scroll to position [1450, 0]
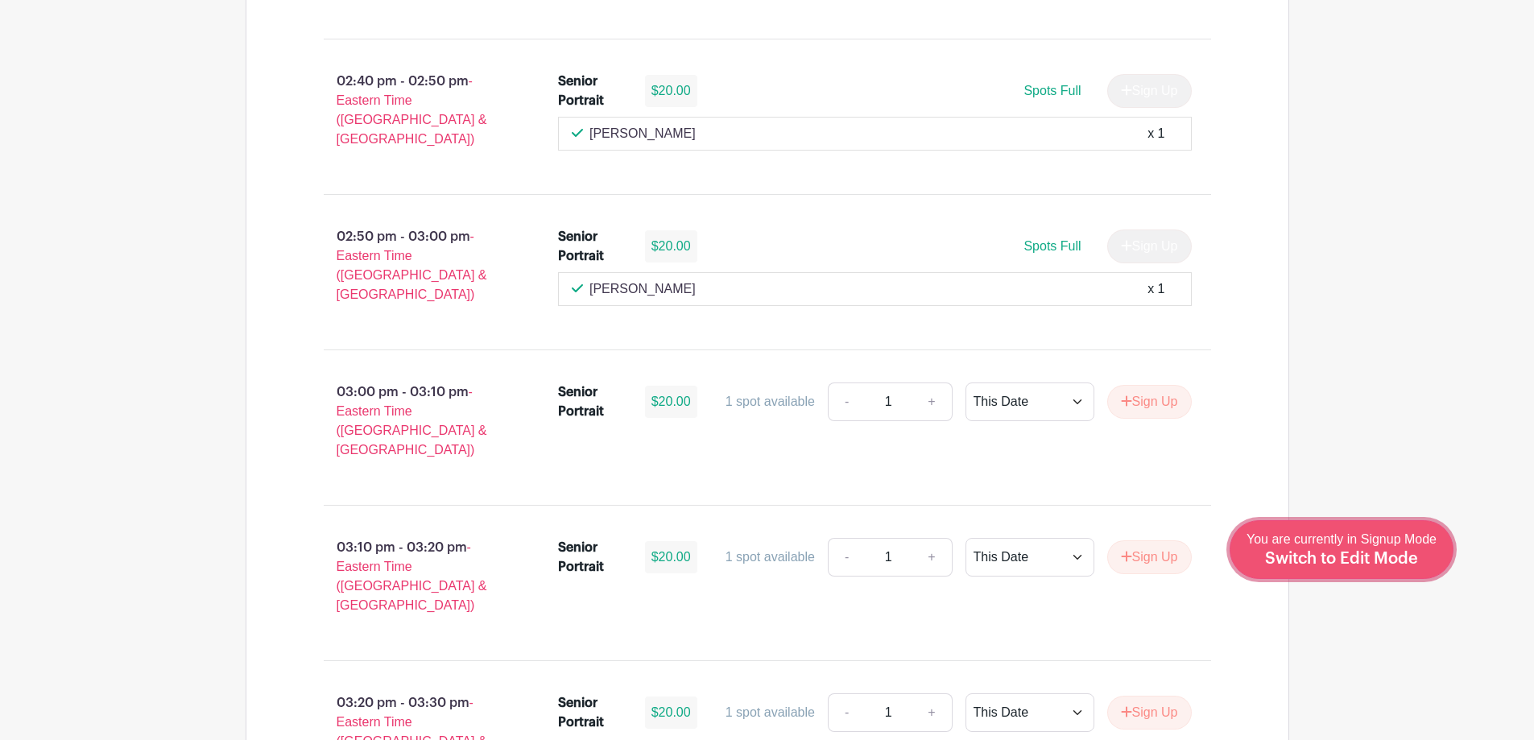
click at [1389, 559] on span "Switch to Edit Mode" at bounding box center [1341, 559] width 153 height 16
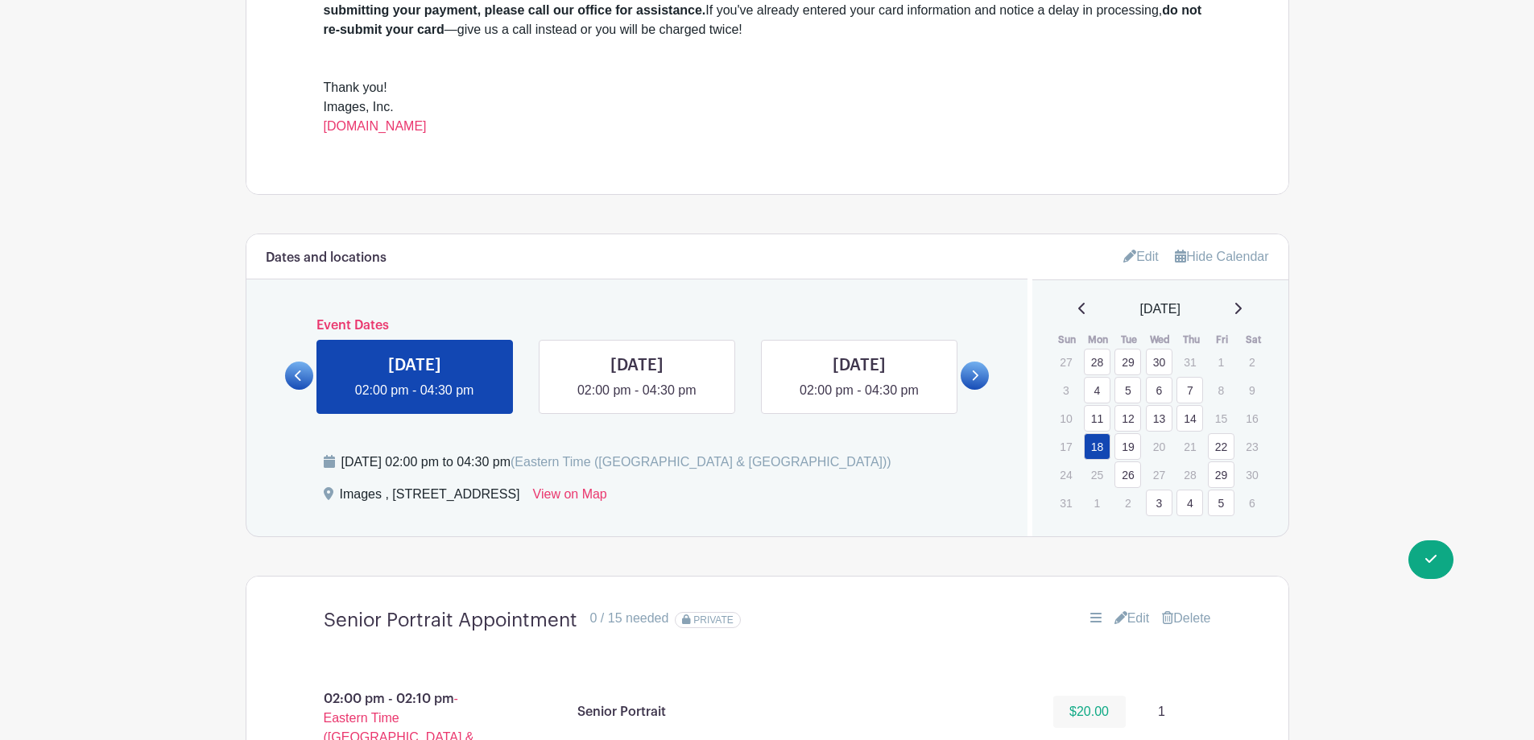
scroll to position [886, 0]
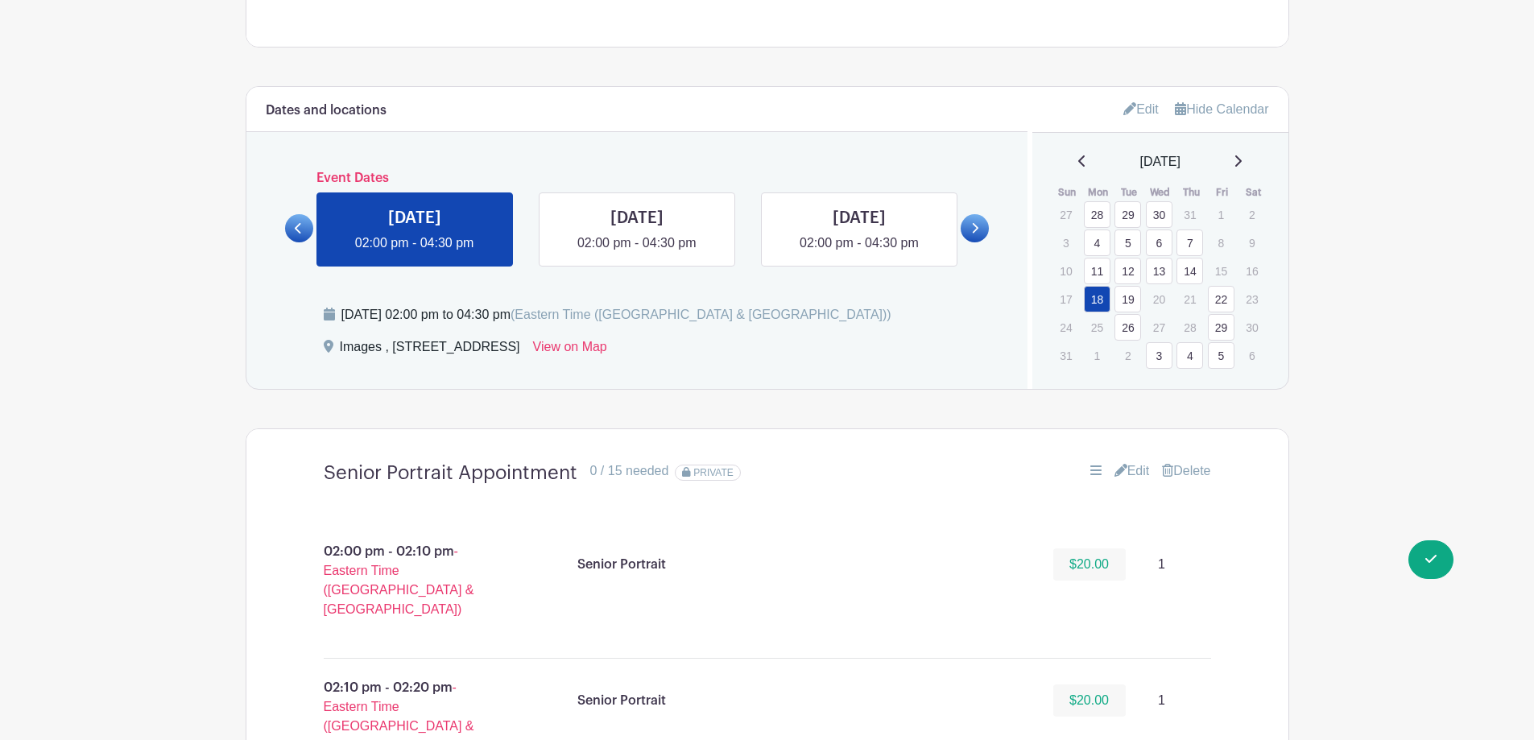
click at [1137, 469] on link "Edit" at bounding box center [1132, 471] width 35 height 19
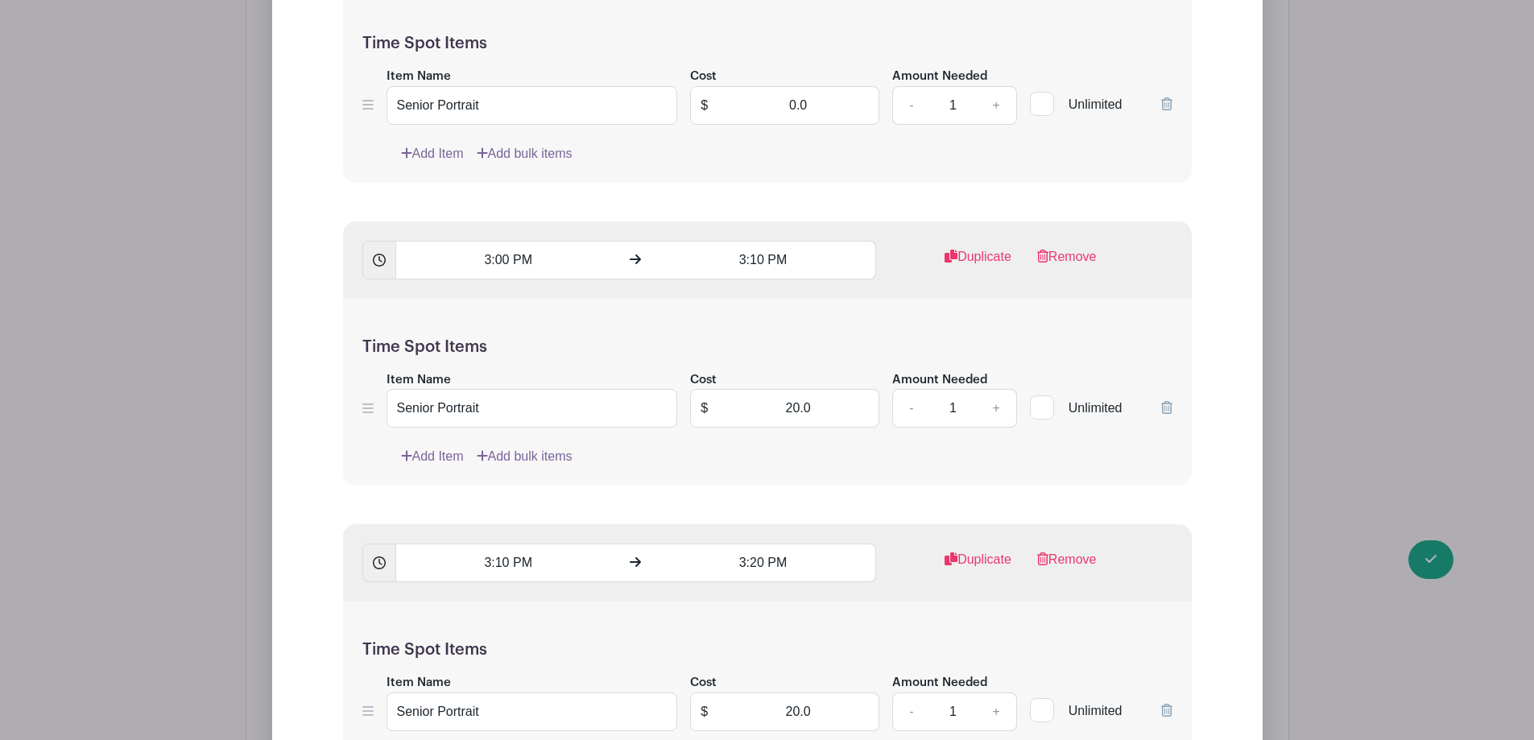
scroll to position [3383, 0]
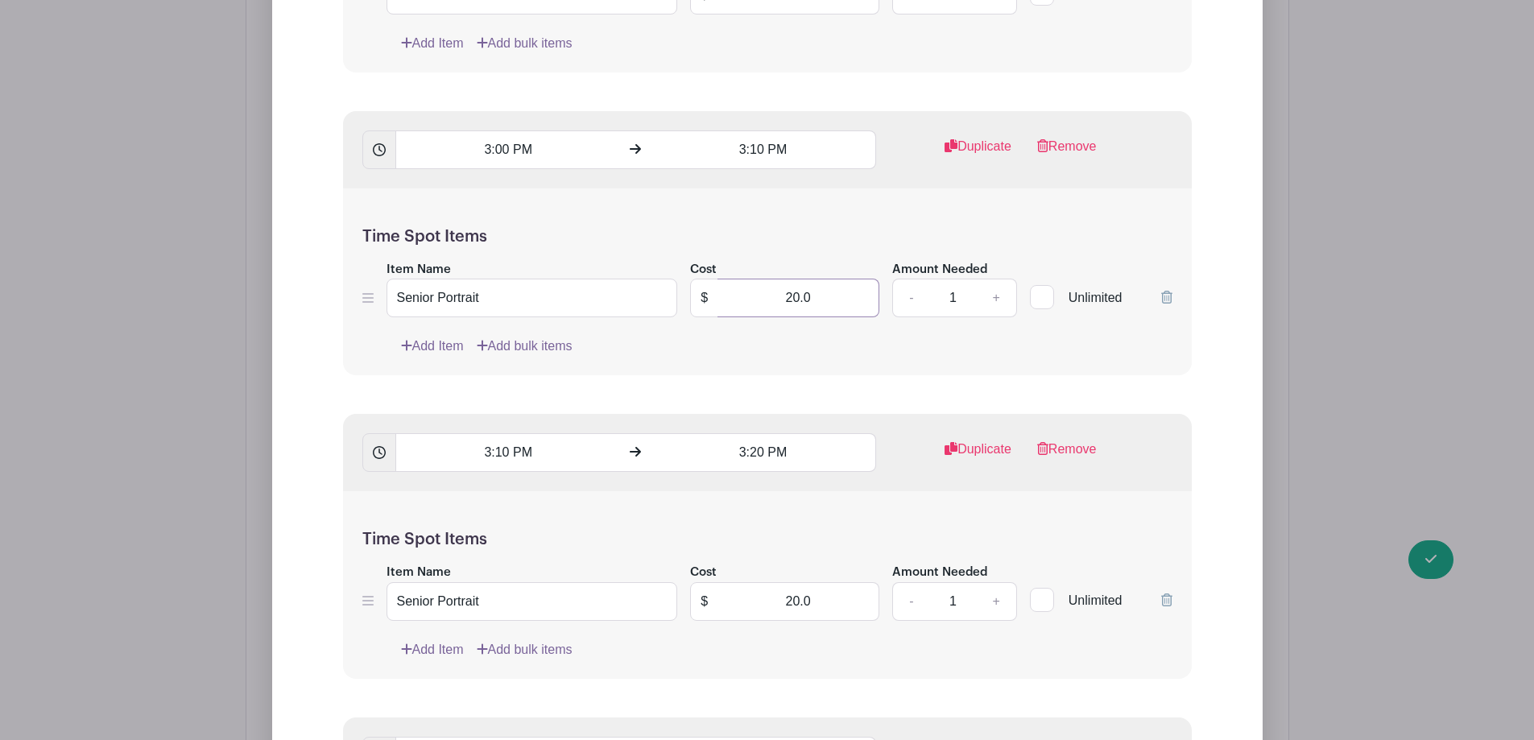
drag, startPoint x: 759, startPoint y: 294, endPoint x: 925, endPoint y: 293, distance: 165.9
click at [925, 293] on div "Item Name Senior Portrait Cost $ 20.0 Amount Needed - 1 + Unlimited" at bounding box center [767, 288] width 810 height 59
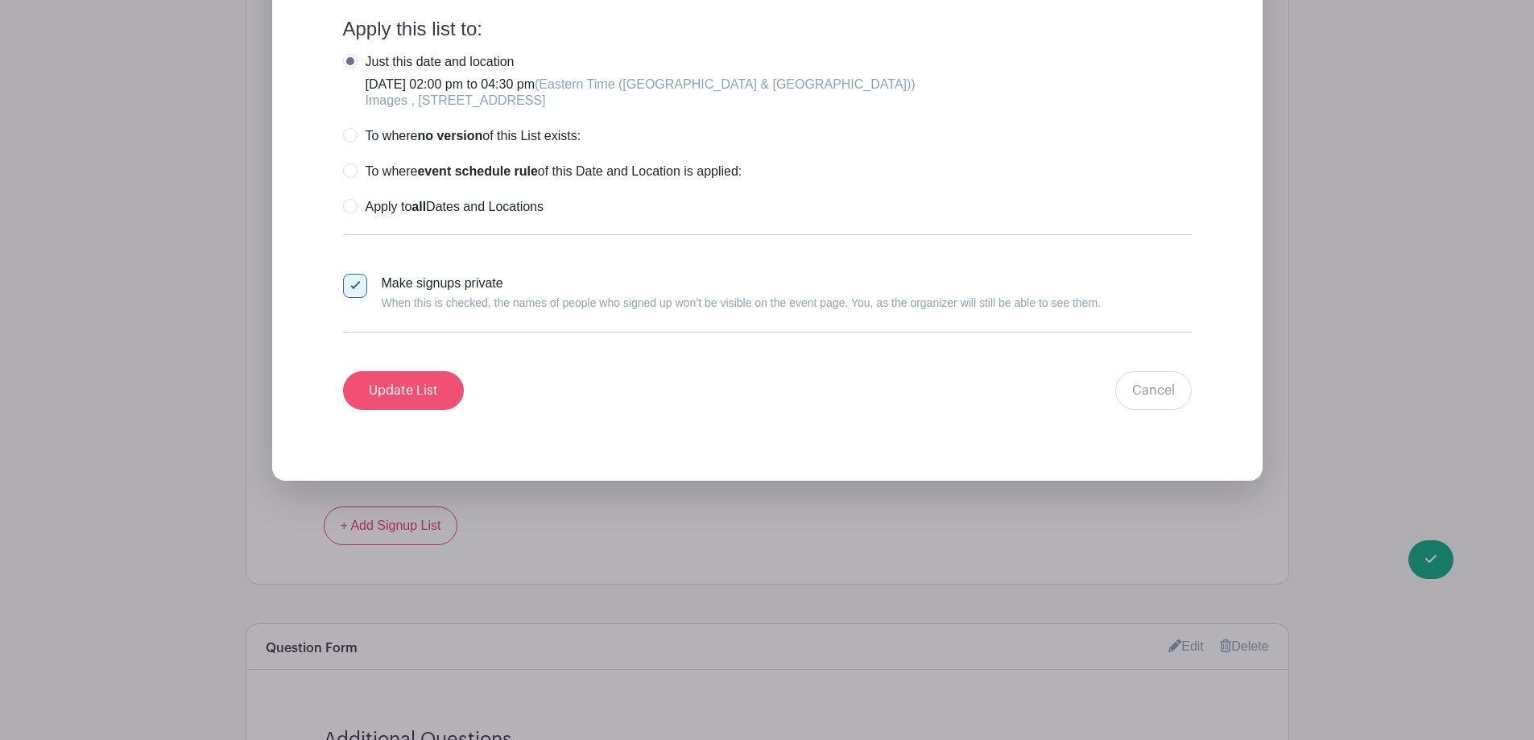
type input "0"
click at [435, 398] on input "Update List" at bounding box center [403, 390] width 121 height 39
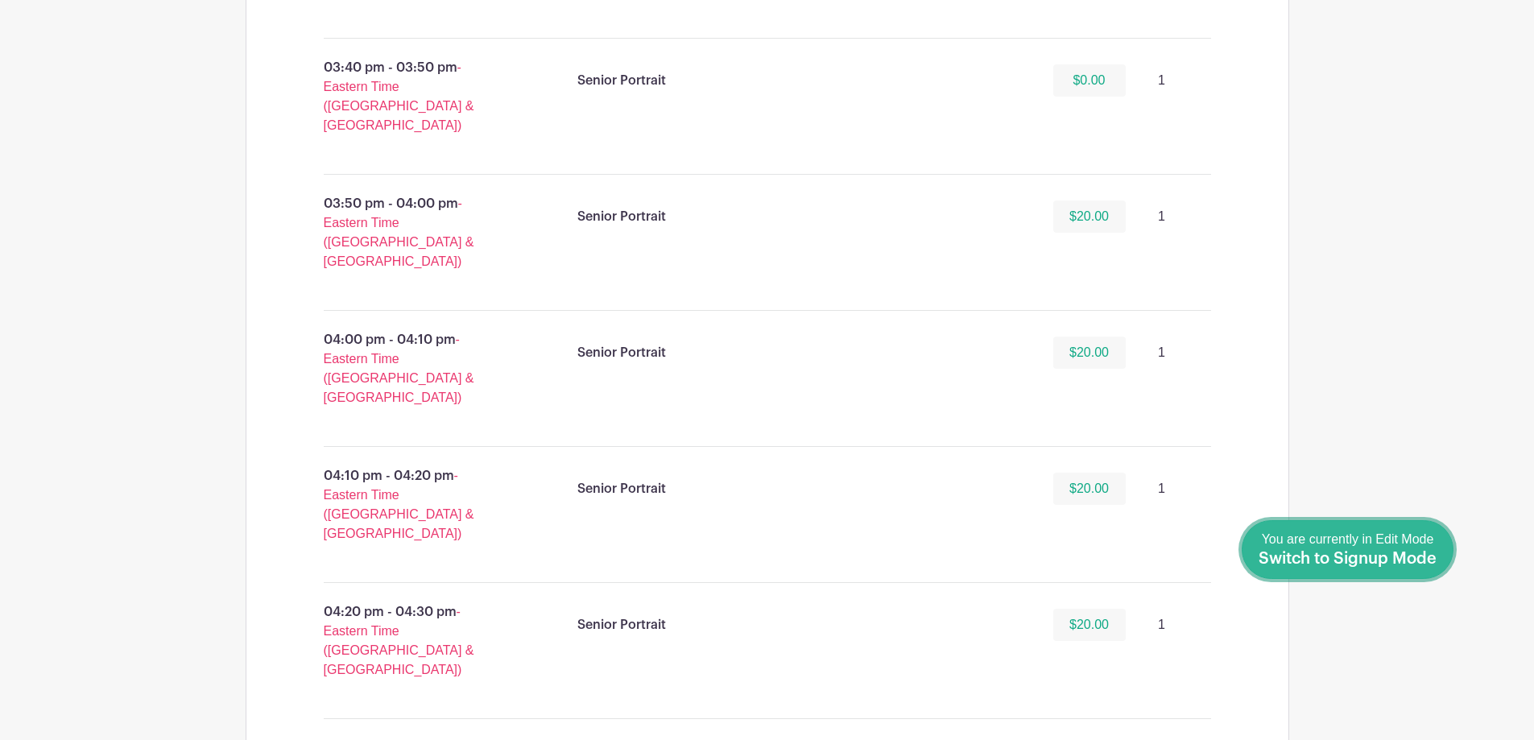
click at [1436, 572] on link "Done Editing You are currently in Edit Mode Switch to Signup Mode" at bounding box center [1348, 549] width 212 height 59
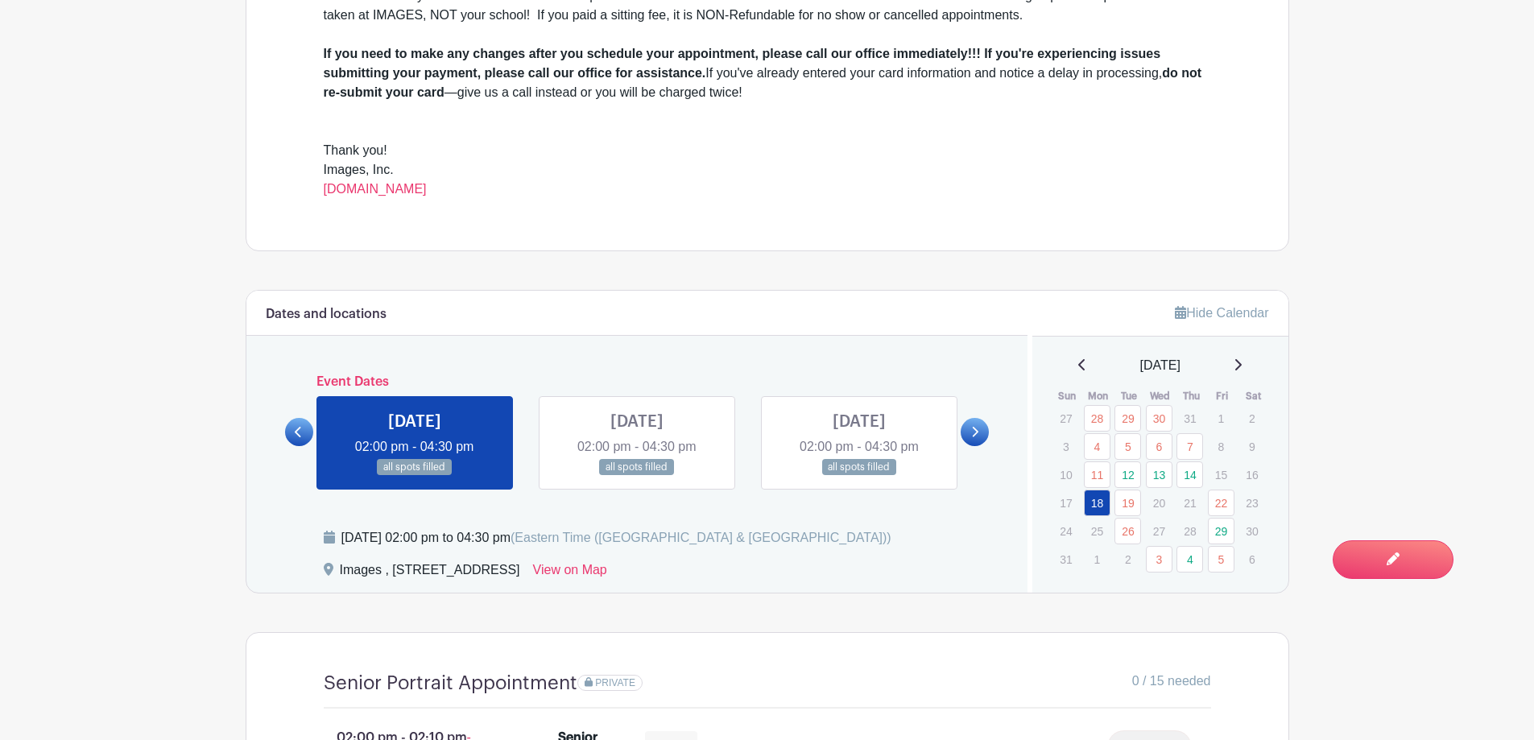
scroll to position [644, 0]
click at [1242, 355] on link at bounding box center [1238, 364] width 8 height 19
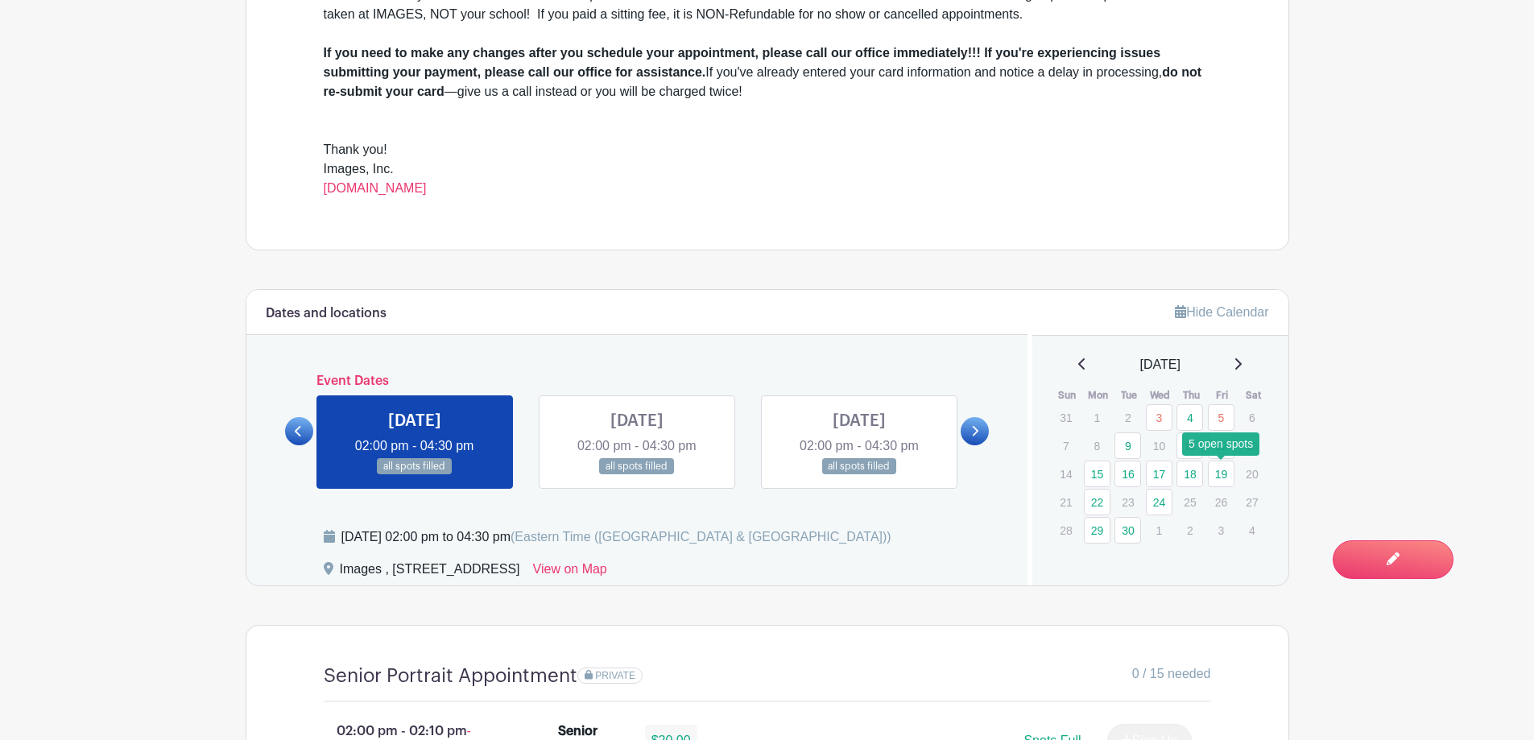
click at [1220, 470] on link "19" at bounding box center [1221, 474] width 27 height 27
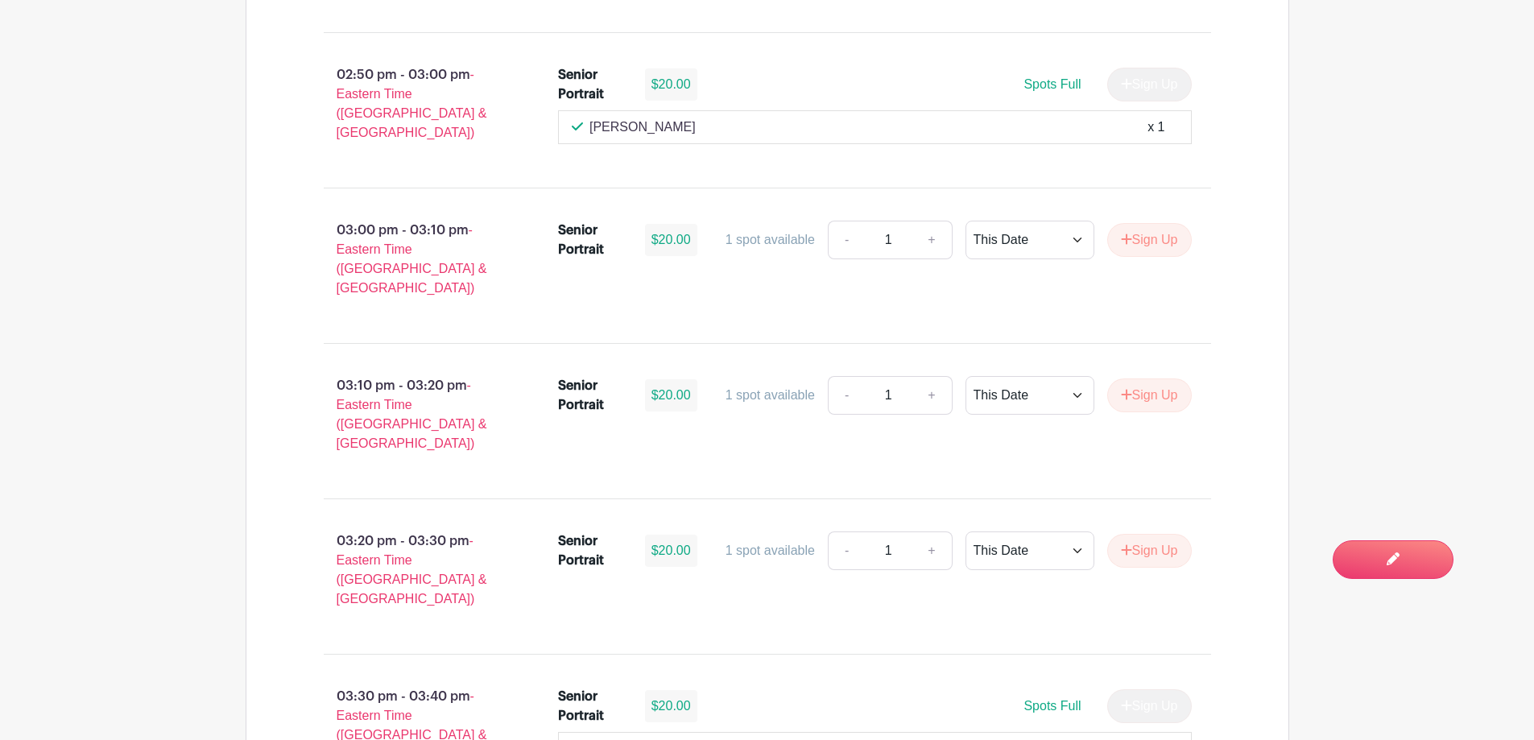
scroll to position [1611, 0]
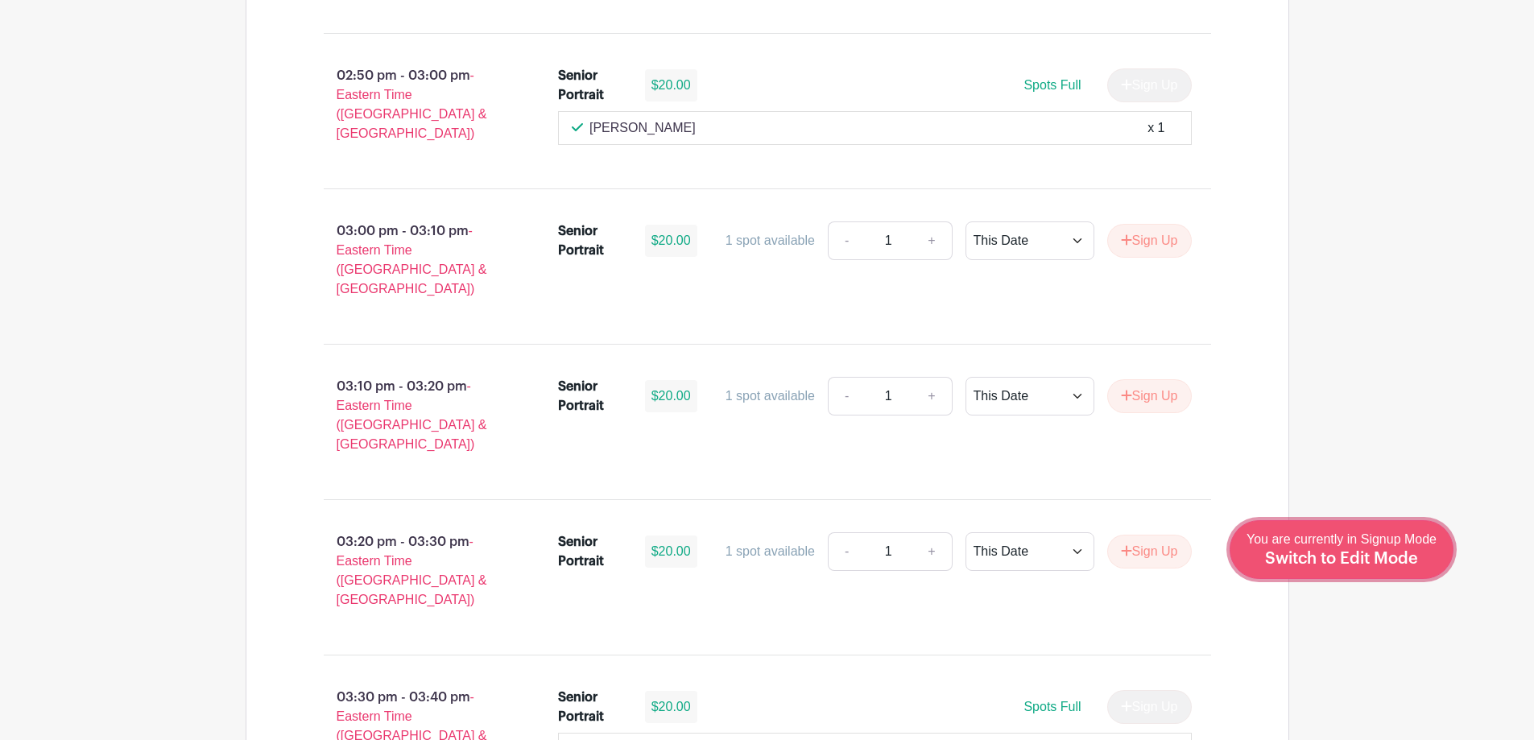
click at [1377, 557] on span "Switch to Edit Mode" at bounding box center [1341, 559] width 153 height 16
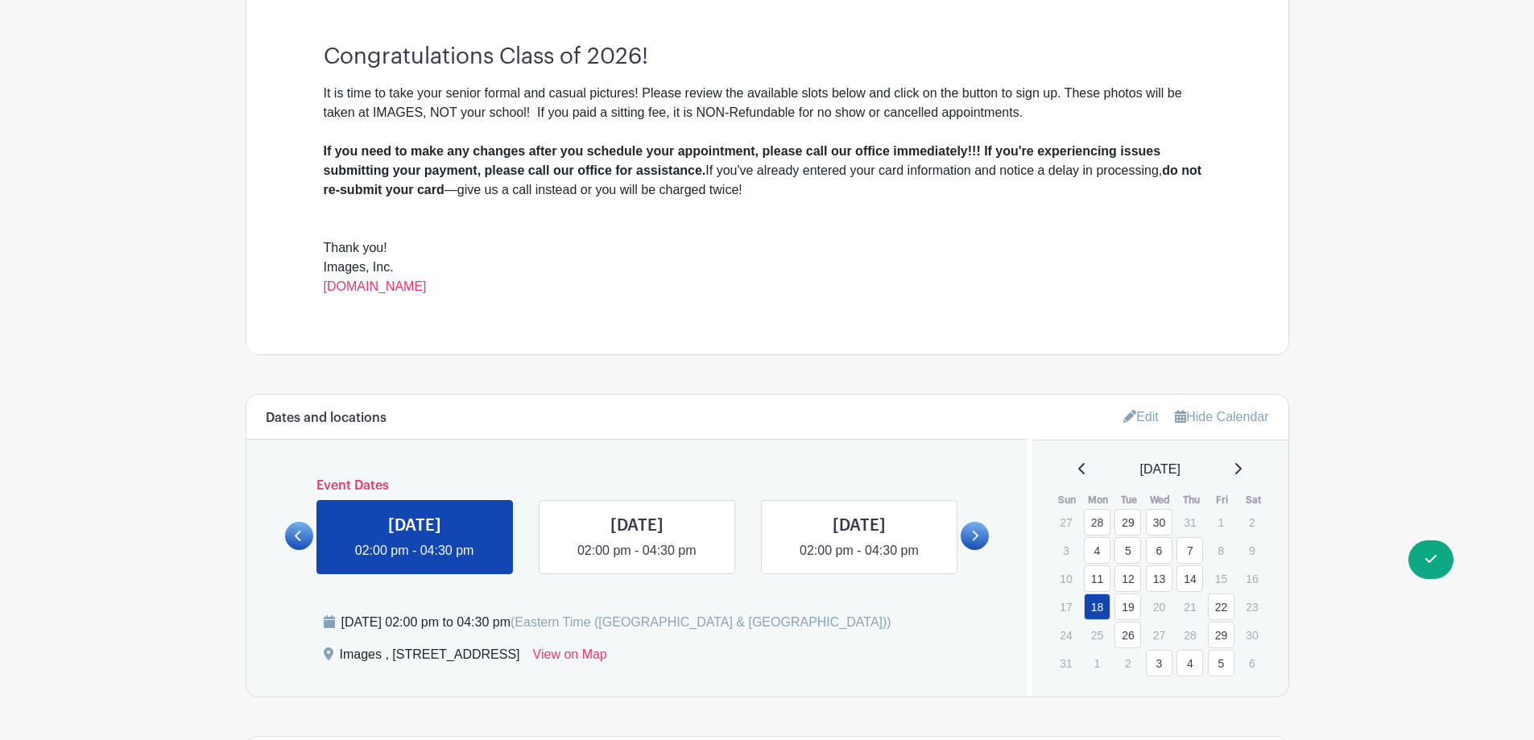
scroll to position [805, 0]
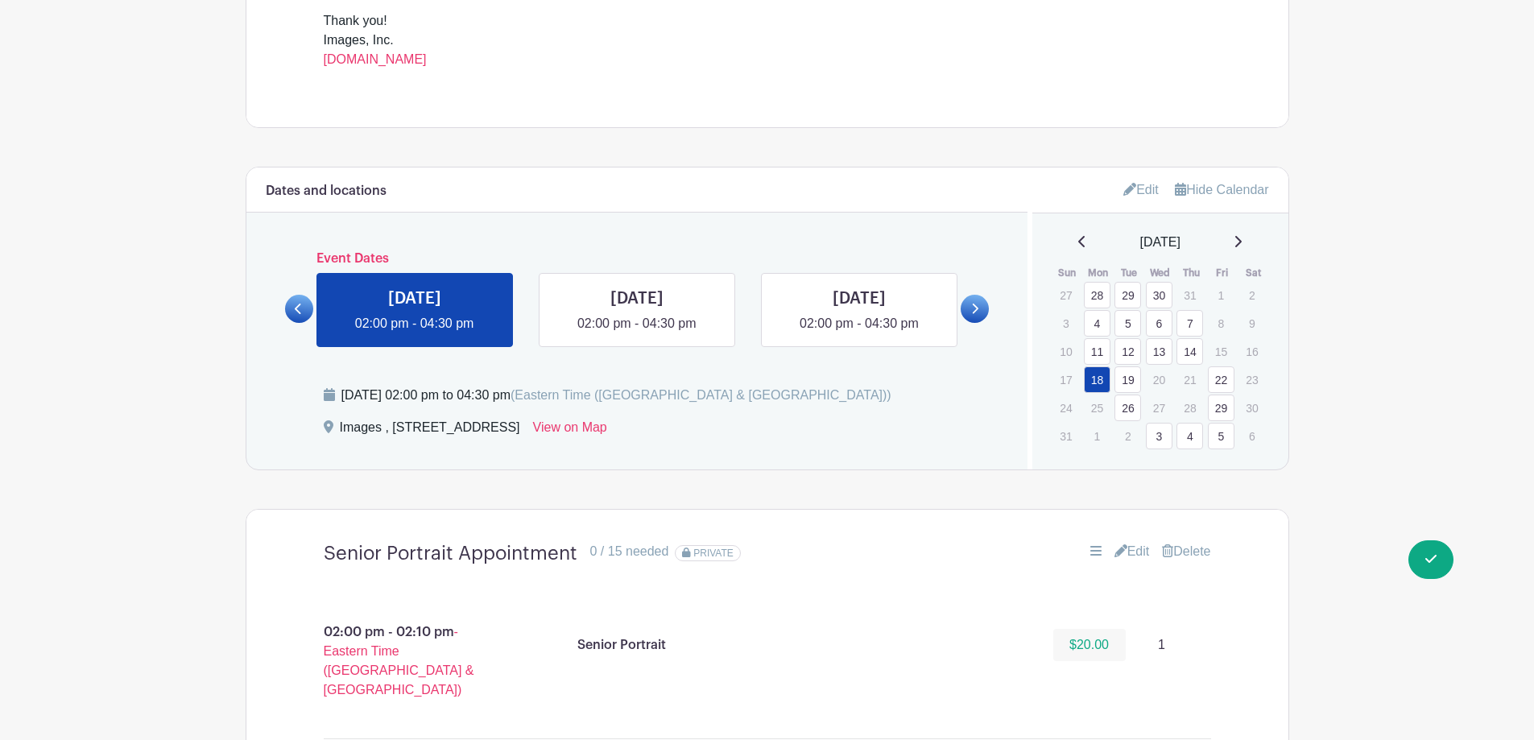
click at [1242, 242] on icon at bounding box center [1239, 241] width 6 height 11
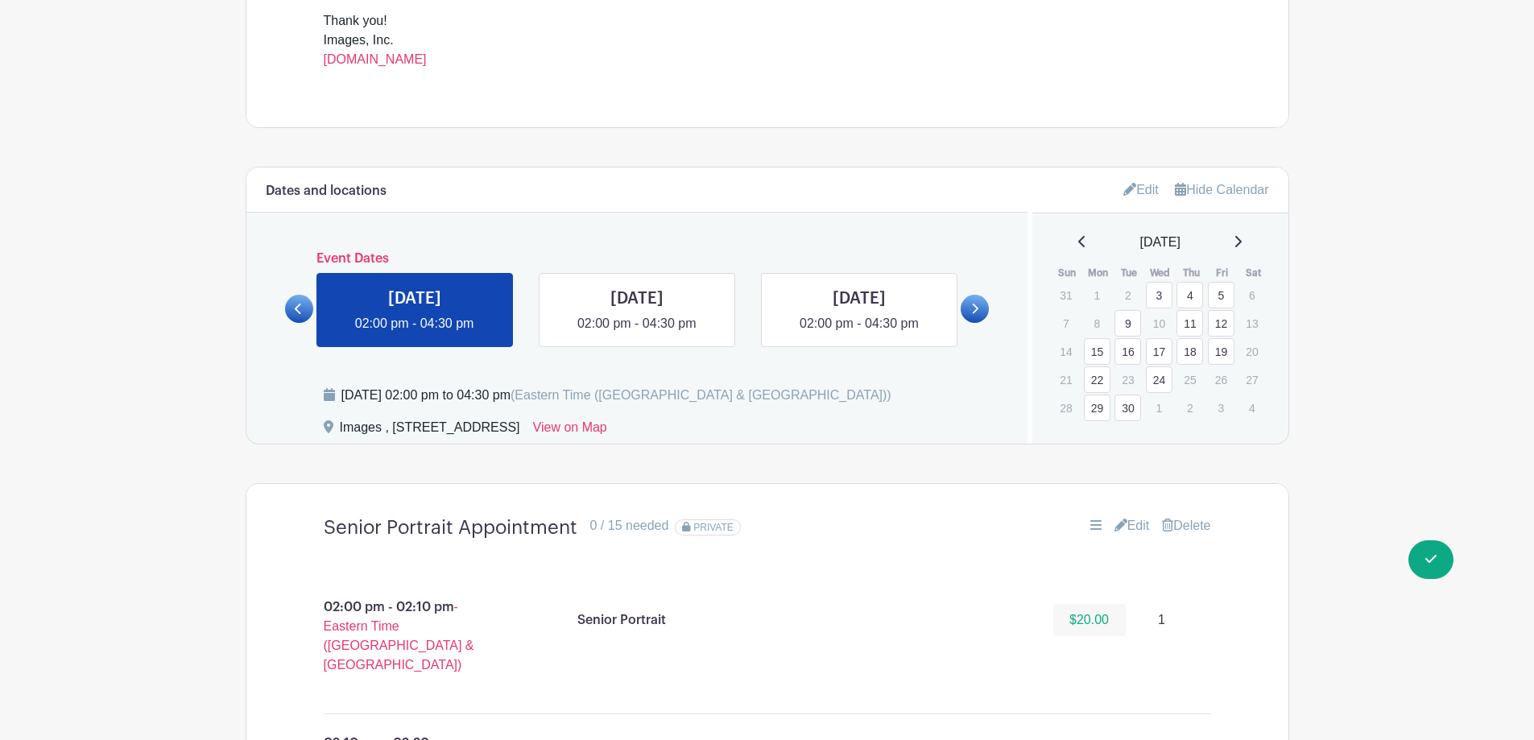
click at [1216, 355] on link "19" at bounding box center [1221, 351] width 27 height 27
click at [1133, 523] on link "Edit" at bounding box center [1132, 525] width 35 height 19
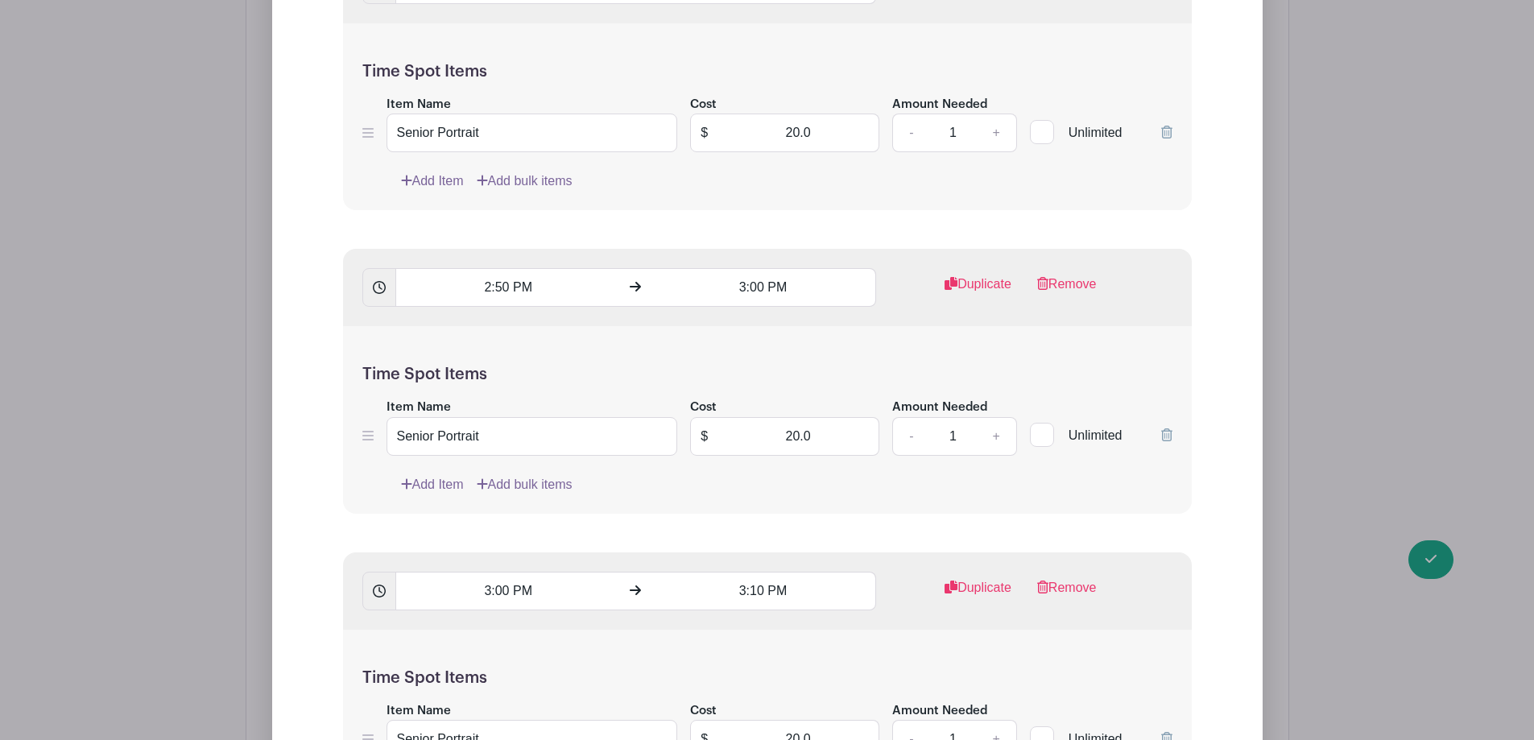
scroll to position [2094, 0]
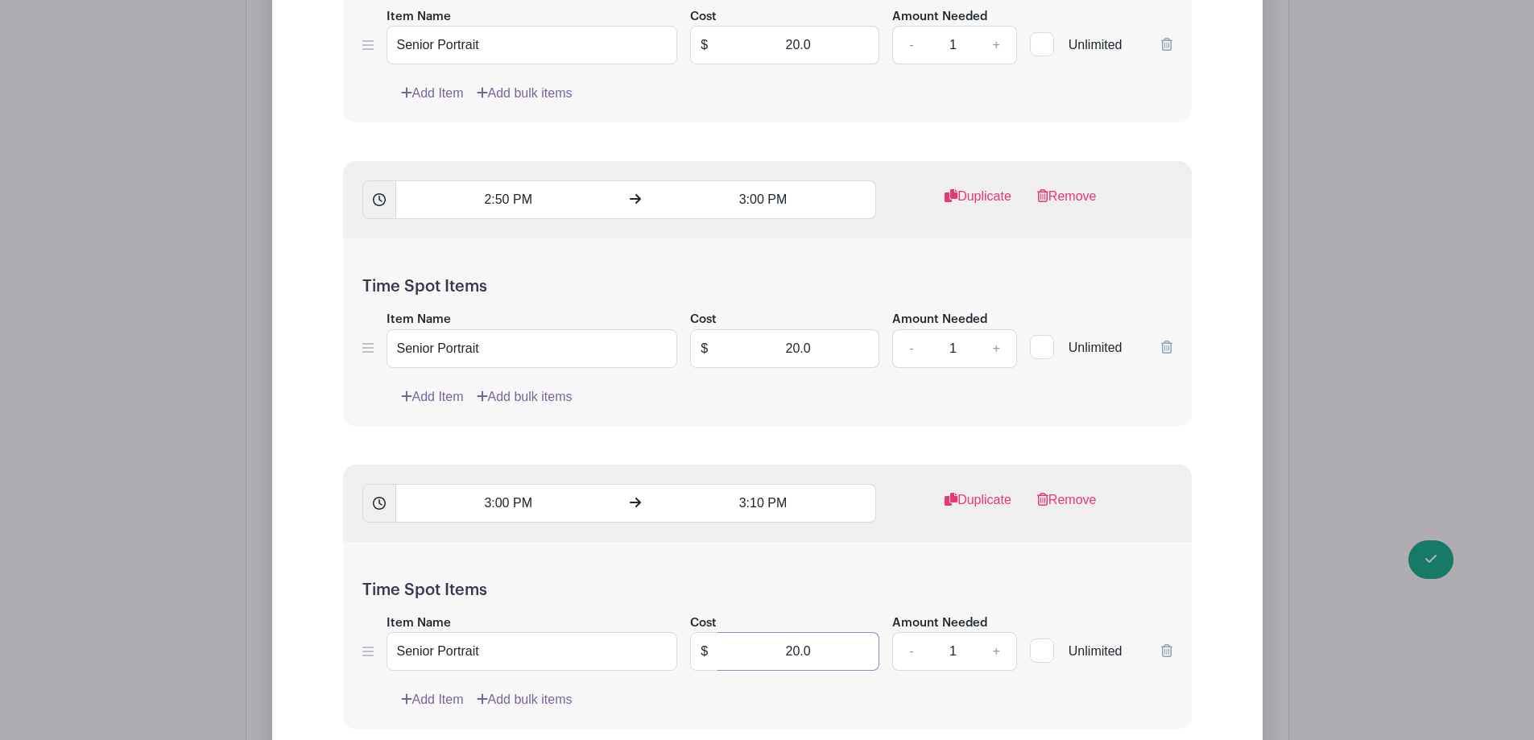
drag, startPoint x: 767, startPoint y: 658, endPoint x: 873, endPoint y: 670, distance: 107.0
click at [873, 670] on input "20.0" at bounding box center [799, 651] width 162 height 39
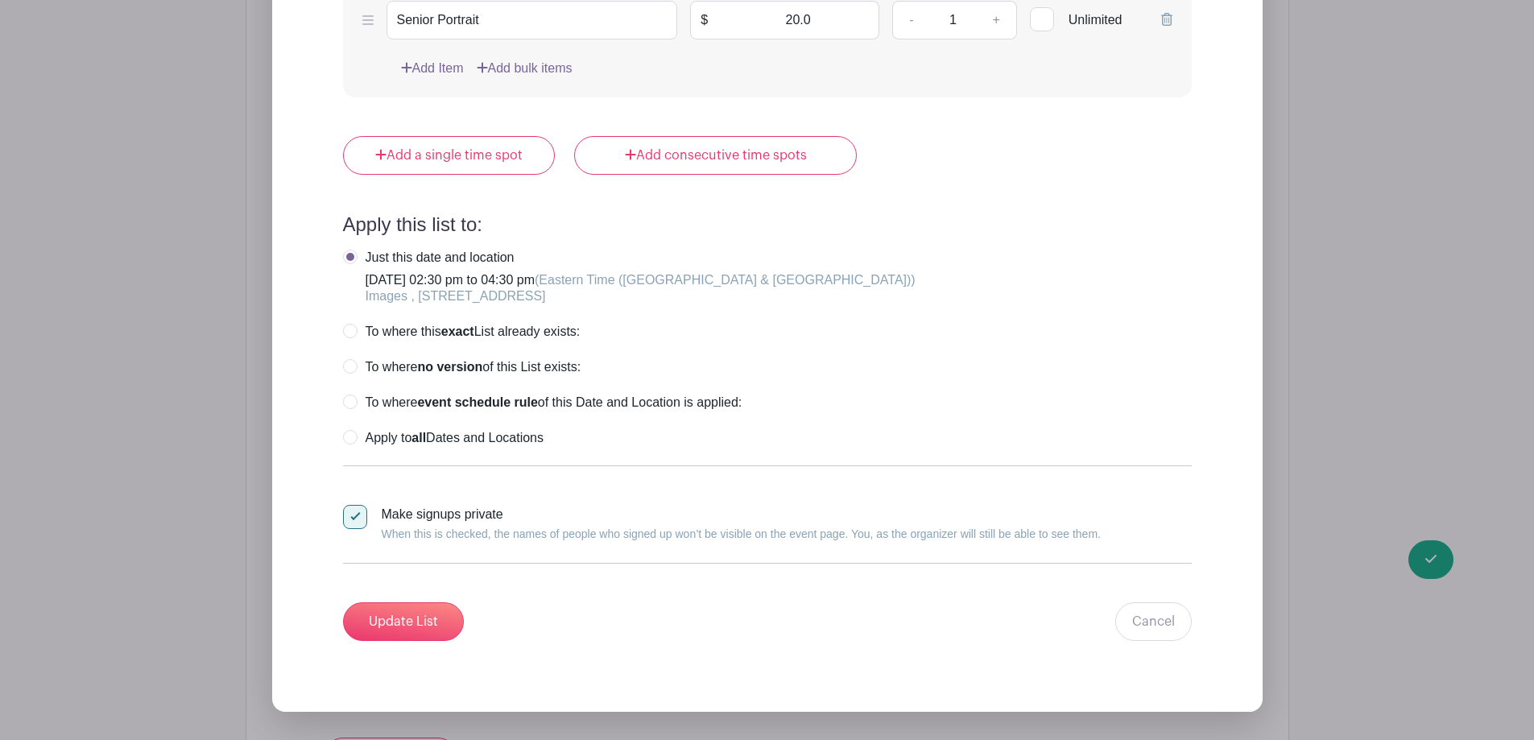
scroll to position [5397, 0]
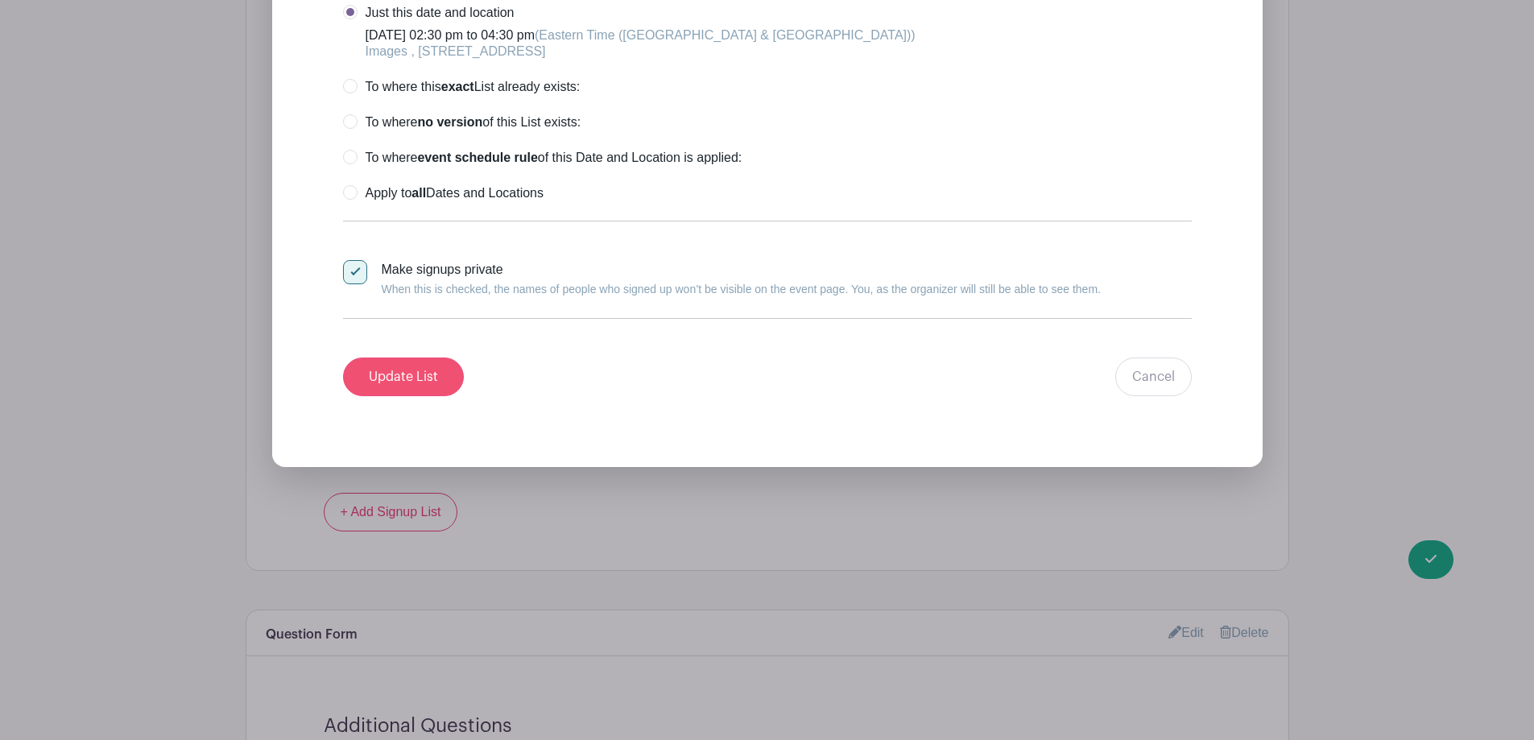
type input "0"
click at [408, 377] on input "Update List" at bounding box center [403, 377] width 121 height 39
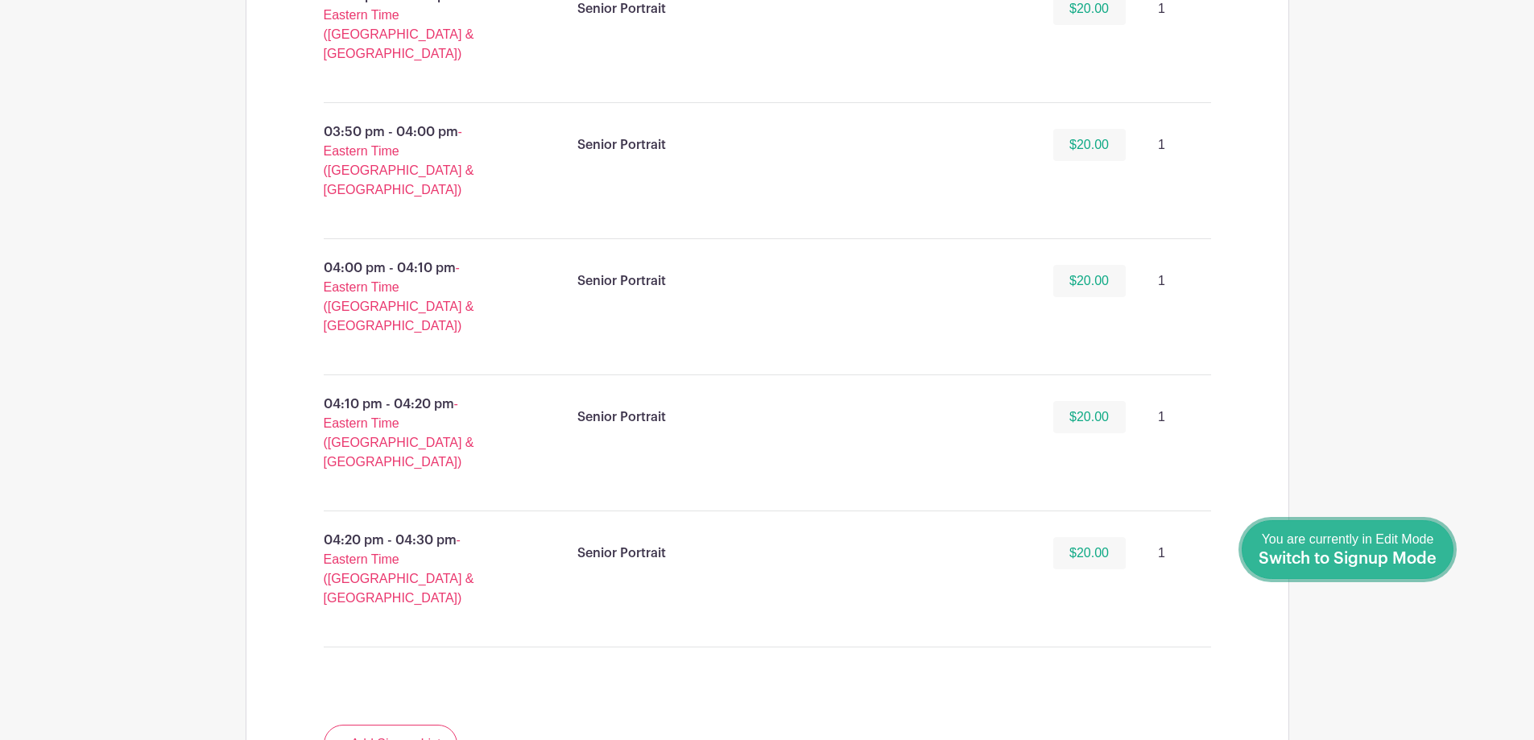
click at [1430, 554] on span "Switch to Signup Mode" at bounding box center [1348, 559] width 178 height 16
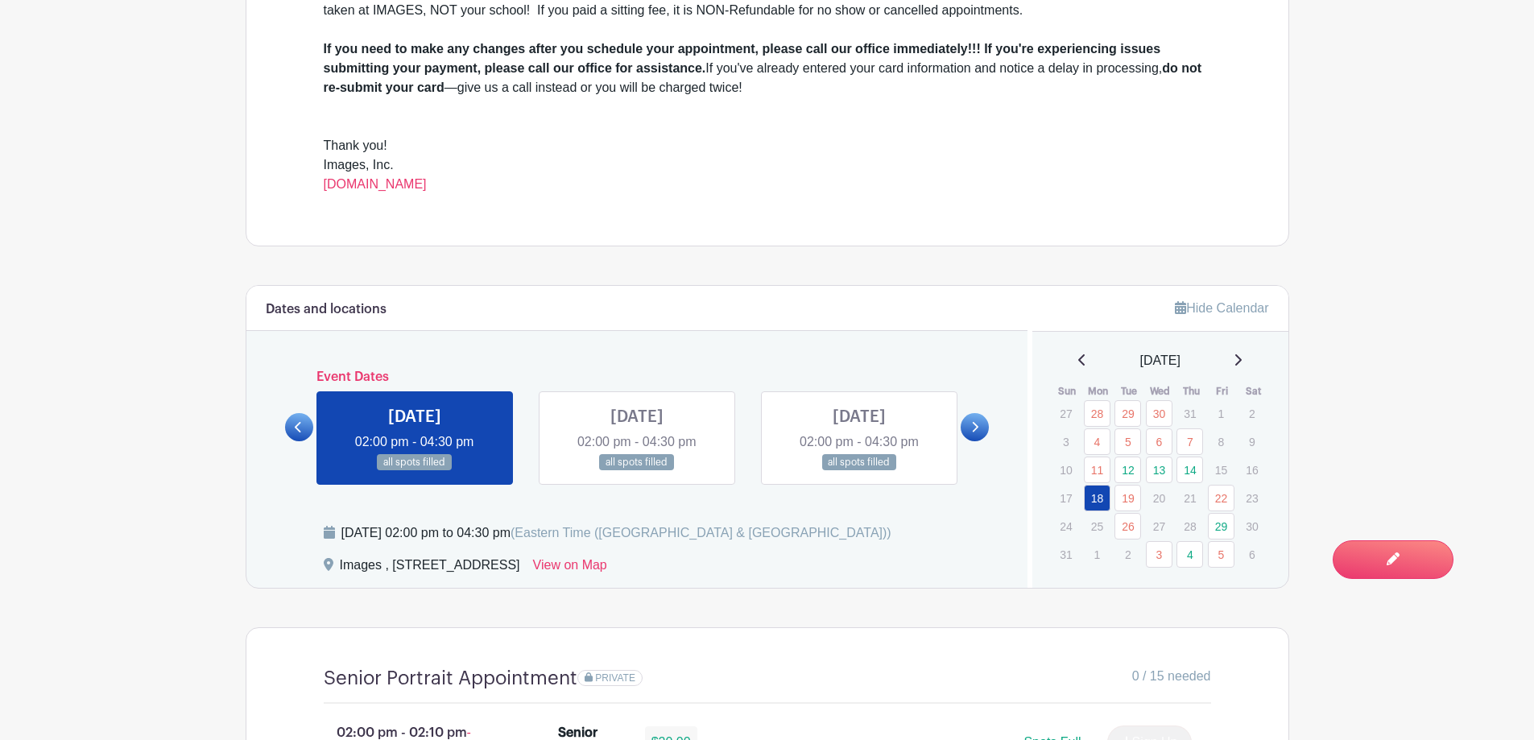
scroll to position [808, 0]
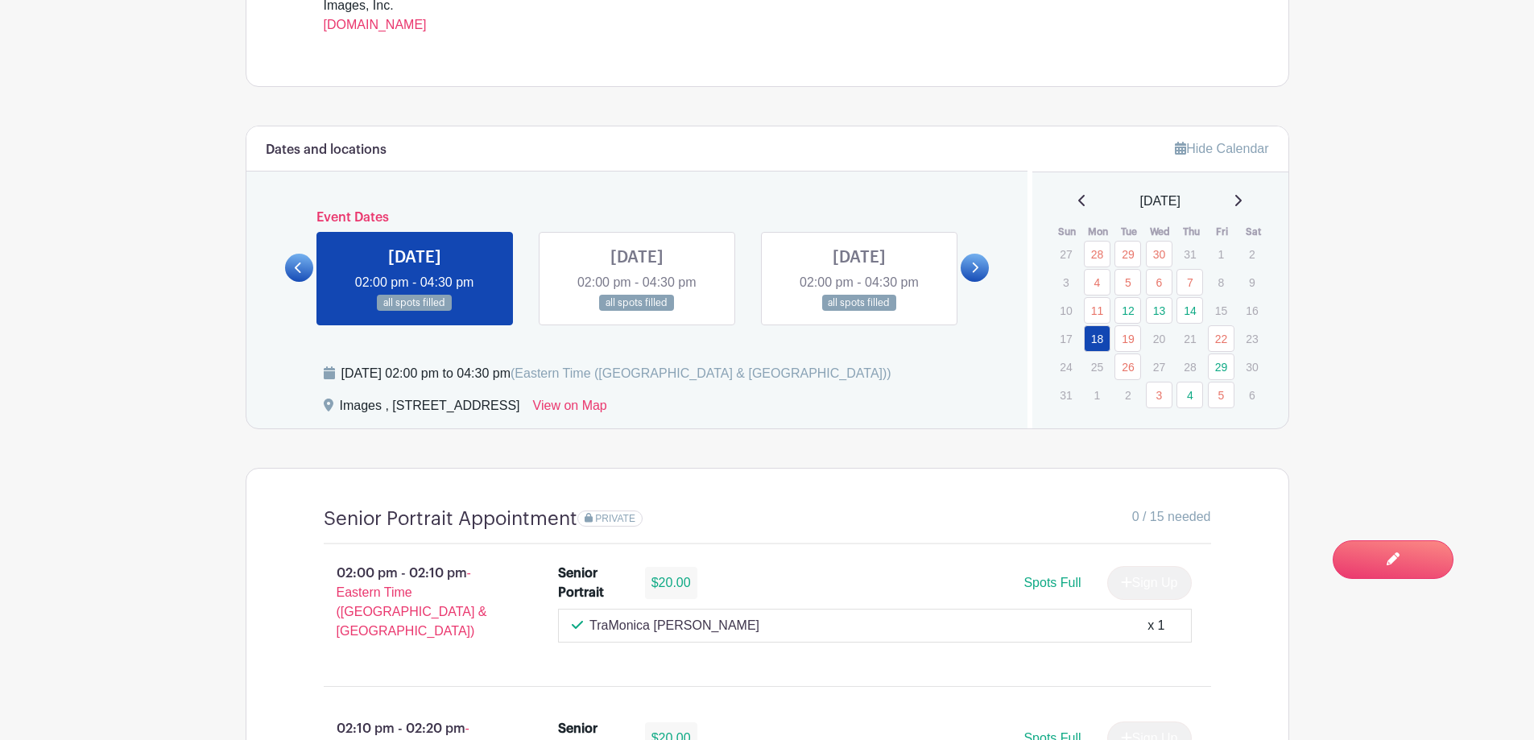
click at [1242, 209] on link at bounding box center [1238, 201] width 8 height 19
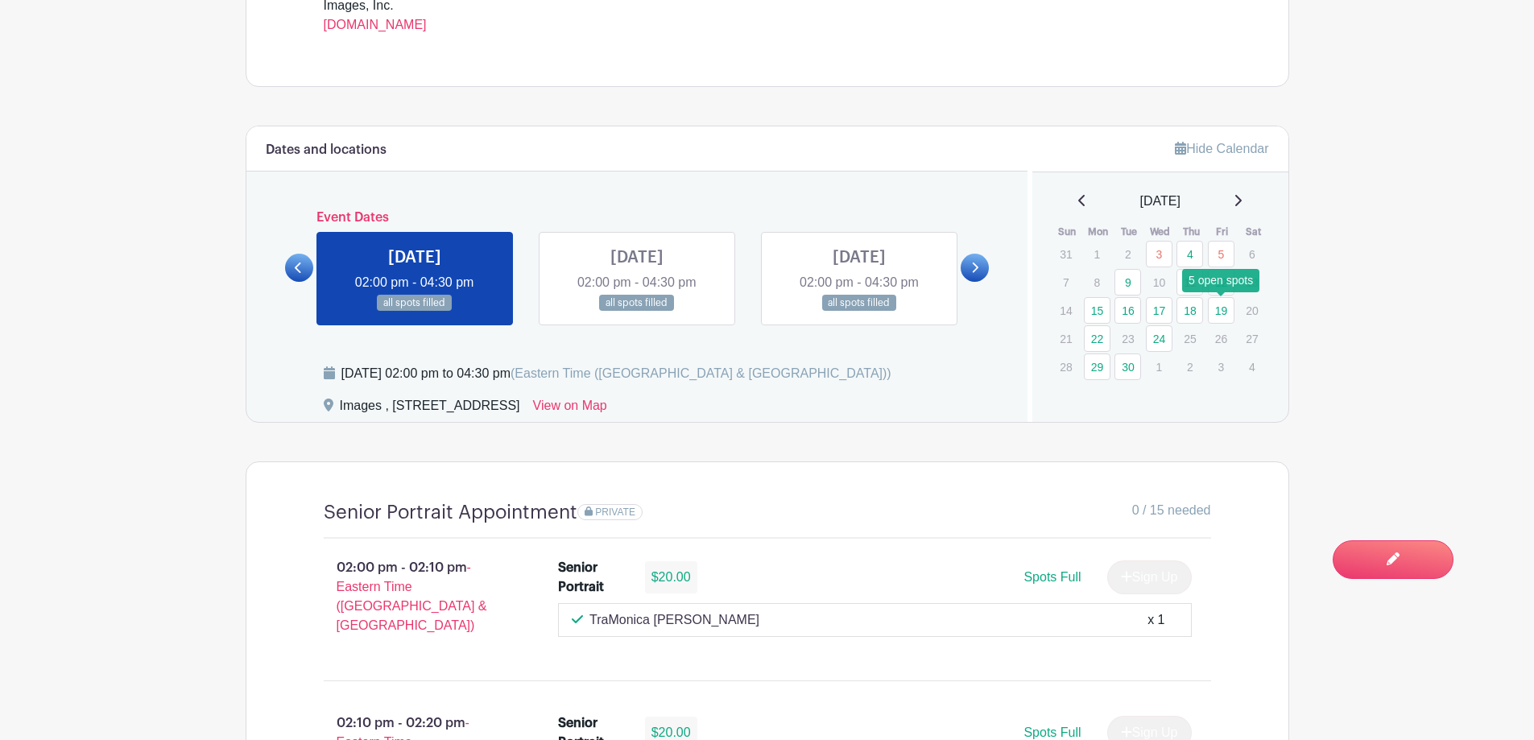
click at [1217, 306] on link "19" at bounding box center [1221, 310] width 27 height 27
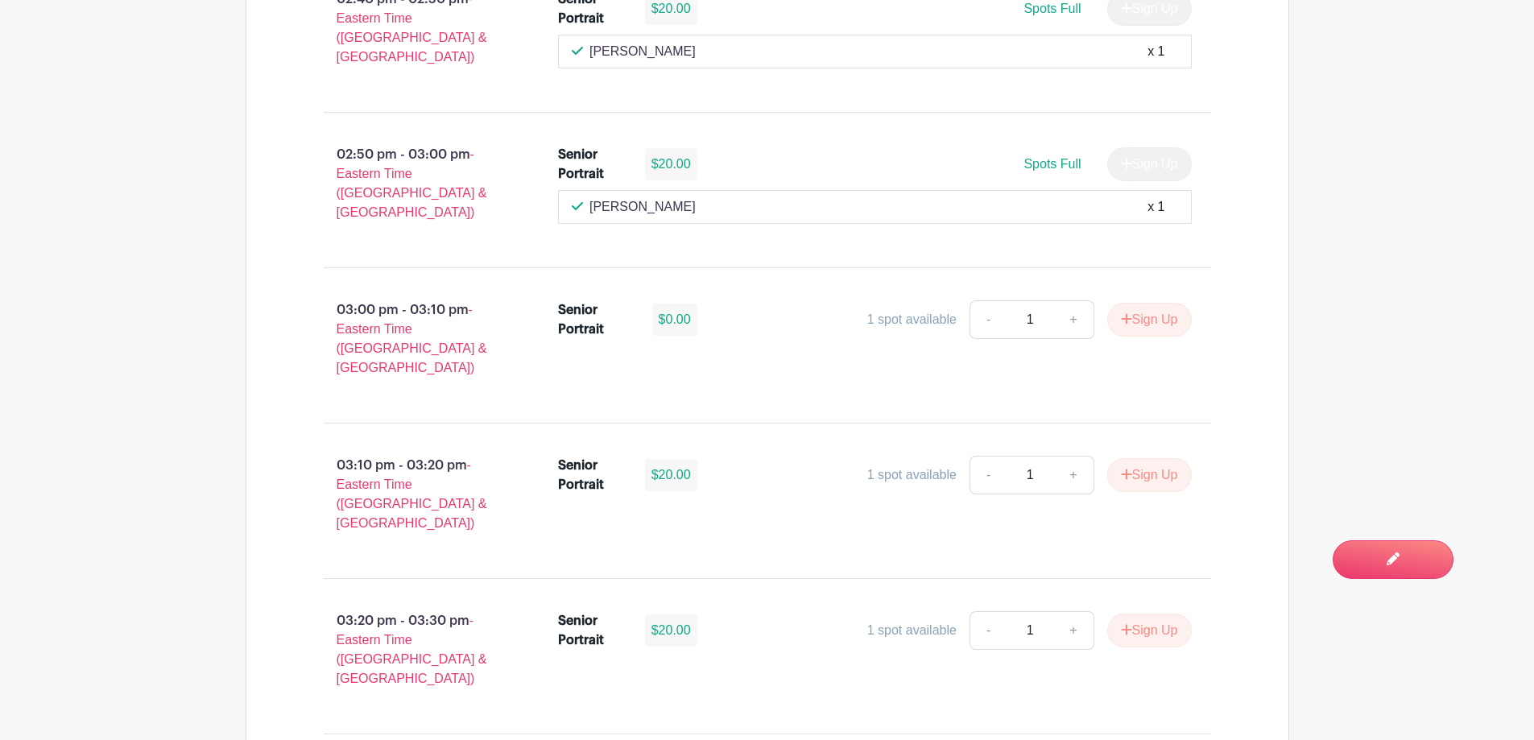
scroll to position [1533, 0]
click at [1176, 302] on button "Sign Up" at bounding box center [1150, 319] width 85 height 34
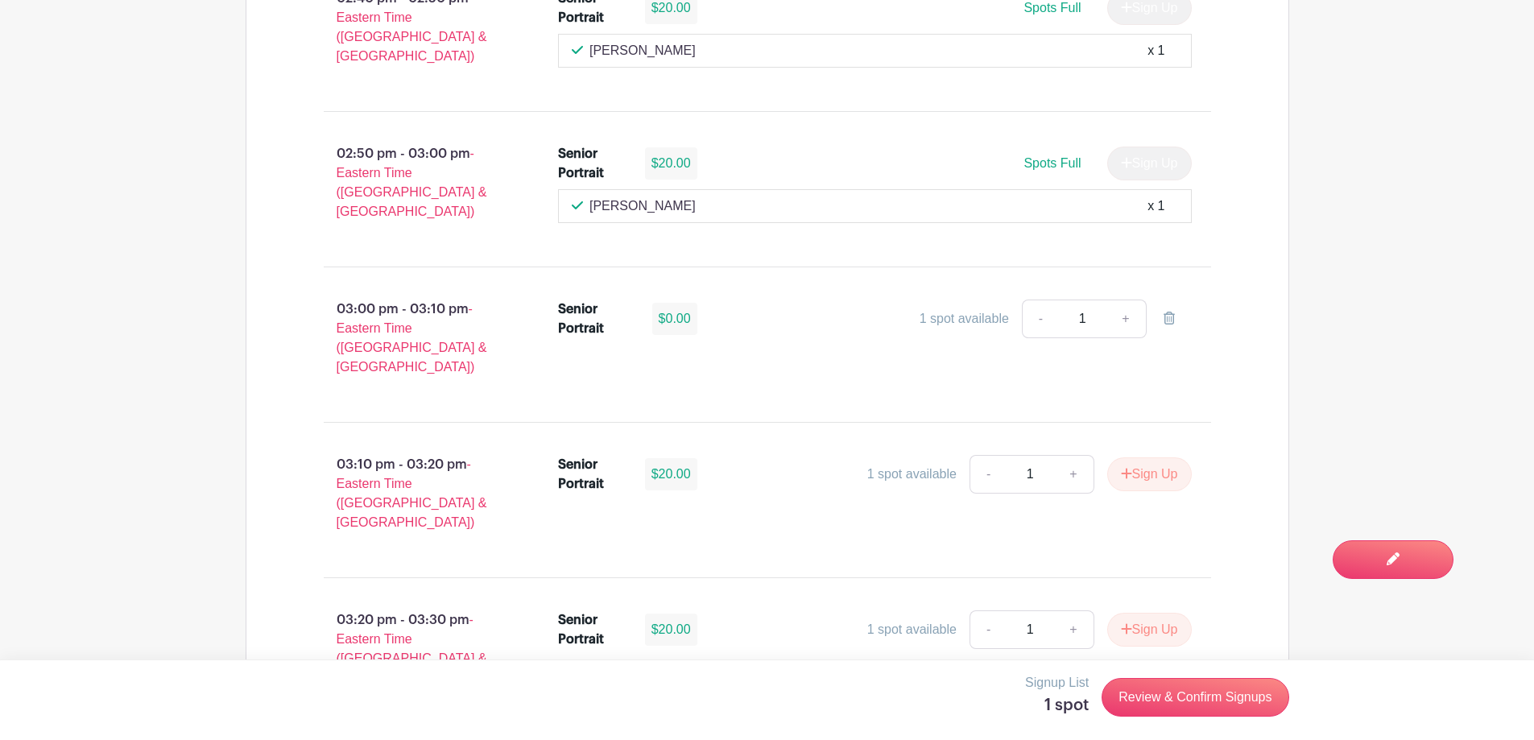
click at [1221, 718] on div "Signup List 1 spot Review & Confirm Signups" at bounding box center [768, 697] width 1044 height 48
click at [1217, 694] on link "Review & Confirm Signups" at bounding box center [1195, 697] width 187 height 39
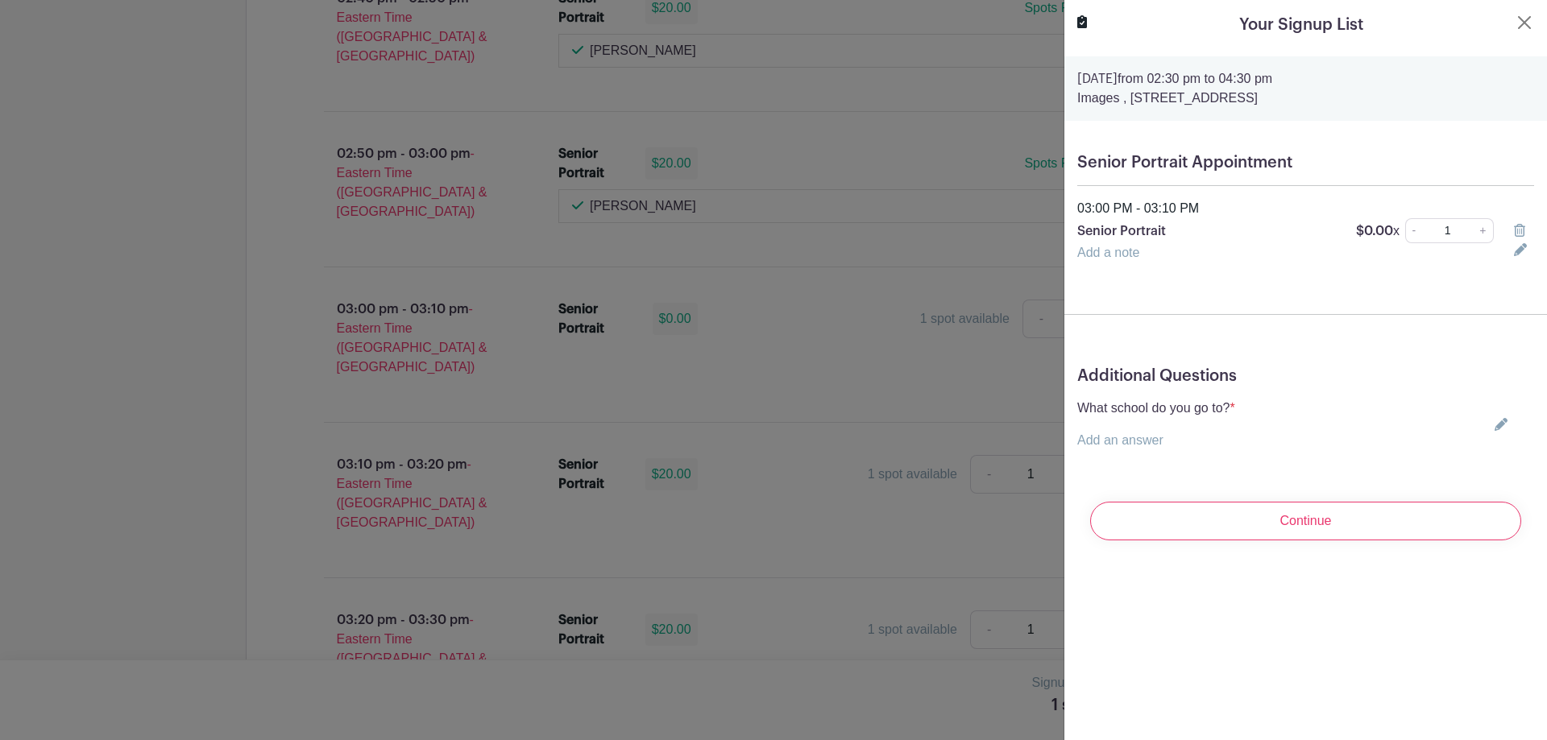
click at [1494, 424] on icon at bounding box center [1500, 424] width 13 height 13
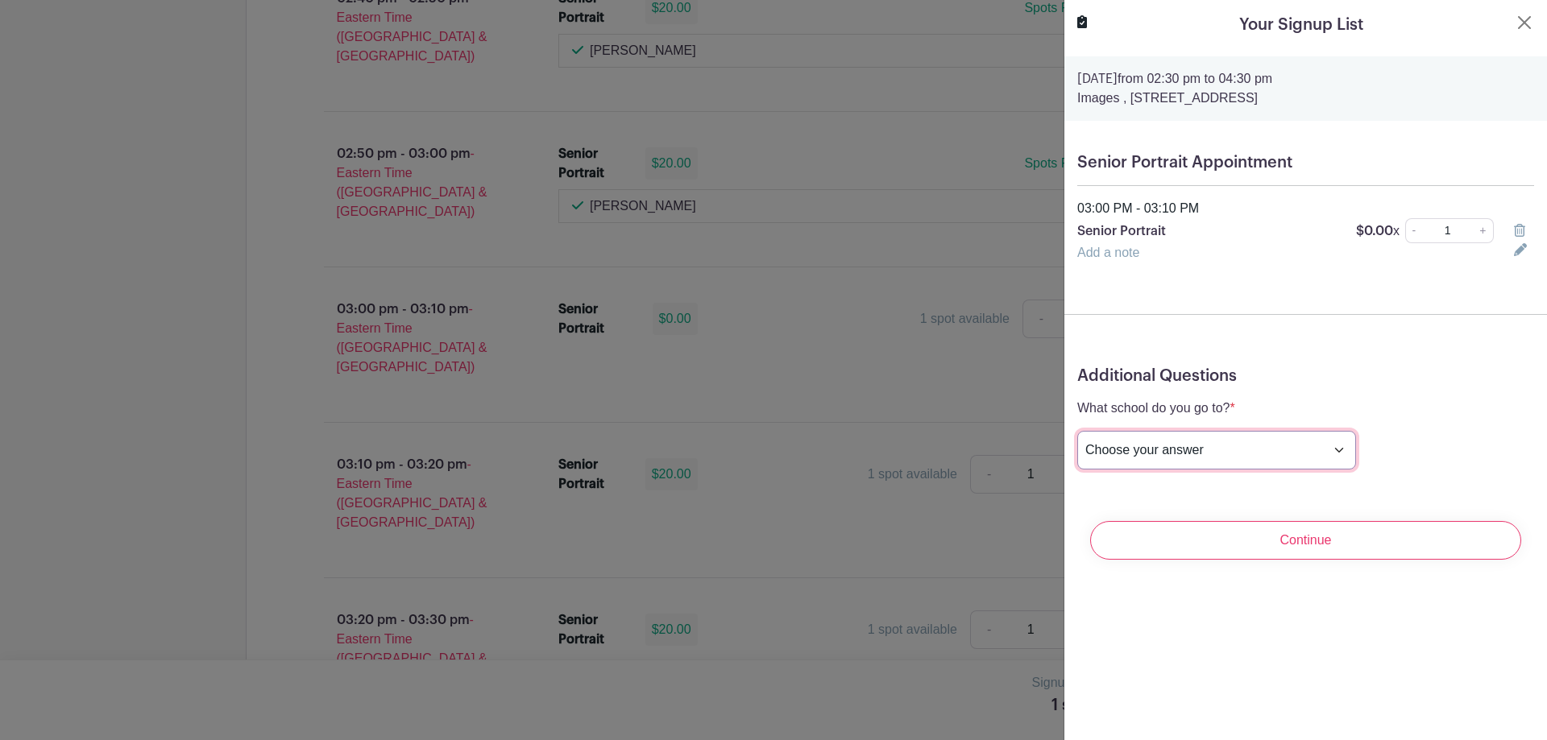
click at [1170, 441] on select "Choose your answer [GEOGRAPHIC_DATA] High [PERSON_NAME] High [PERSON_NAME] High…" at bounding box center [1216, 450] width 279 height 39
select select "3938"
click at [1077, 431] on select "Choose your answer [GEOGRAPHIC_DATA] High [PERSON_NAME] High [PERSON_NAME] High…" at bounding box center [1216, 450] width 279 height 39
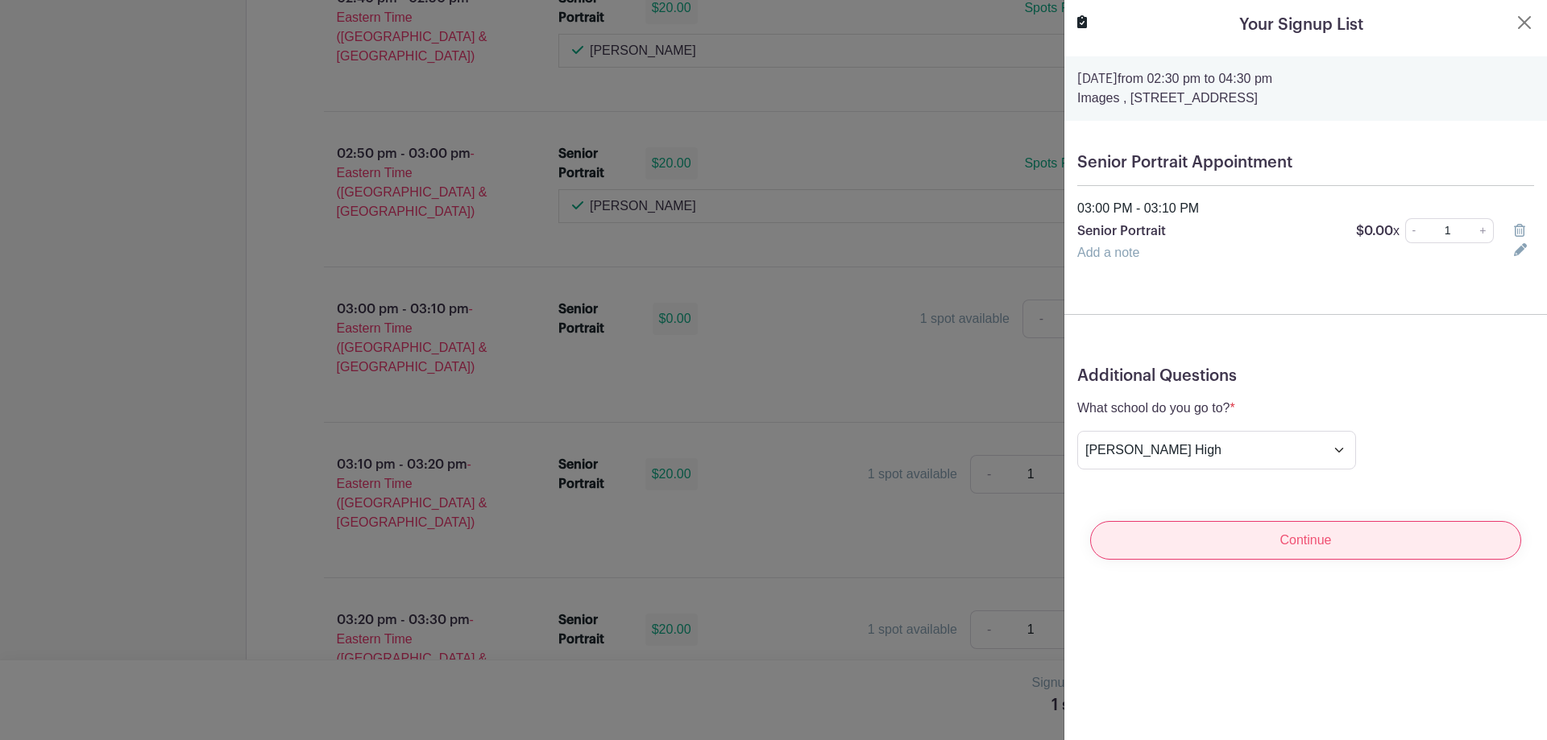
click at [1319, 528] on input "Continue" at bounding box center [1305, 540] width 431 height 39
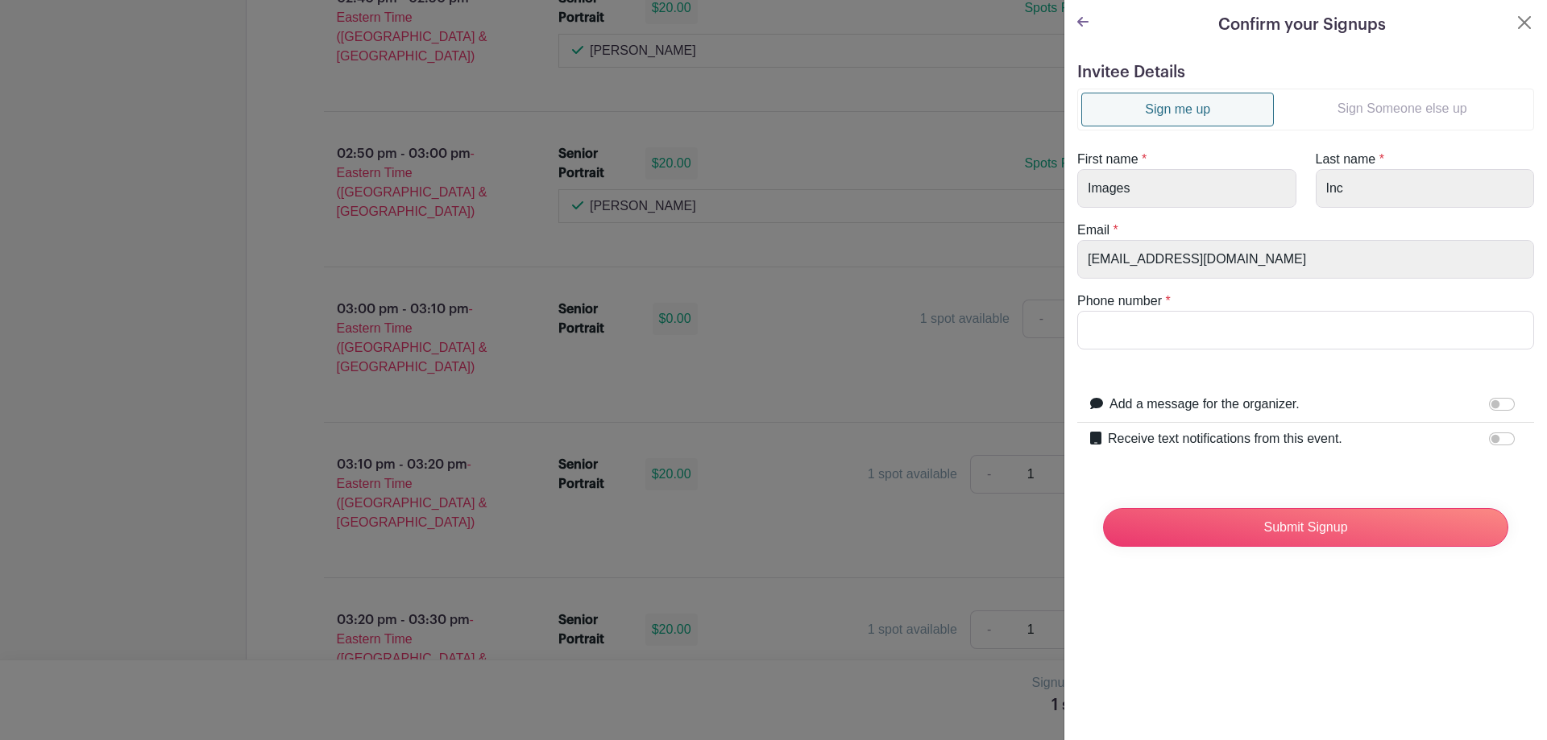
click at [1401, 113] on link "Sign Someone else up" at bounding box center [1401, 109] width 256 height 32
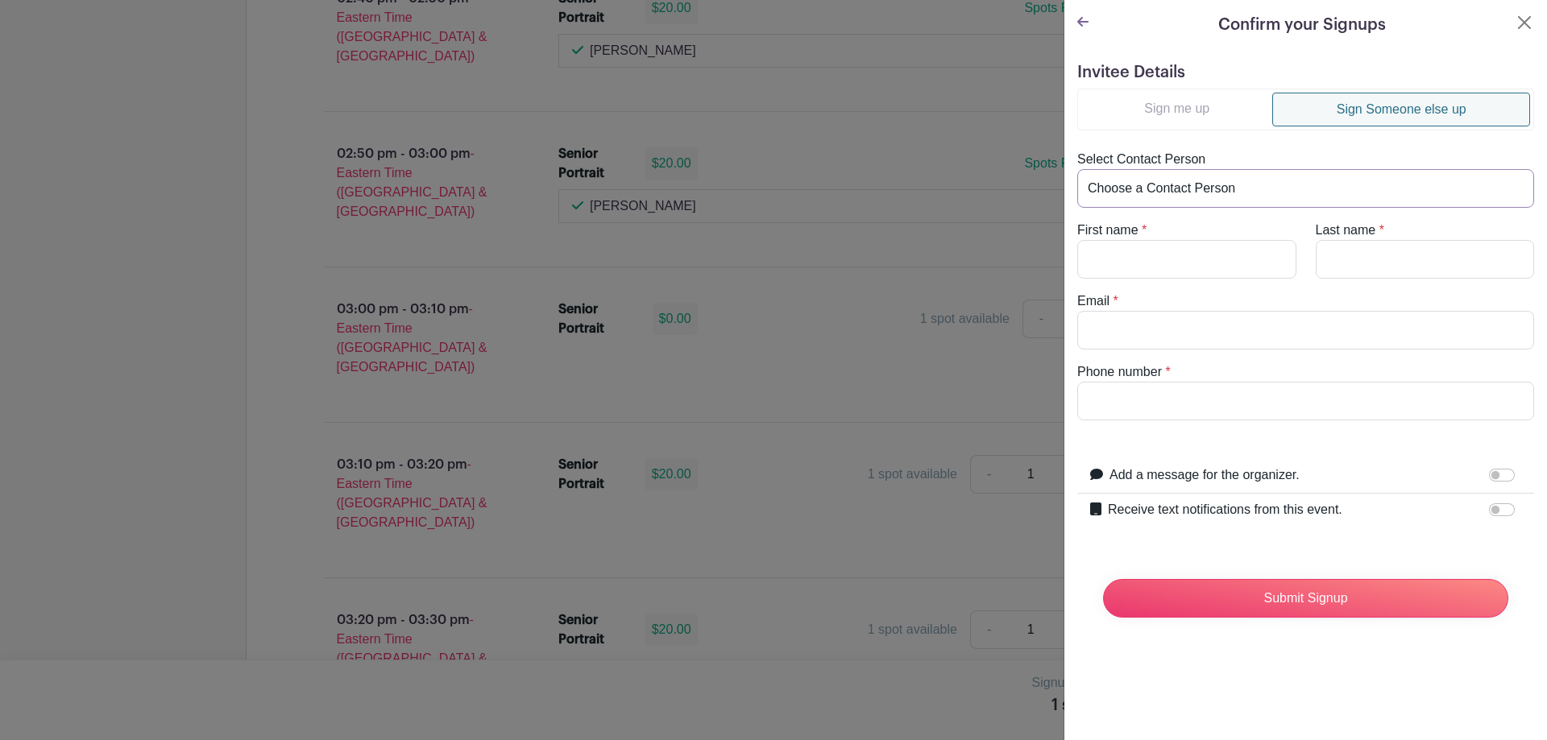
click at [1315, 173] on select "Choose a Contact Person [PERSON_NAME] ([EMAIL_ADDRESS][DOMAIN_NAME]) [PERSON_NA…" at bounding box center [1305, 188] width 457 height 39
select select "[EMAIL_ADDRESS][DOMAIN_NAME]"
click at [1077, 169] on select "Choose a Contact Person [PERSON_NAME] ([EMAIL_ADDRESS][DOMAIN_NAME]) [PERSON_NA…" at bounding box center [1305, 188] width 457 height 39
type input "[PERSON_NAME]"
type input "Valentine"
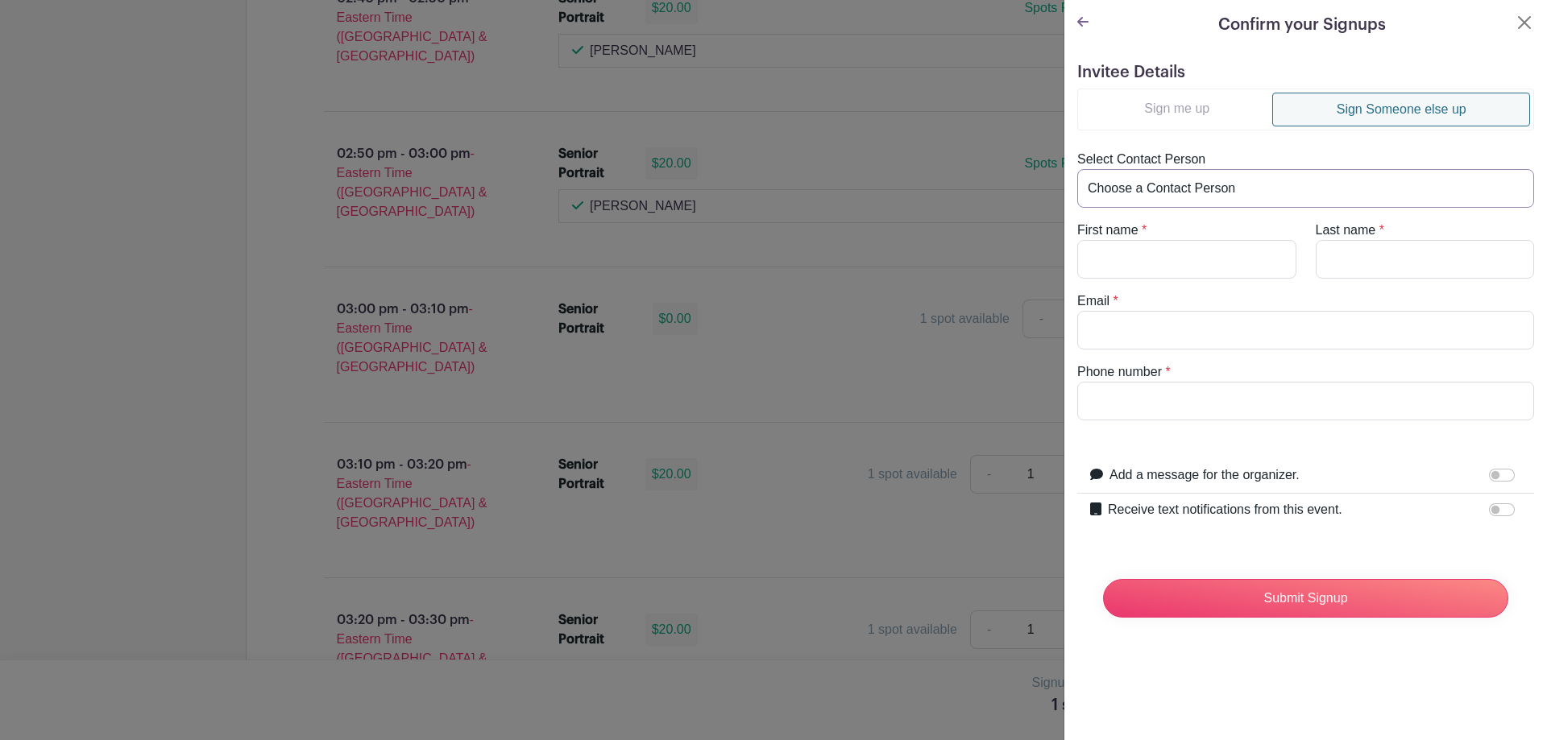
type input "[EMAIL_ADDRESS][DOMAIN_NAME]"
type input "8643763041"
click at [1495, 504] on input "Receive text notifications from this event." at bounding box center [1502, 509] width 26 height 13
checkbox input "true"
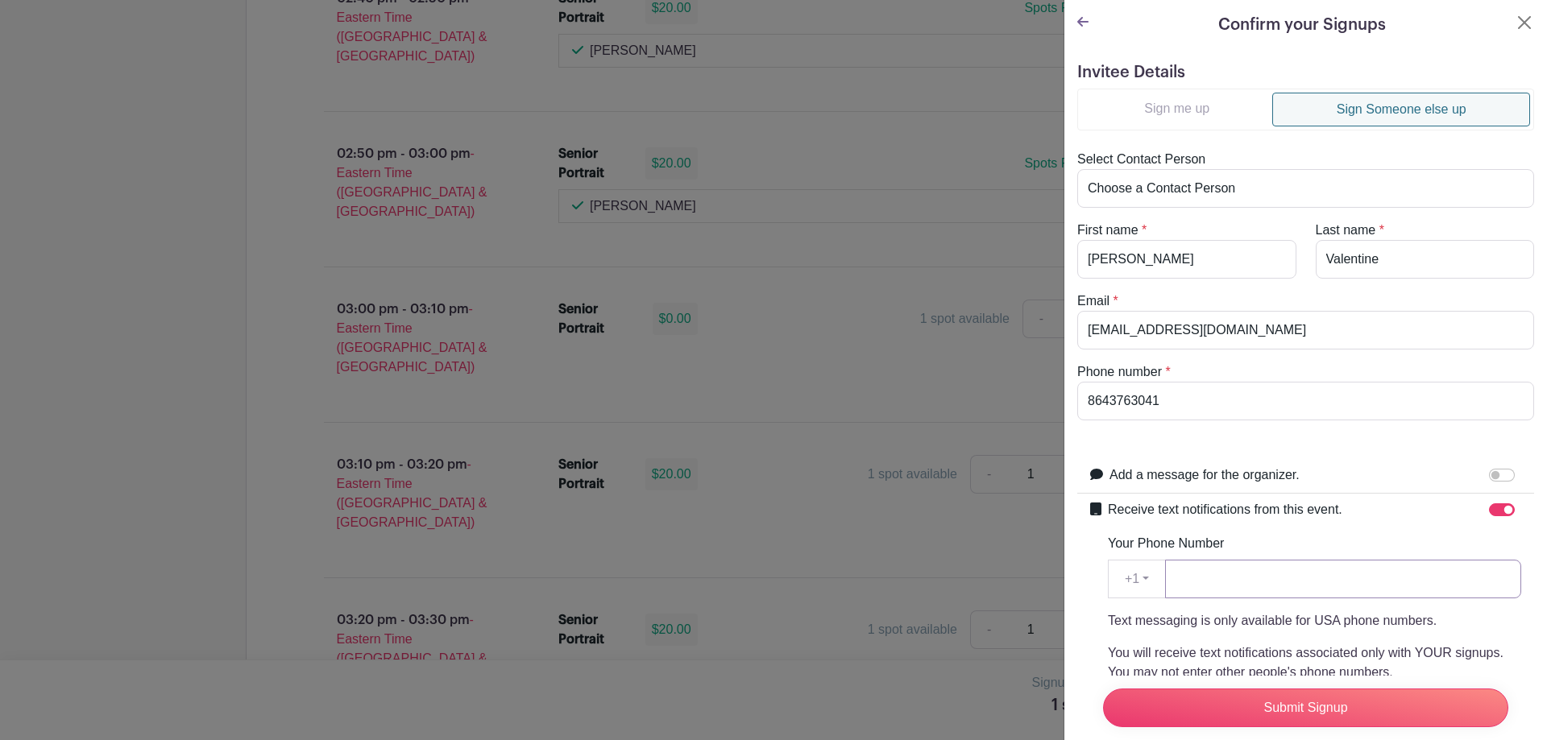
click at [1348, 579] on input "Your Phone Number" at bounding box center [1343, 579] width 356 height 39
drag, startPoint x: 1206, startPoint y: 410, endPoint x: 1058, endPoint y: 416, distance: 148.3
paste input "8643763041"
type input "8643763041"
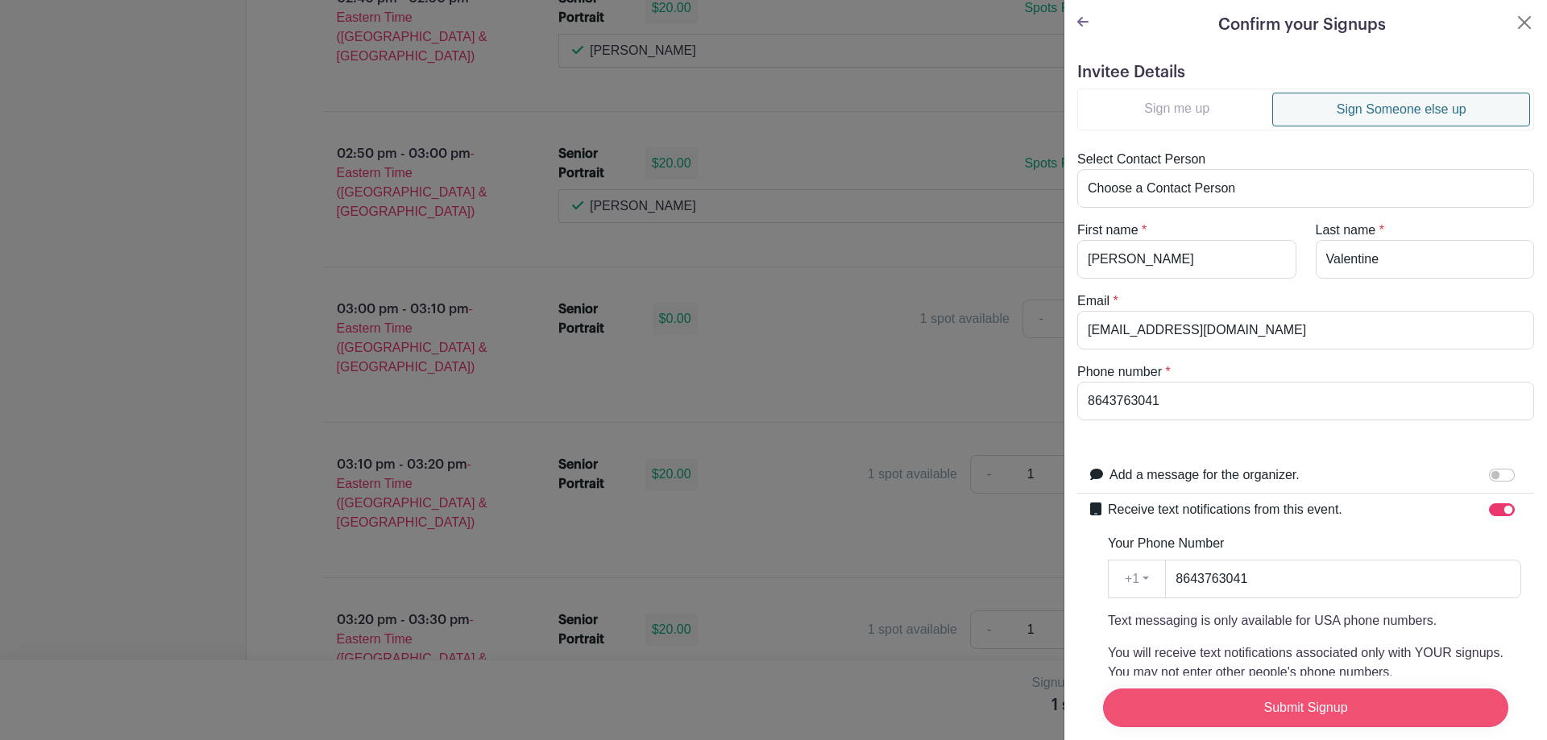
click at [1336, 706] on input "Submit Signup" at bounding box center [1305, 708] width 405 height 39
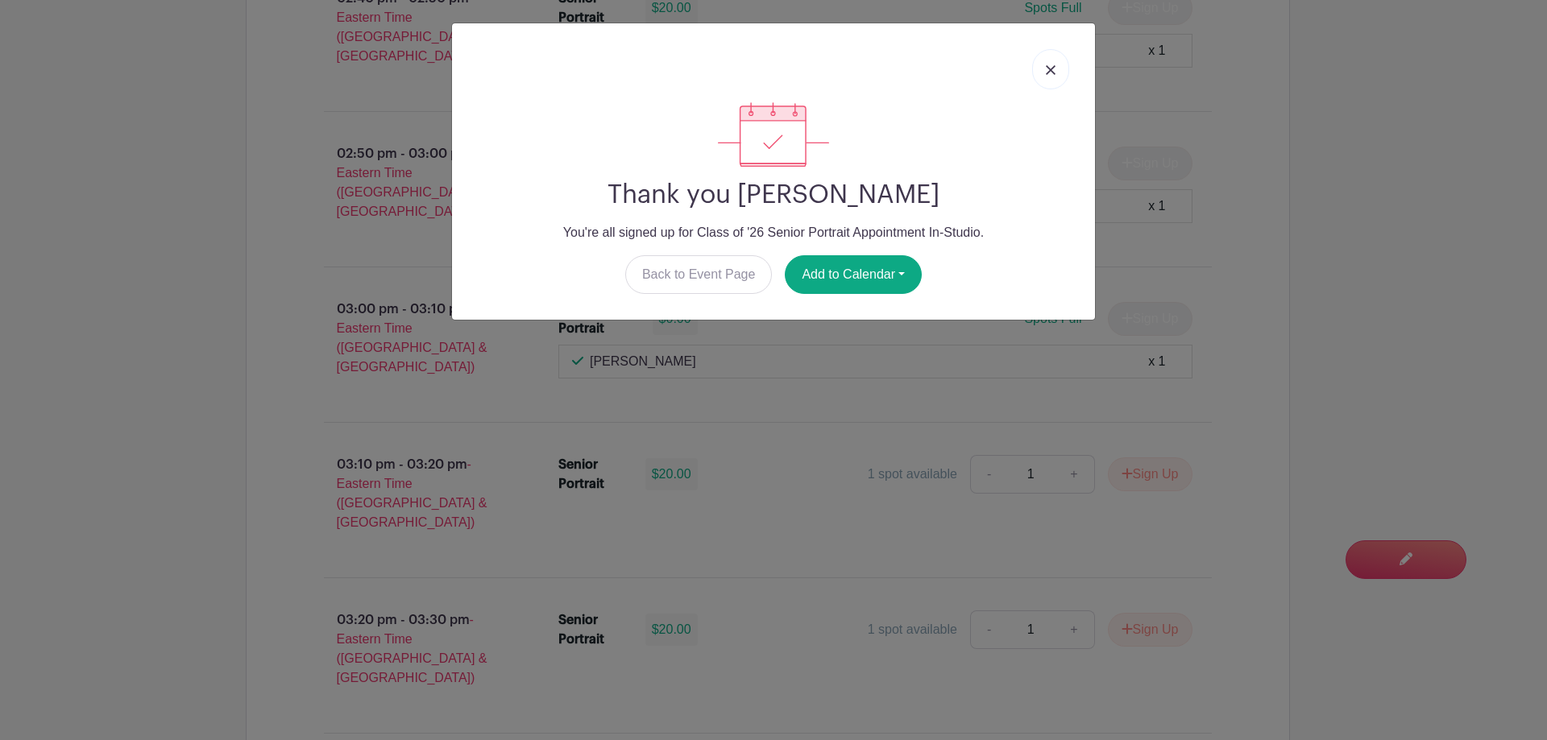
click at [1059, 76] on link at bounding box center [1050, 69] width 37 height 40
